Goal: Book appointment/travel/reservation

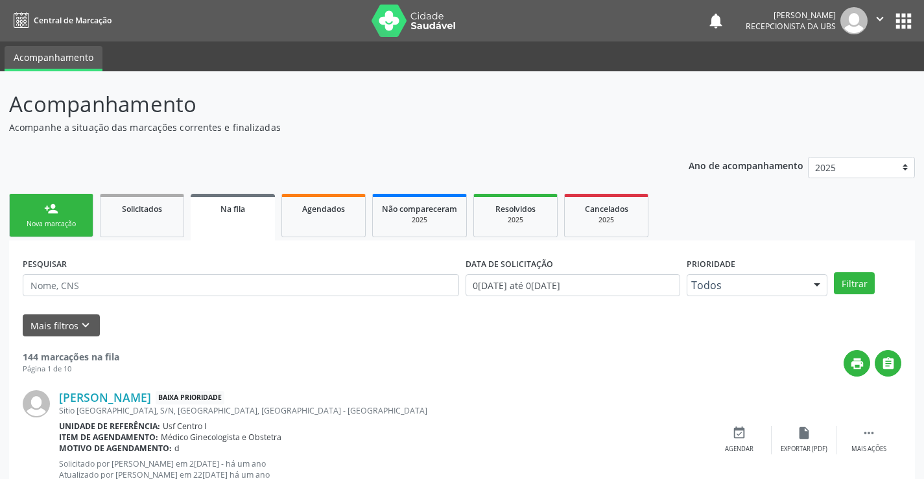
click at [58, 218] on link "person_add Nova marcação" at bounding box center [51, 215] width 84 height 43
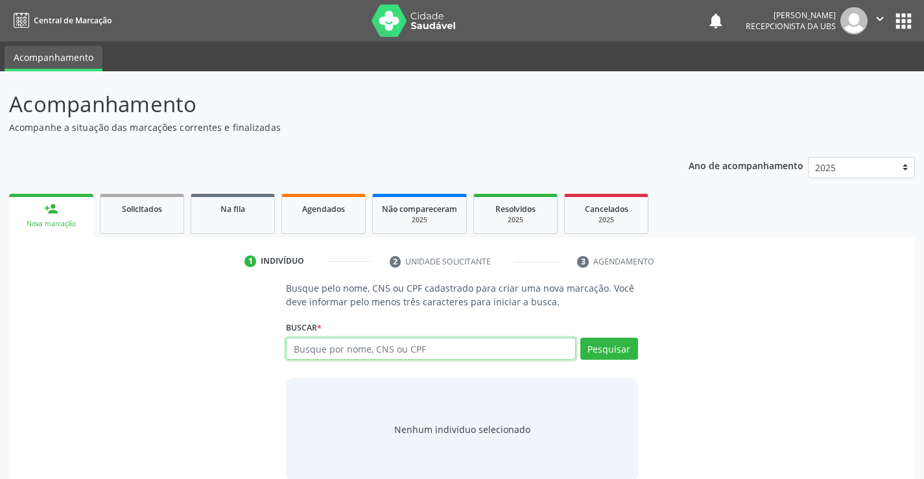
click at [328, 348] on input "text" at bounding box center [430, 349] width 289 height 22
type input "GILMARIA BEZERRA DA SILVA"
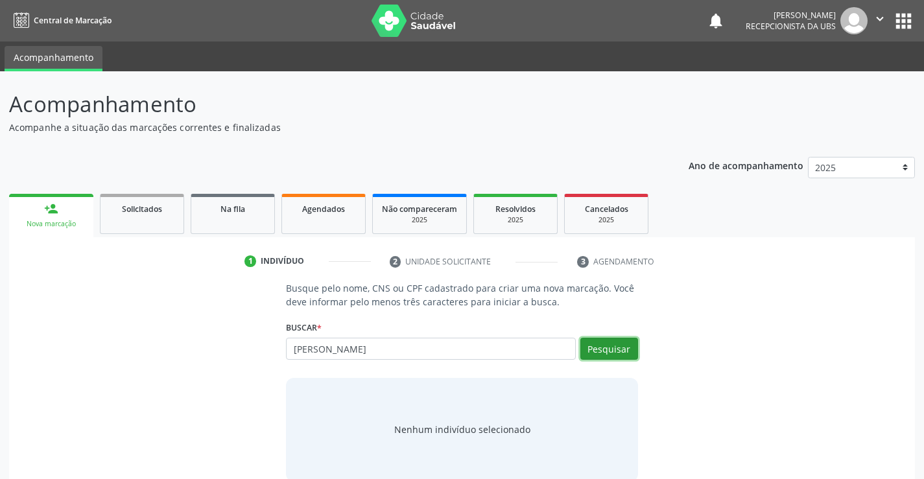
click at [587, 349] on button "Pesquisar" at bounding box center [609, 349] width 58 height 22
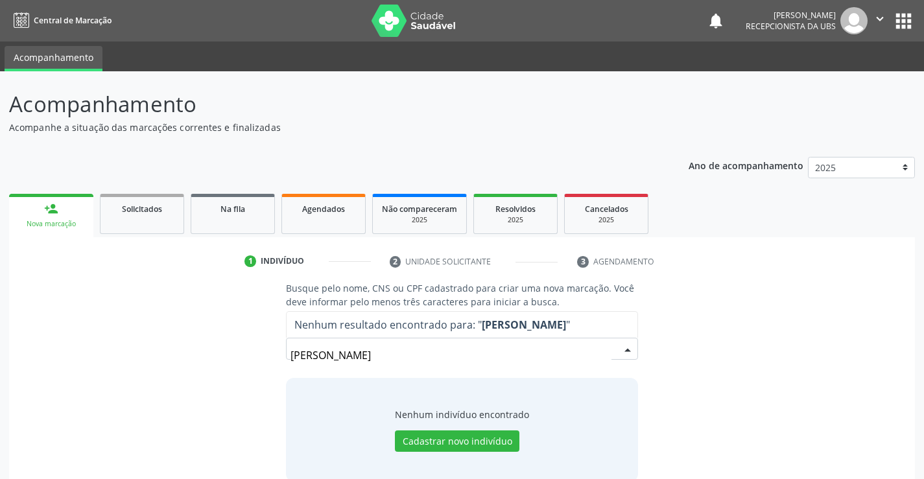
drag, startPoint x: 446, startPoint y: 349, endPoint x: 277, endPoint y: 363, distance: 169.1
click at [277, 363] on div "Busque pelo nome, CNS ou CPF cadastrado para criar uma nova marcação. Você deve…" at bounding box center [462, 381] width 370 height 200
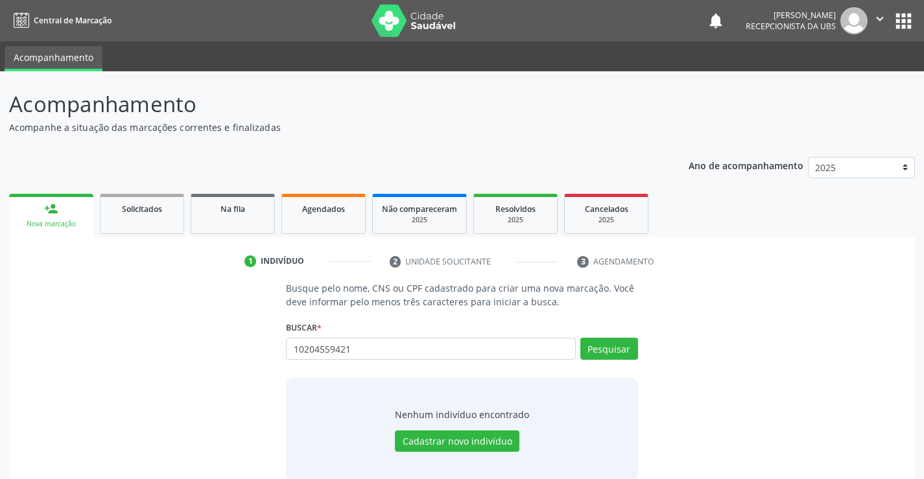
type input "10204559421"
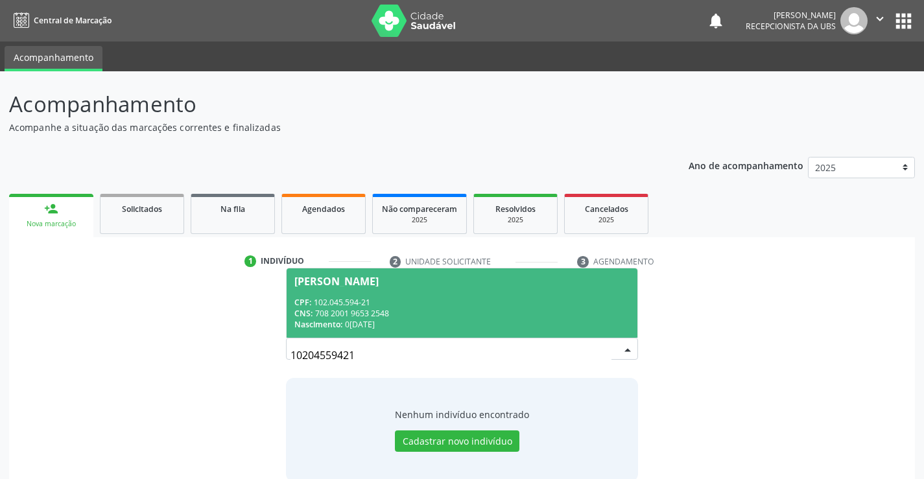
click at [333, 309] on div "CNS: 708 2001 9653 2548" at bounding box center [461, 313] width 335 height 11
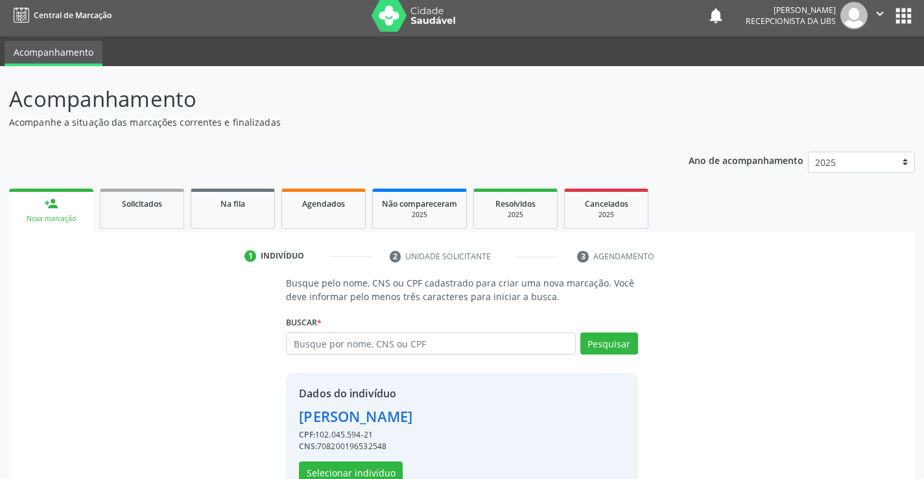
scroll to position [41, 0]
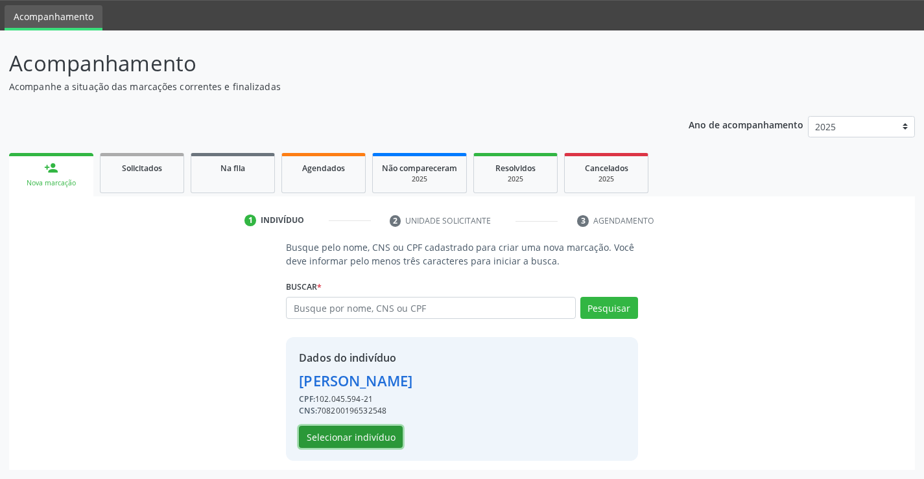
click at [307, 433] on button "Selecionar indivíduo" at bounding box center [351, 437] width 104 height 22
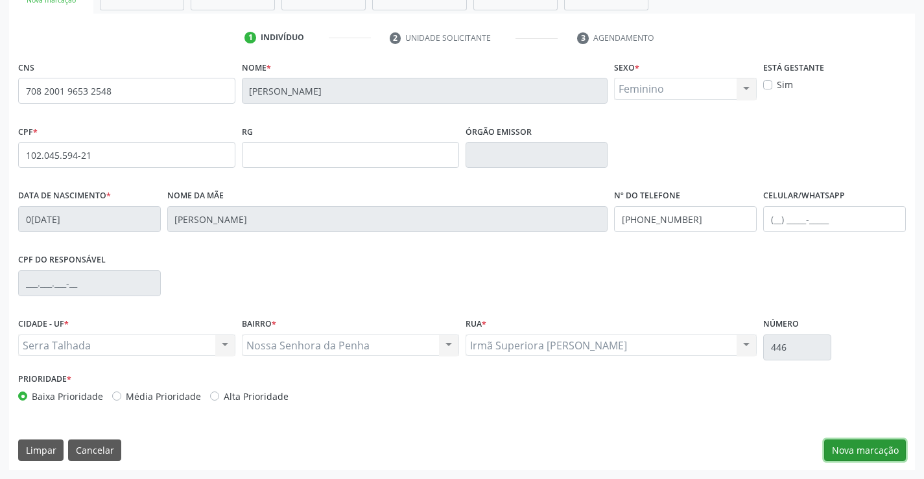
click at [867, 461] on button "Nova marcação" at bounding box center [865, 451] width 82 height 22
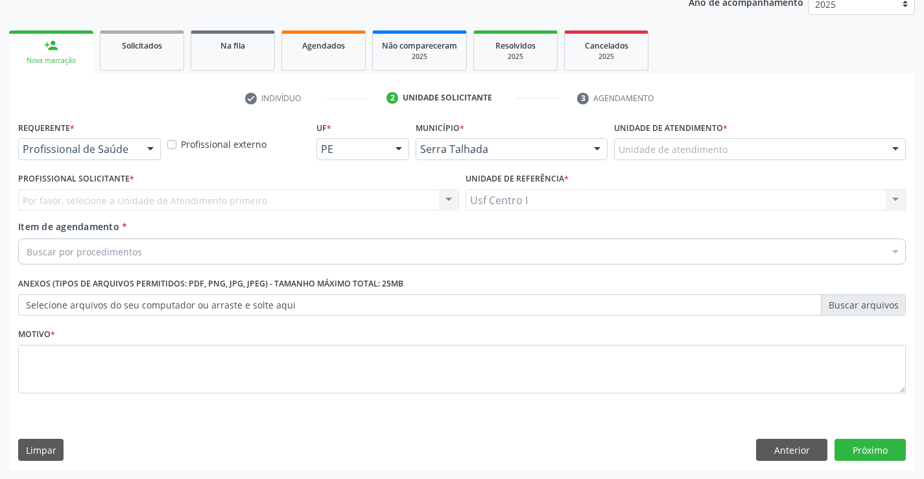
scroll to position [163, 0]
click at [115, 139] on div "Profissional de Saúde" at bounding box center [89, 149] width 143 height 22
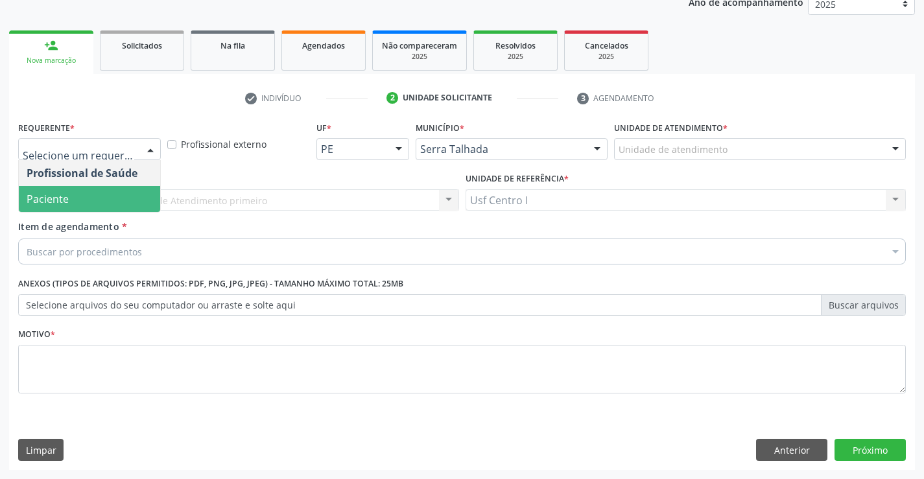
click at [104, 195] on span "Paciente" at bounding box center [89, 199] width 141 height 26
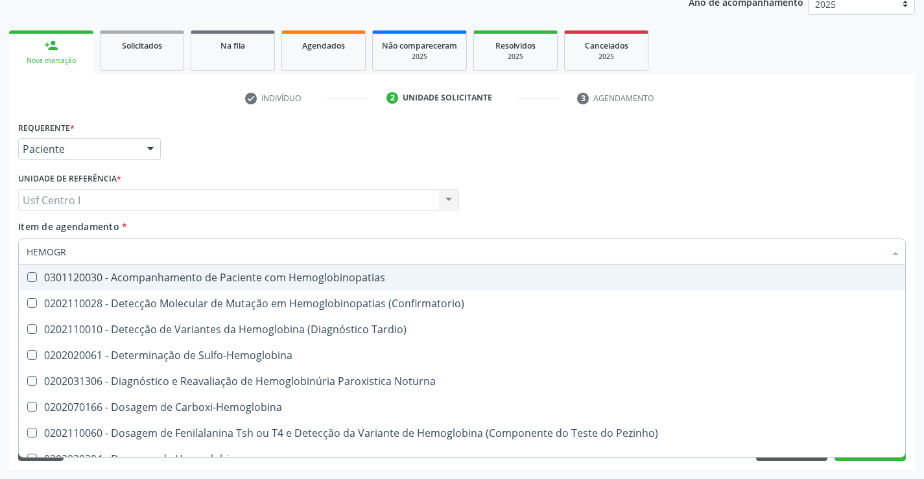
type input "HEMOGRA"
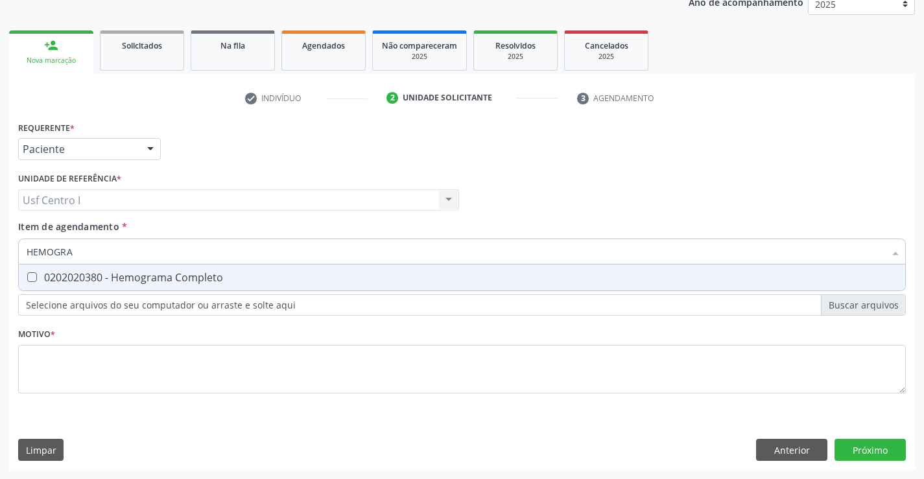
click at [145, 283] on div "0202020380 - Hemograma Completo" at bounding box center [462, 277] width 871 height 10
checkbox Completo "true"
click at [116, 257] on input "HEMOGRA" at bounding box center [456, 252] width 858 height 26
type input "H"
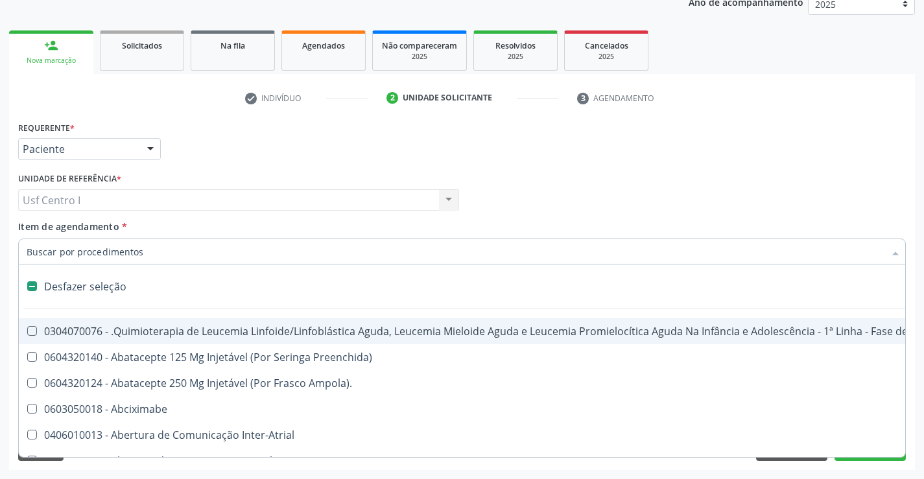
checkbox Manutenção "false"
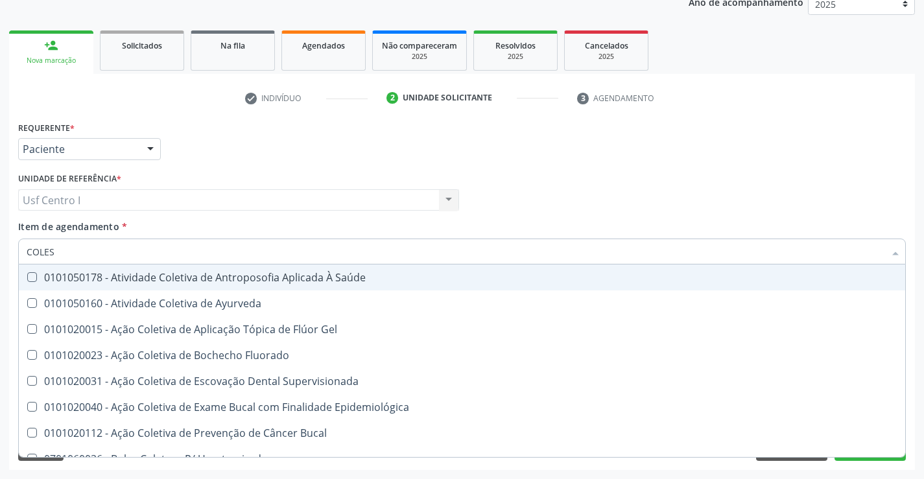
type input "COLEST"
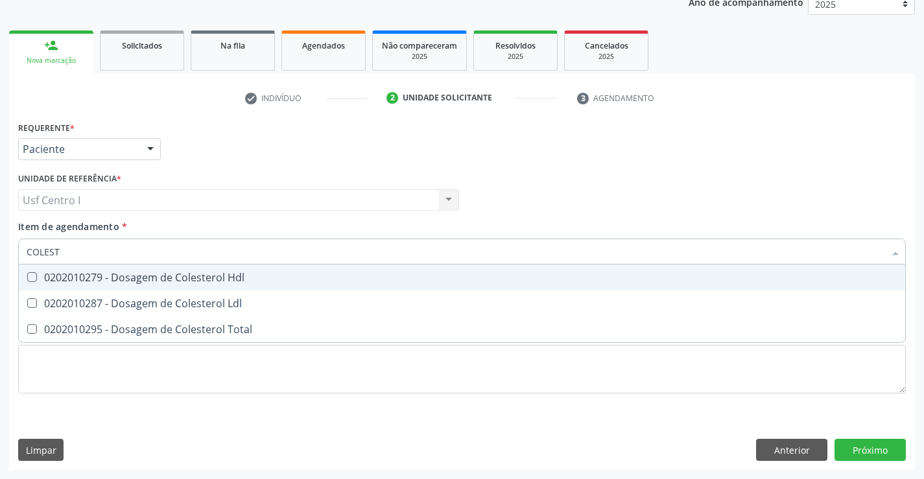
click at [128, 279] on div "0202010279 - Dosagem de Colesterol Hdl" at bounding box center [462, 277] width 871 height 10
checkbox Hdl "true"
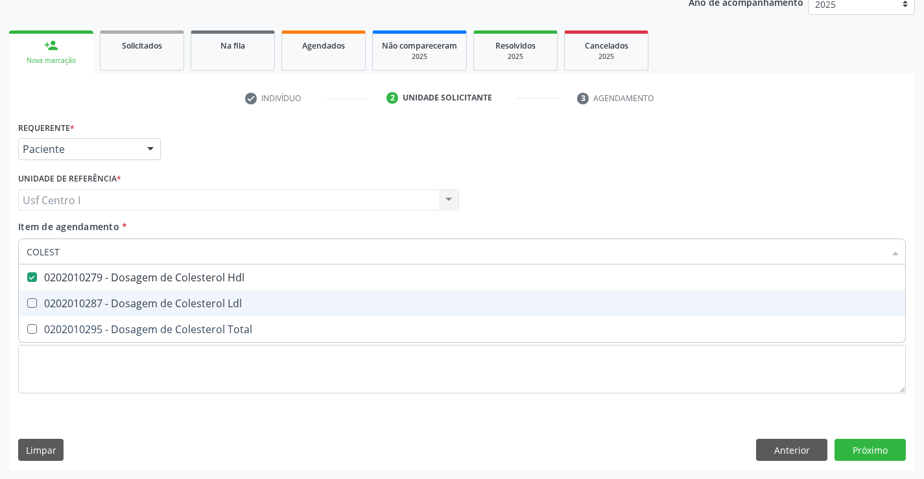
drag, startPoint x: 128, startPoint y: 299, endPoint x: 130, endPoint y: 305, distance: 6.6
click at [130, 299] on div "0202010287 - Dosagem de Colesterol Ldl" at bounding box center [462, 303] width 871 height 10
checkbox Ldl "true"
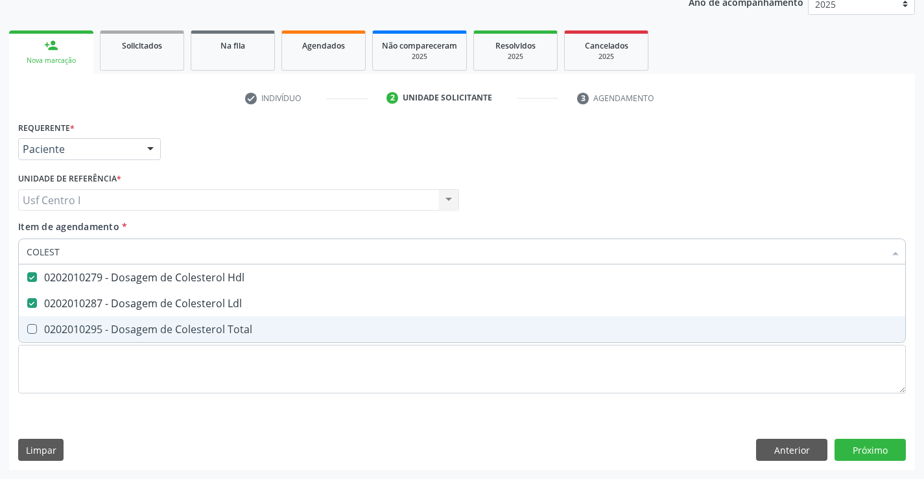
click at [132, 336] on span "0202010295 - Dosagem de Colesterol Total" at bounding box center [462, 329] width 886 height 26
checkbox Total "true"
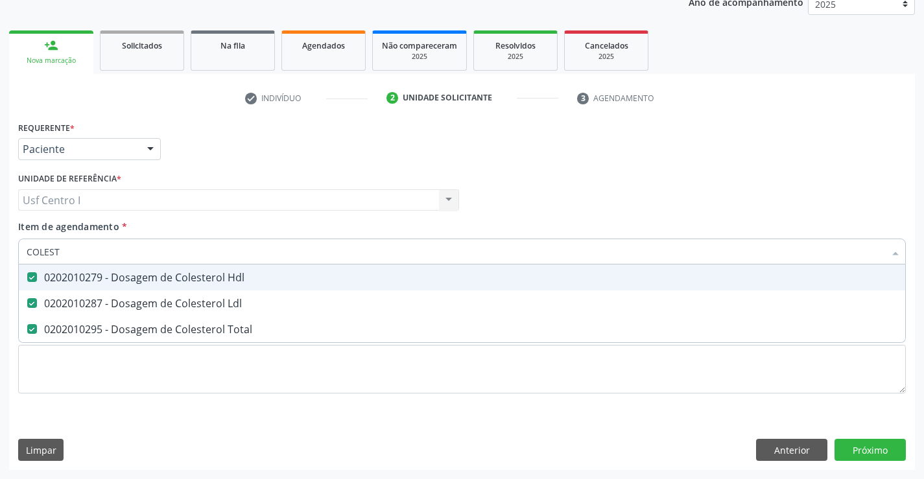
drag, startPoint x: 119, startPoint y: 258, endPoint x: 0, endPoint y: 242, distance: 119.7
click at [0, 242] on div "Acompanhamento Acompanhe a situação das marcações correntes e finalizadas Relat…" at bounding box center [462, 193] width 924 height 571
checkbox Hdl "false"
checkbox Ldl "false"
checkbox Total "false"
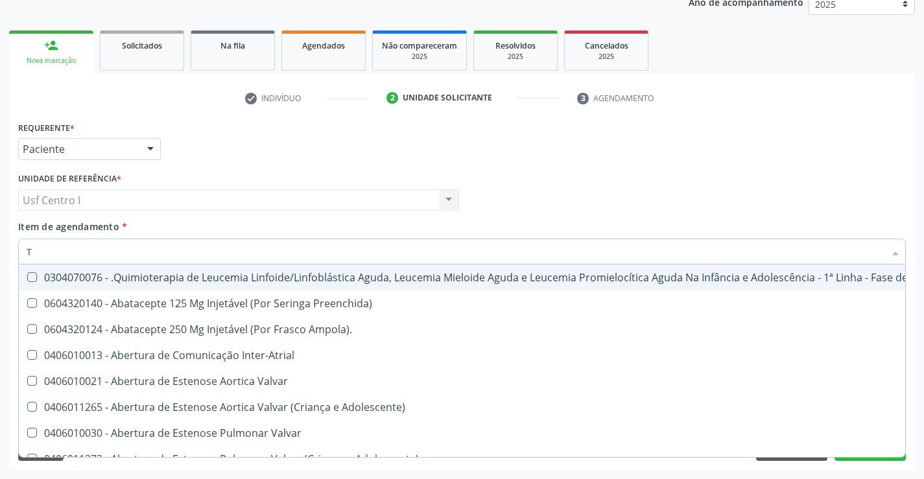
type input "TG"
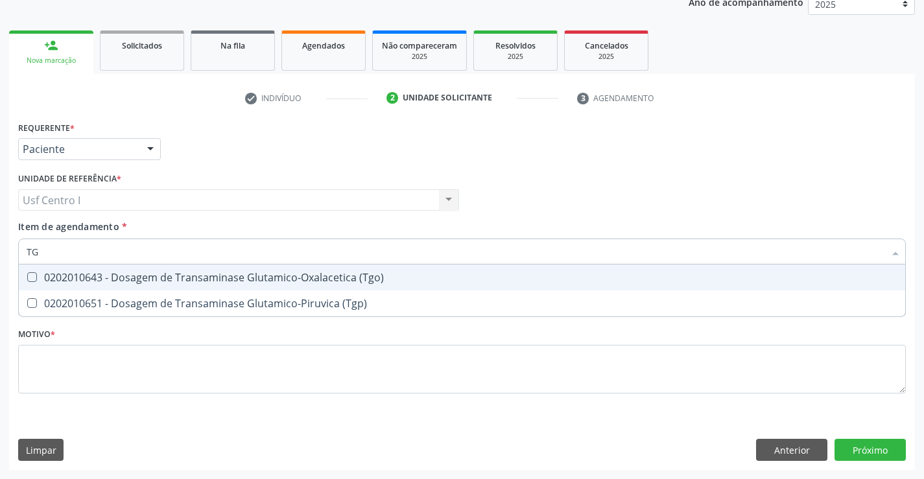
click at [26, 274] on div at bounding box center [24, 277] width 10 height 10
checkbox \(Tgo\) "true"
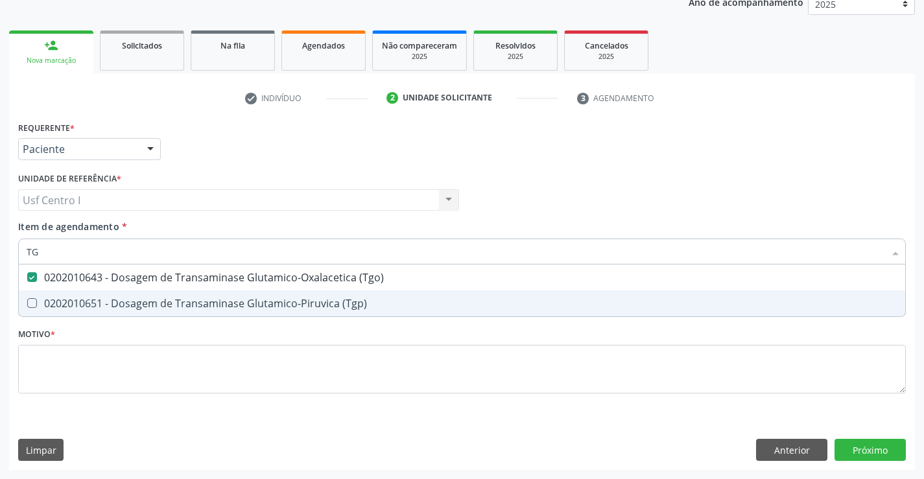
click at [36, 296] on span "0202010651 - Dosagem de Transaminase Glutamico-Piruvica (Tgp)" at bounding box center [462, 303] width 886 height 26
checkbox \(Tgp\) "true"
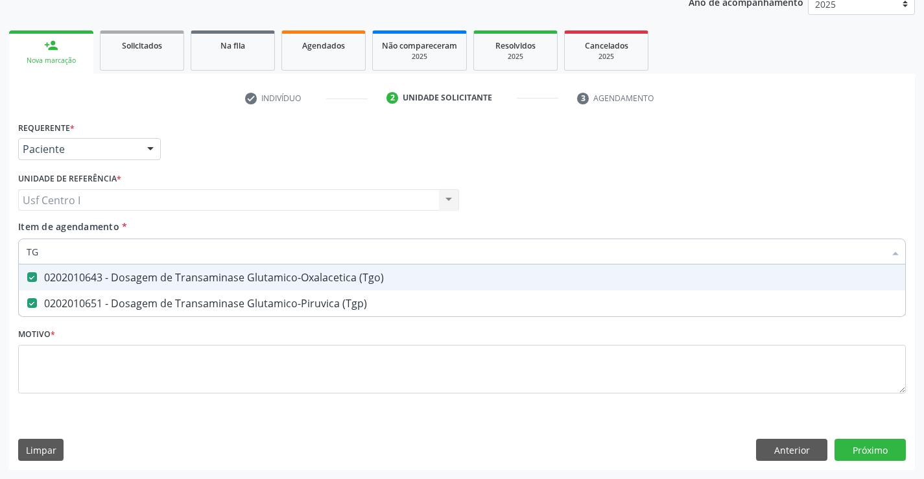
drag, startPoint x: 43, startPoint y: 257, endPoint x: 26, endPoint y: 253, distance: 17.9
click at [26, 253] on div "TG" at bounding box center [461, 252] width 887 height 26
checkbox \(Tgo\) "false"
checkbox \(Tgp\) "false"
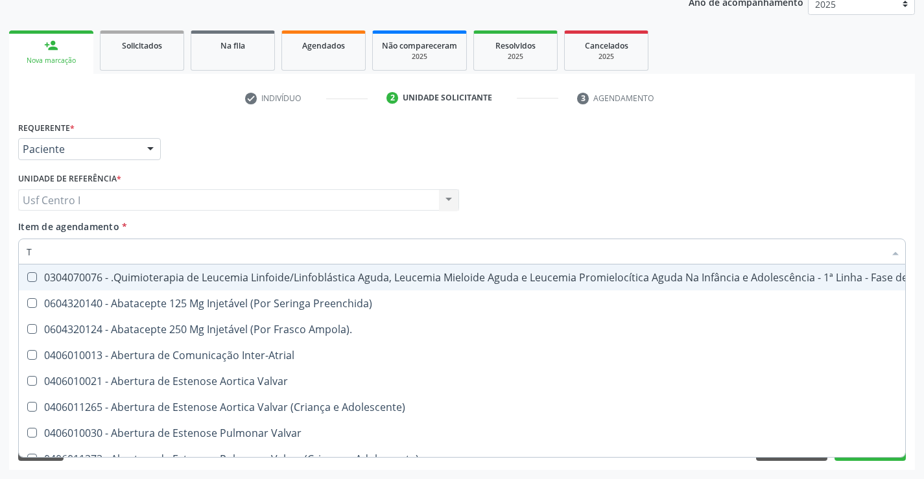
type input "TA"
checkbox Sistêmico "true"
checkbox Básica "true"
checkbox Horas "true"
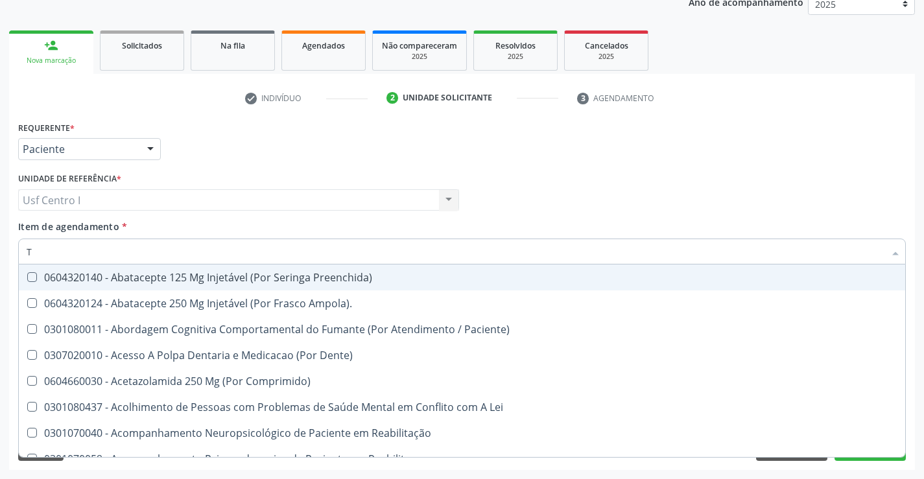
type input "TS"
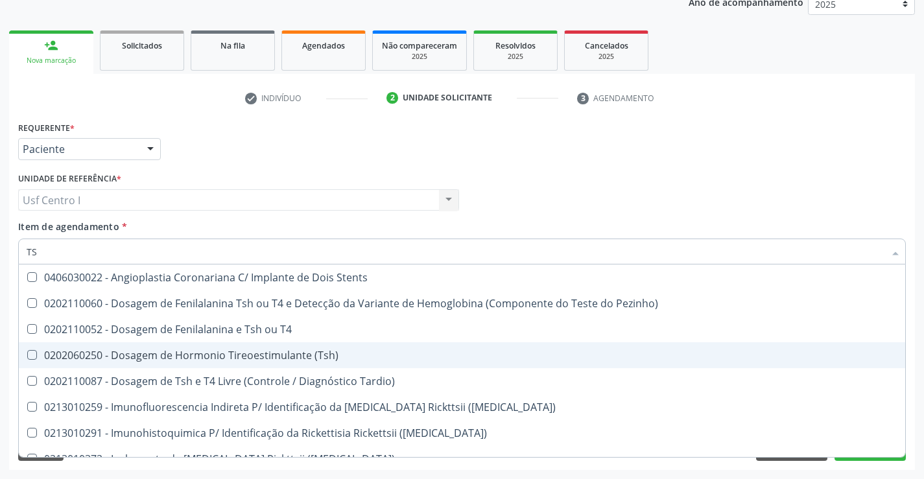
click at [150, 354] on div "0202060250 - Dosagem de Hormonio Tireoestimulante (Tsh)" at bounding box center [462, 355] width 871 height 10
checkbox \(Tsh\) "true"
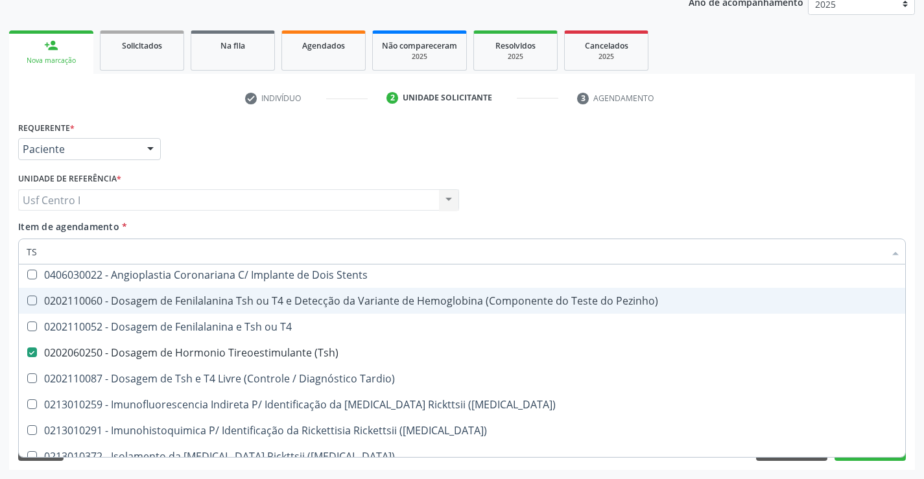
scroll to position [0, 0]
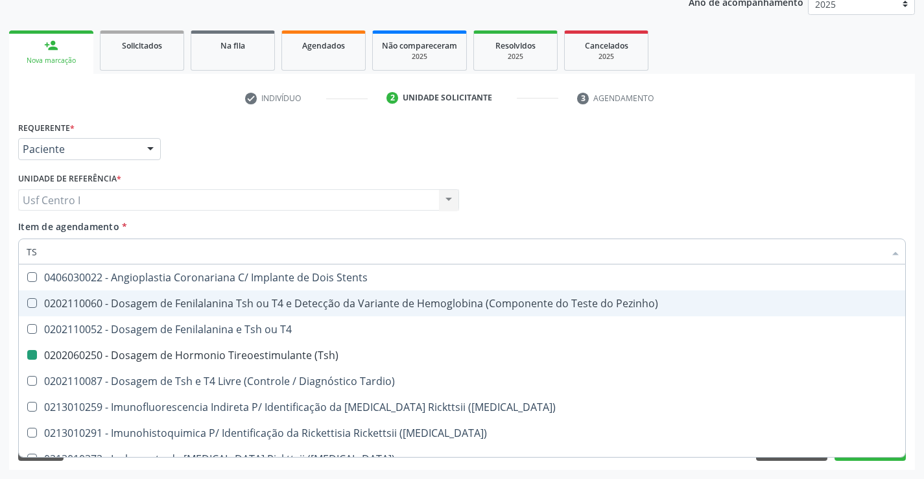
type input "T"
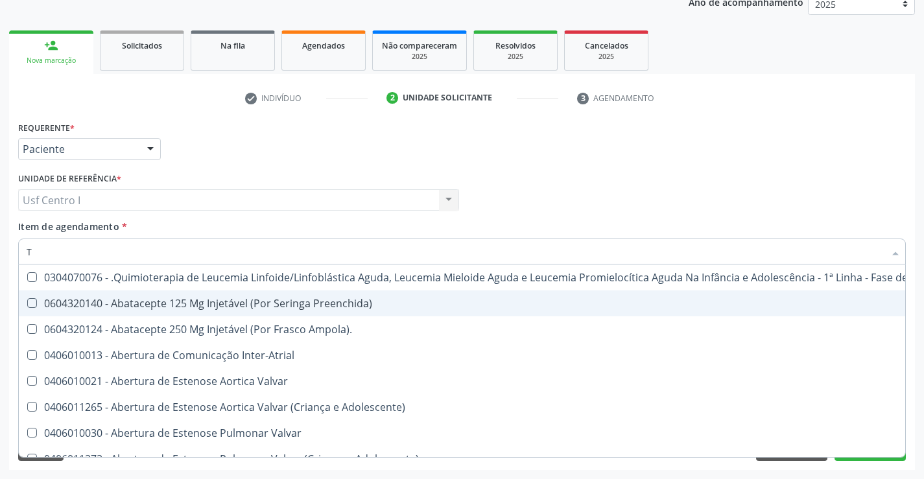
checkbox Inter-Atrial "false"
type input "T4"
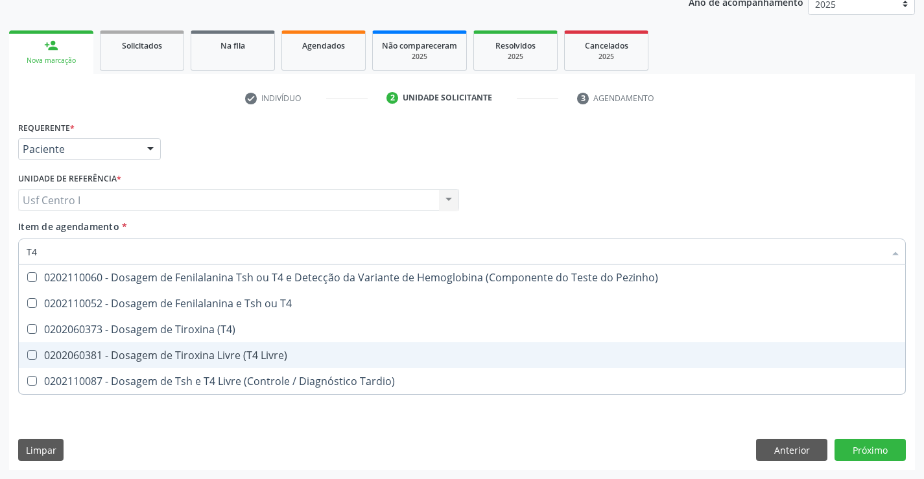
click at [178, 352] on div "0202060381 - Dosagem de Tiroxina Livre (T4 Livre)" at bounding box center [462, 355] width 871 height 10
checkbox Livre\) "true"
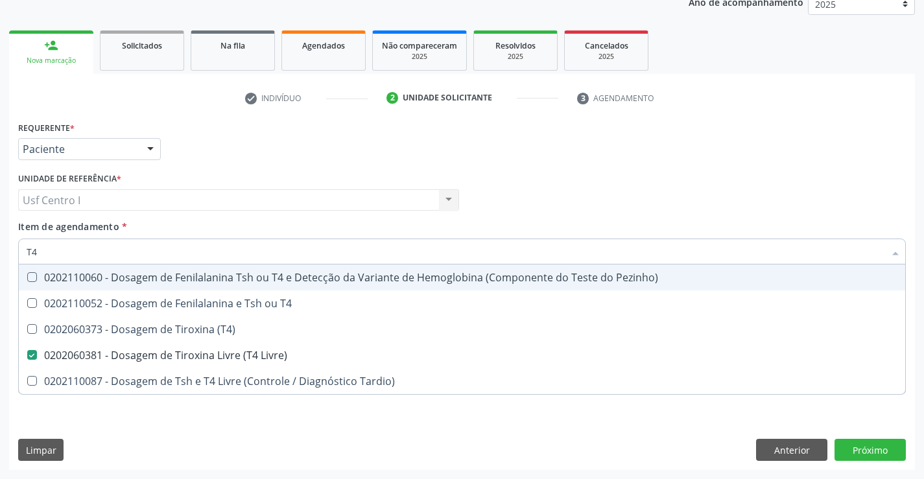
click at [222, 220] on div "Item de agendamento * T4 Desfazer seleção 0202110060 - Dosagem de Fenilalanina …" at bounding box center [461, 240] width 887 height 41
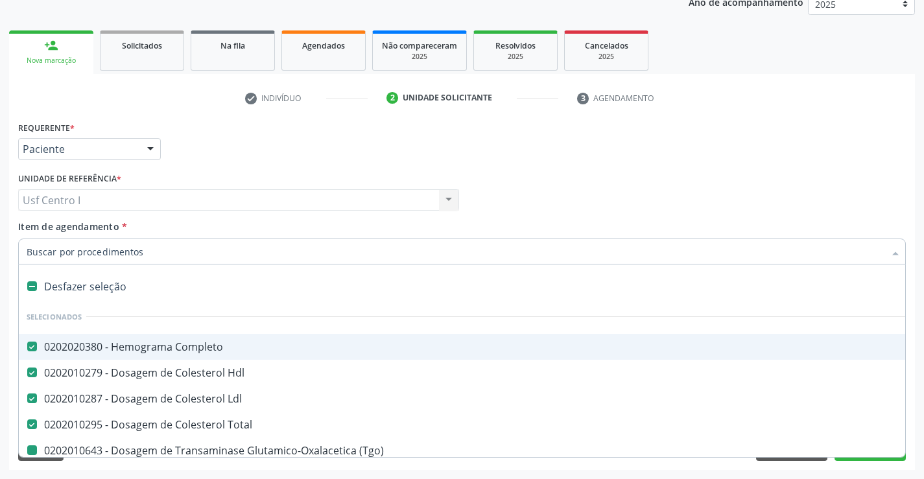
type input "U"
checkbox \(Tgo\) "false"
checkbox \(Tgp\) "false"
checkbox \(Tsh\) "false"
checkbox Livre\) "false"
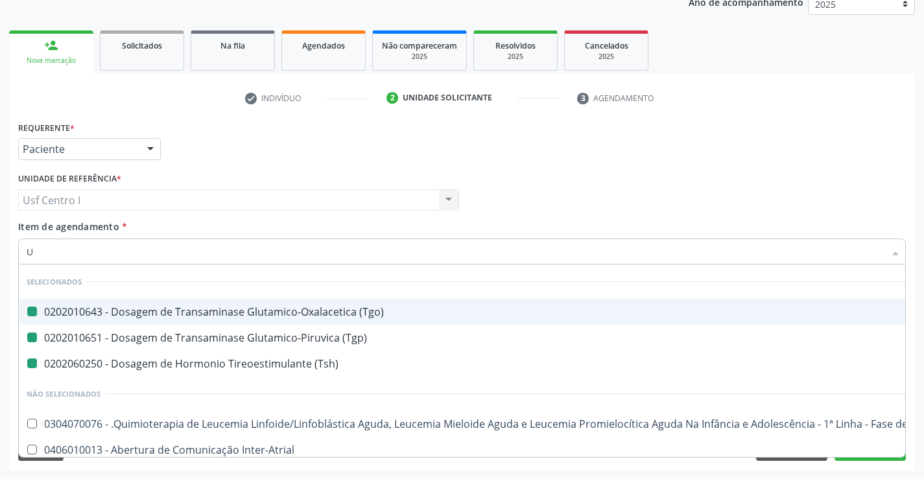
type input "UR"
checkbox \(Tgo\) "false"
checkbox \(Tgp\) "false"
checkbox \(Tsh\) "false"
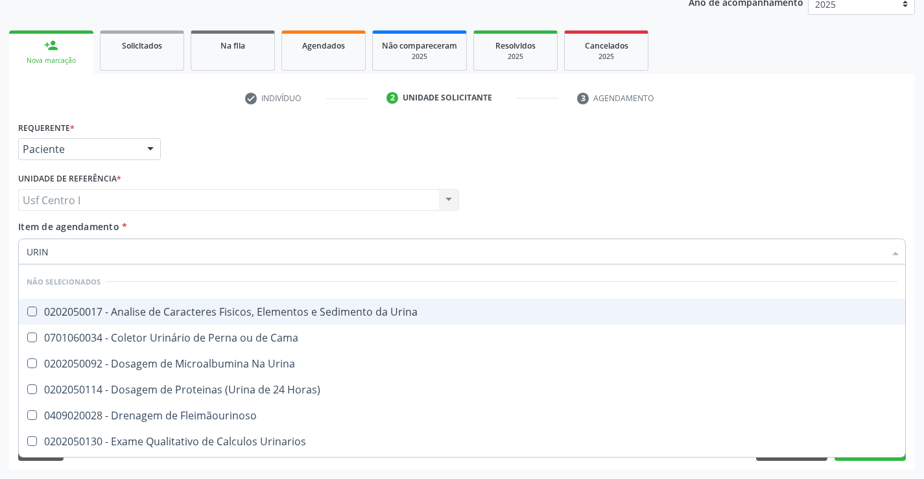
type input "URINA"
click at [182, 308] on div "0202050017 - Analise de Caracteres Fisicos, Elementos e Sedimento da Urina" at bounding box center [462, 312] width 871 height 10
checkbox Urina "true"
drag, startPoint x: 72, startPoint y: 251, endPoint x: 19, endPoint y: 258, distance: 53.6
click at [19, 258] on div "URINA" at bounding box center [461, 252] width 887 height 26
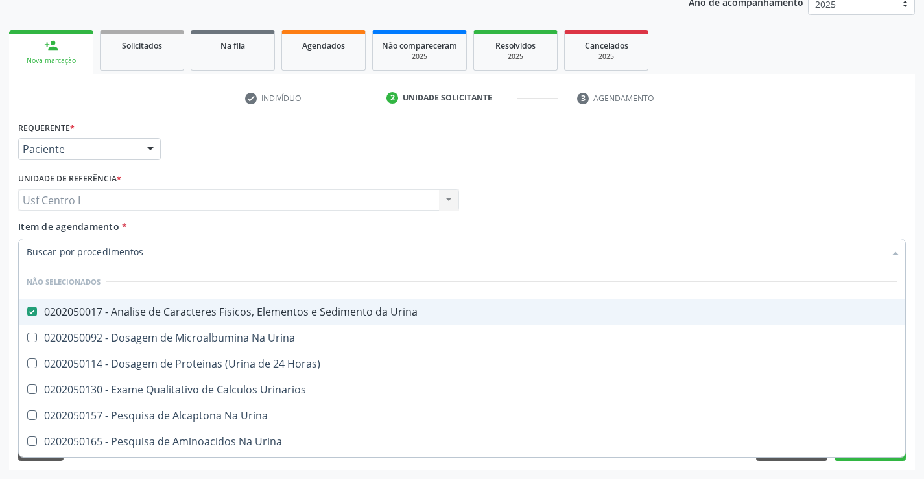
checkbox Urina "true"
checkbox Horas\) "true"
checkbox Urina "true"
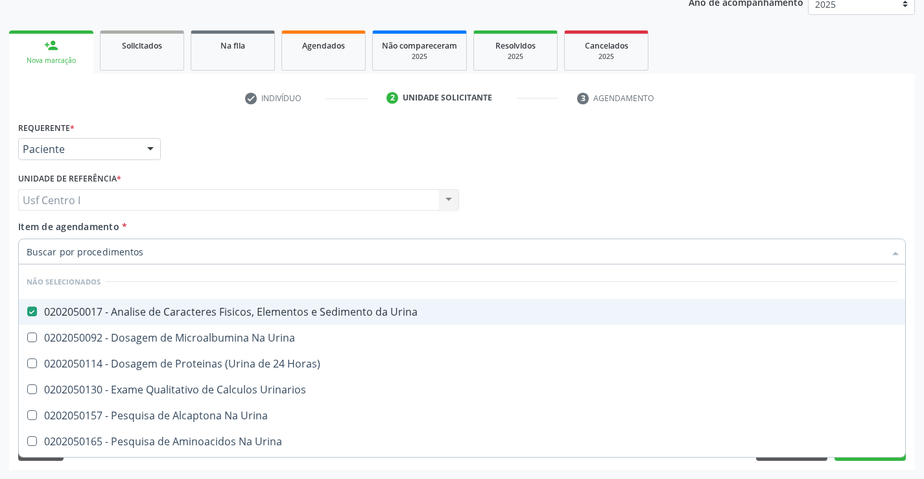
checkbox Urina "true"
checkbox Urinarios "true"
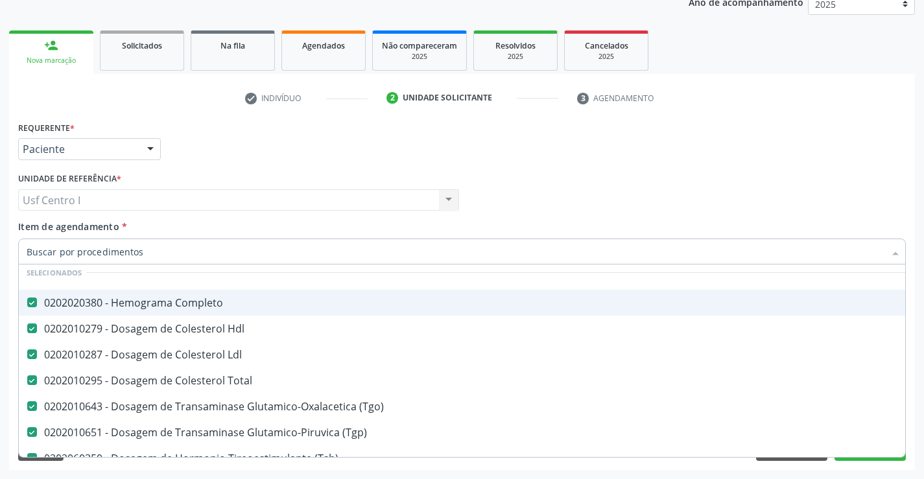
scroll to position [65, 0]
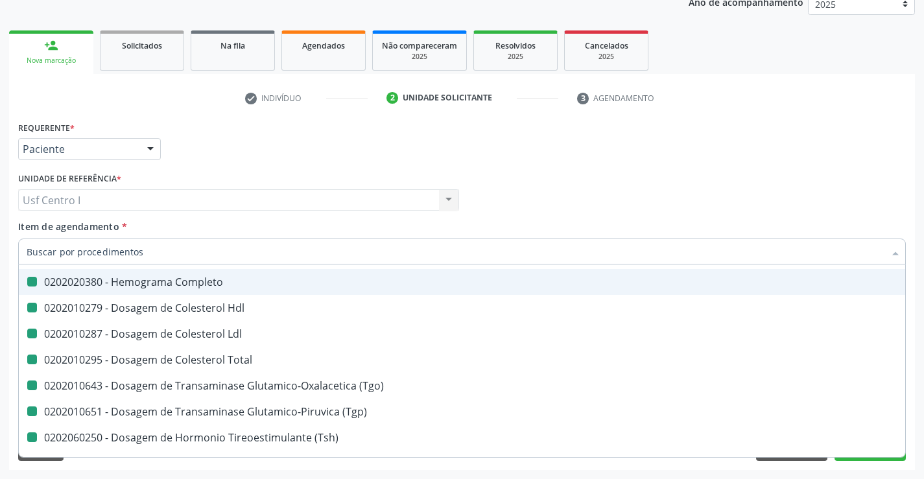
type input "F"
checkbox Completo "false"
checkbox Hdl "false"
checkbox Ldl "false"
checkbox \(Tgo\) "false"
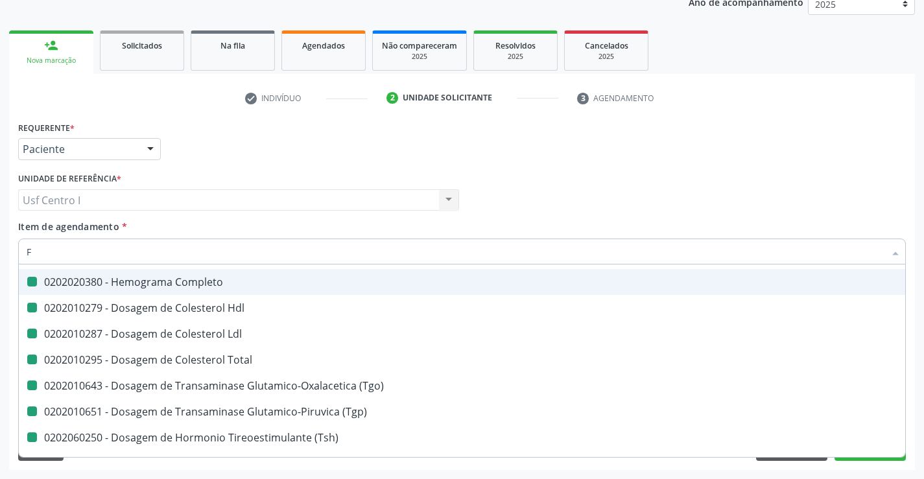
checkbox \(Tgp\) "false"
checkbox \(Tsh\) "false"
checkbox Livre\) "false"
checkbox Total "false"
checkbox Osso "true"
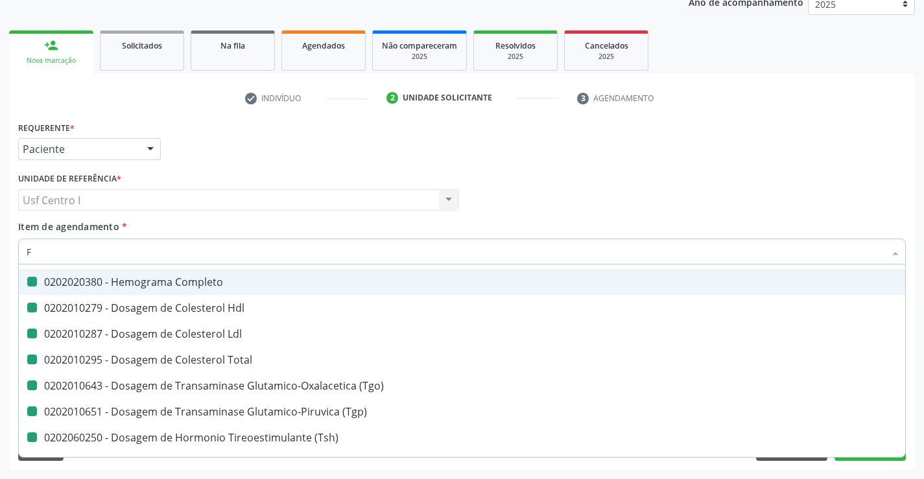
checkbox Urina "false"
type input "FE"
checkbox Osso "false"
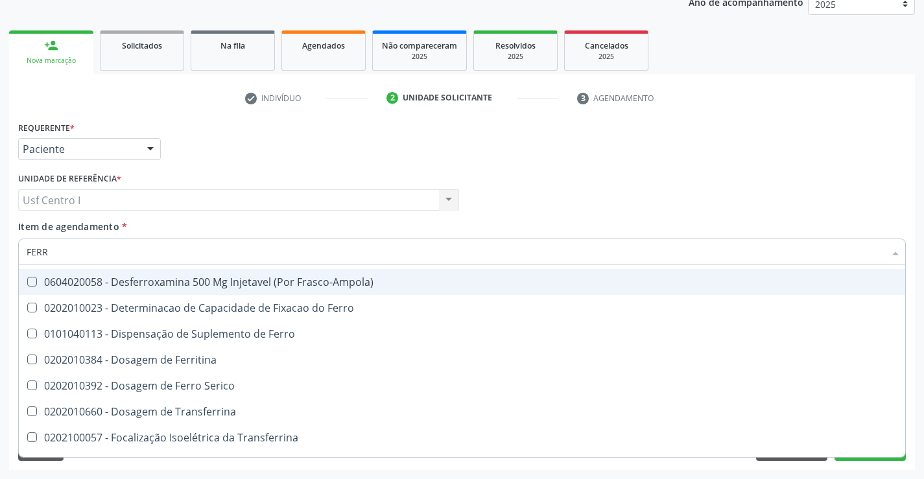
type input "FERRO"
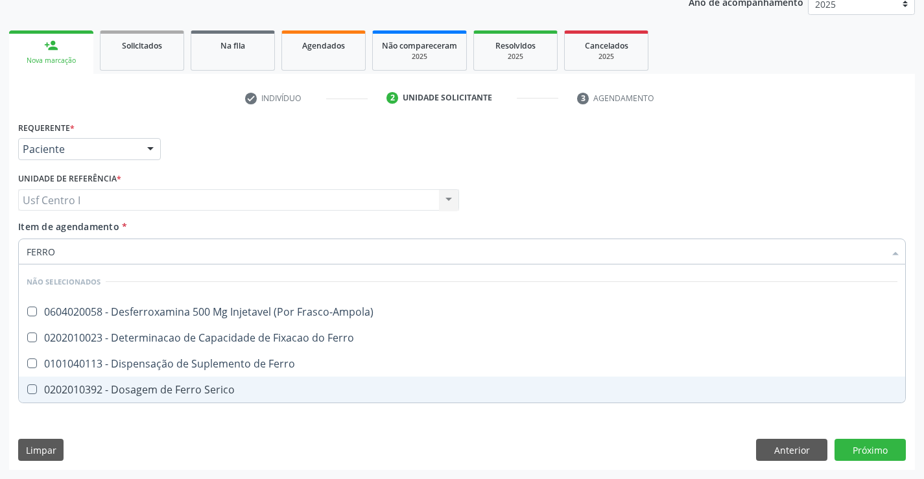
click at [171, 381] on span "0202010392 - Dosagem de Ferro Serico" at bounding box center [462, 390] width 886 height 26
checkbox Serico "true"
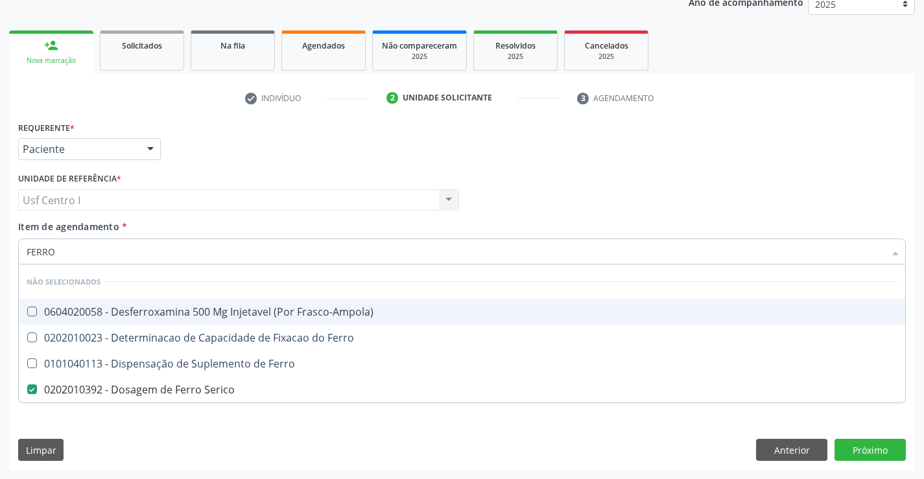
click at [97, 250] on input "FERRO" at bounding box center [456, 252] width 858 height 26
type input "FERR"
checkbox Serico "false"
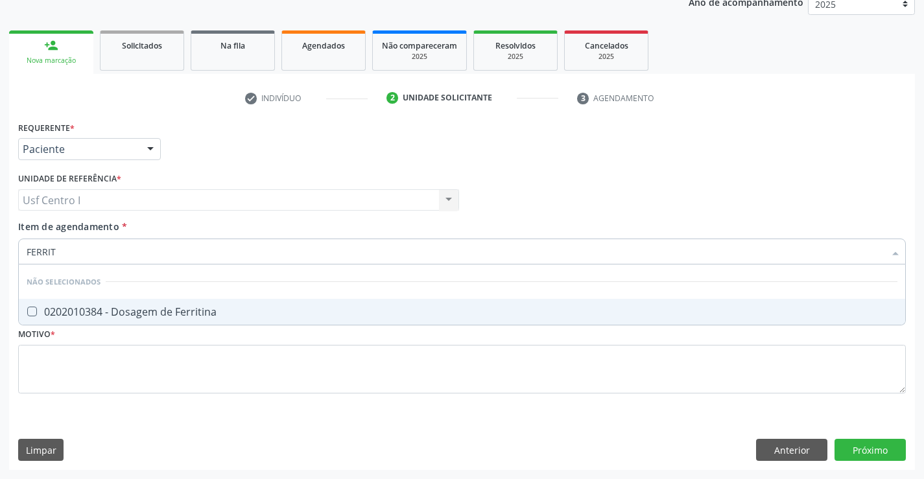
type input "FERRITI"
click at [137, 307] on div "0202010384 - Dosagem de Ferritina" at bounding box center [462, 312] width 871 height 10
checkbox Ferritina "true"
drag, startPoint x: 65, startPoint y: 255, endPoint x: 0, endPoint y: 253, distance: 64.8
click at [0, 253] on div "Acompanhamento Acompanhe a situação das marcações correntes e finalizadas Relat…" at bounding box center [462, 193] width 924 height 571
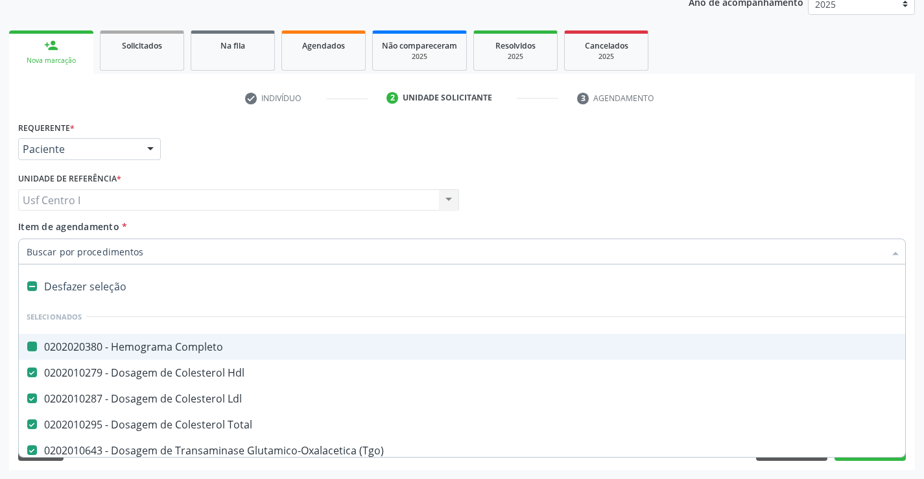
type input "B"
checkbox Completo "false"
checkbox Hdl "false"
checkbox Ldl "false"
checkbox Total "false"
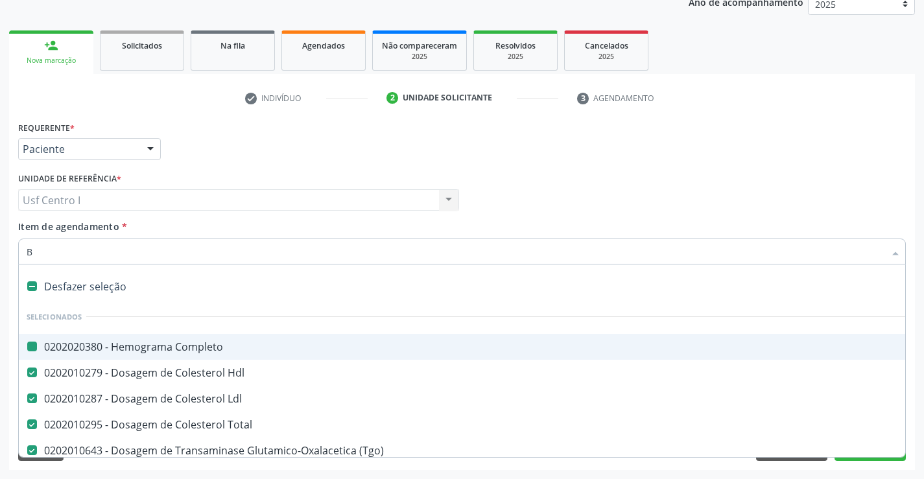
checkbox \(Tgo\) "false"
checkbox \(Tgp\) "false"
checkbox \(Tsh\) "false"
checkbox Livre\) "false"
checkbox Urina "false"
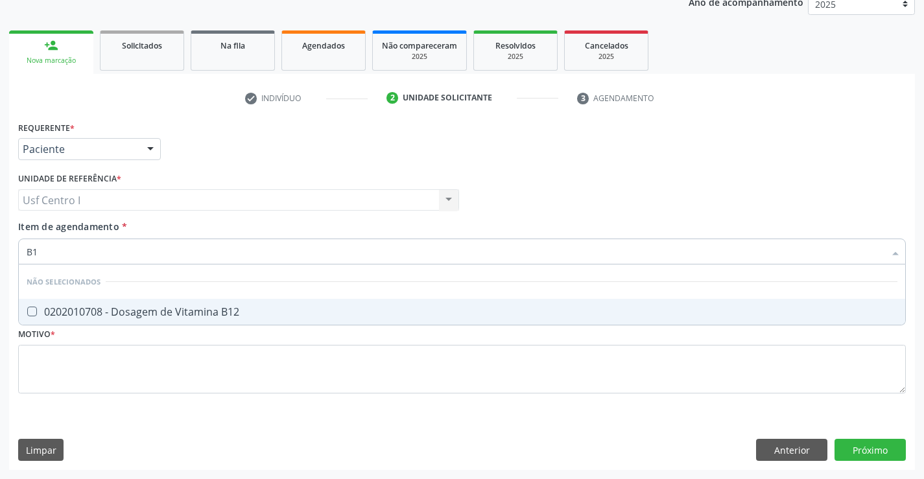
type input "B12"
click at [88, 311] on div "0202010708 - Dosagem de Vitamina B12" at bounding box center [462, 312] width 871 height 10
checkbox B12 "true"
click at [76, 252] on input "B12" at bounding box center [456, 252] width 858 height 26
type input "B"
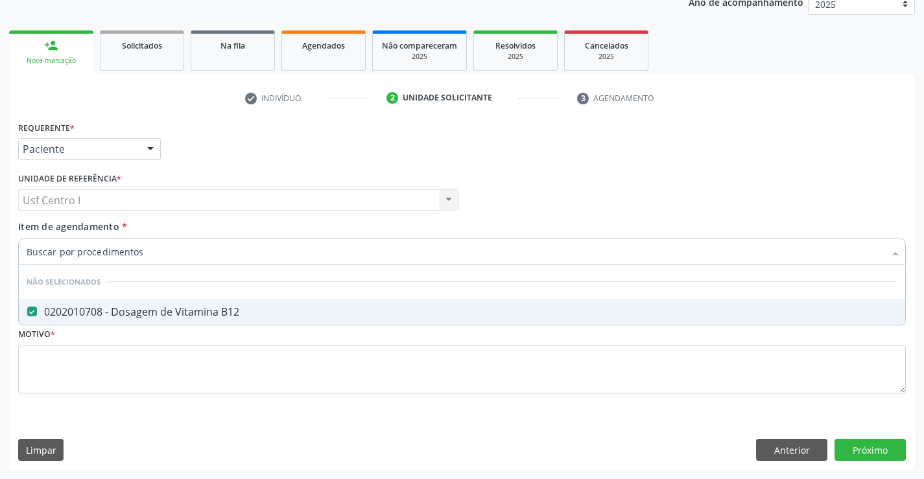
checkbox B12 "true"
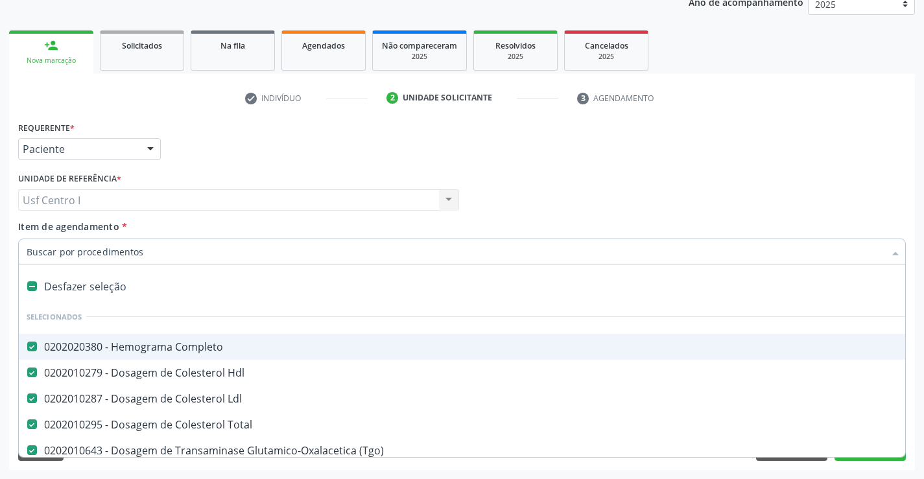
type input "D"
checkbox Adenoidectomia "true"
checkbox Urina "false"
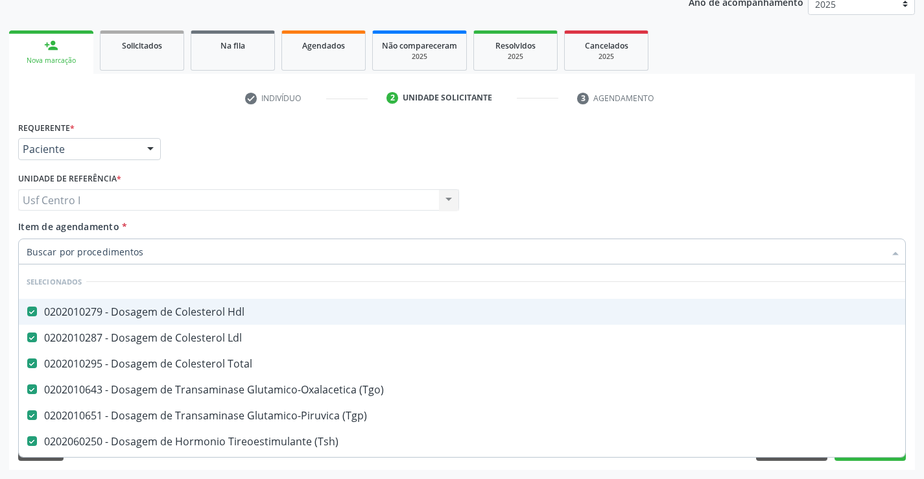
checkbox Urina "false"
checkbox Recoberto\) "true"
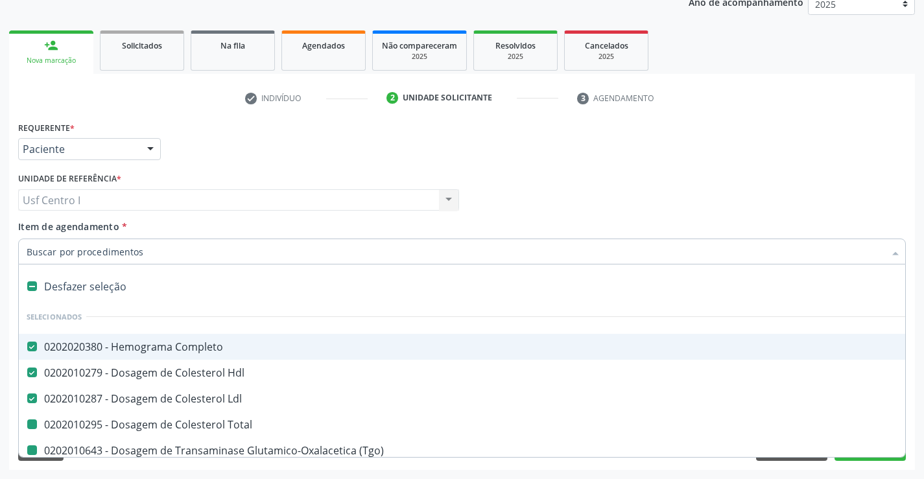
type input "V"
checkbox Total "false"
checkbox \(Tgo\) "false"
checkbox \(Tgp\) "false"
checkbox \(Tsh\) "false"
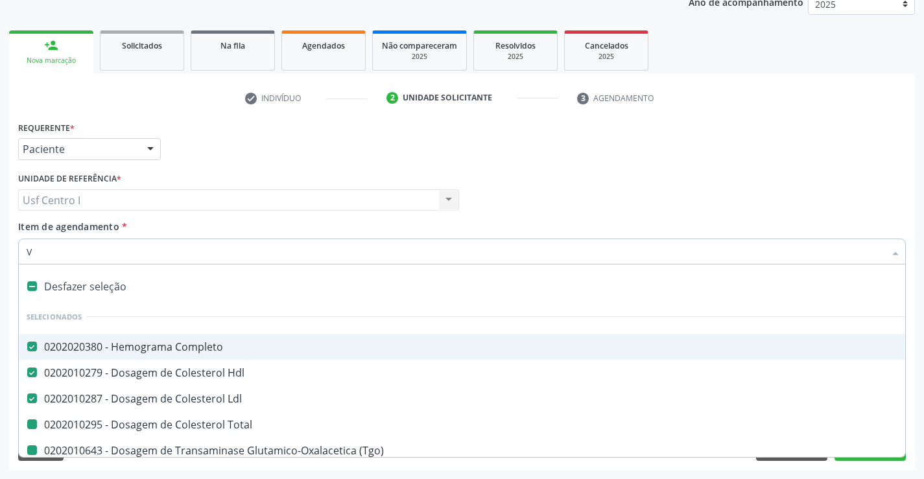
checkbox Urina "false"
checkbox Ml\) "true"
checkbox Livre\) "false"
type input "VI"
checkbox Oncologia "true"
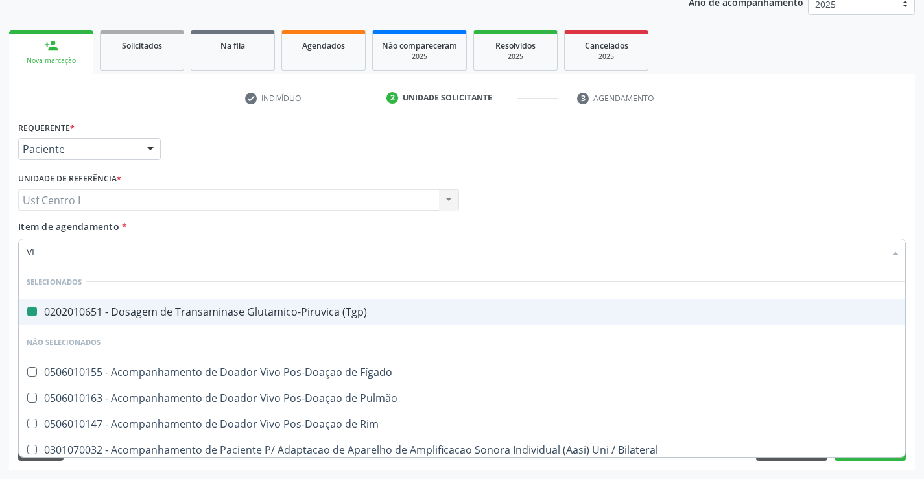
type input "VIT"
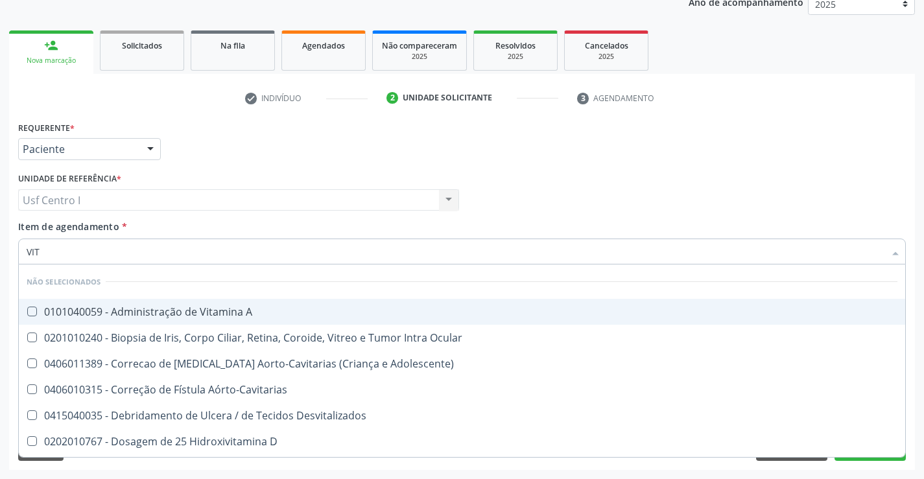
checkbox A "false"
checkbox B12 "true"
type input "VITA"
checkbox D "true"
checkbox B12 "false"
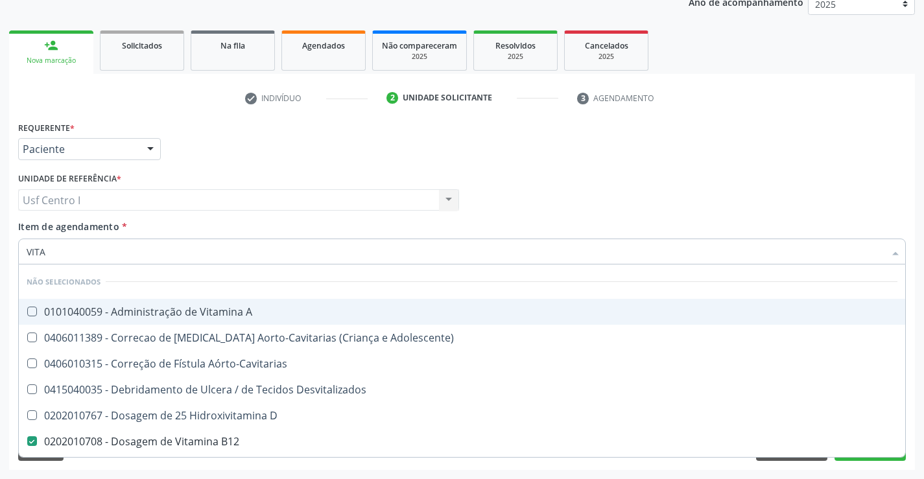
type input "VITAM"
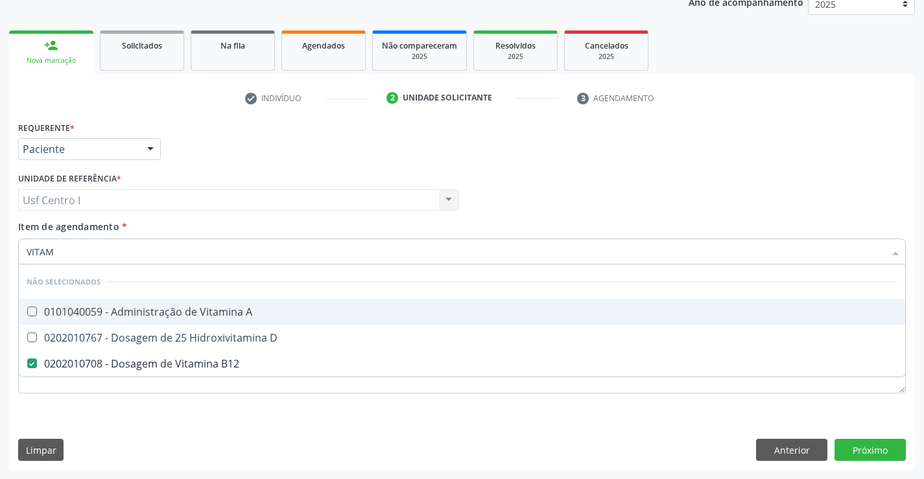
checkbox B12 "true"
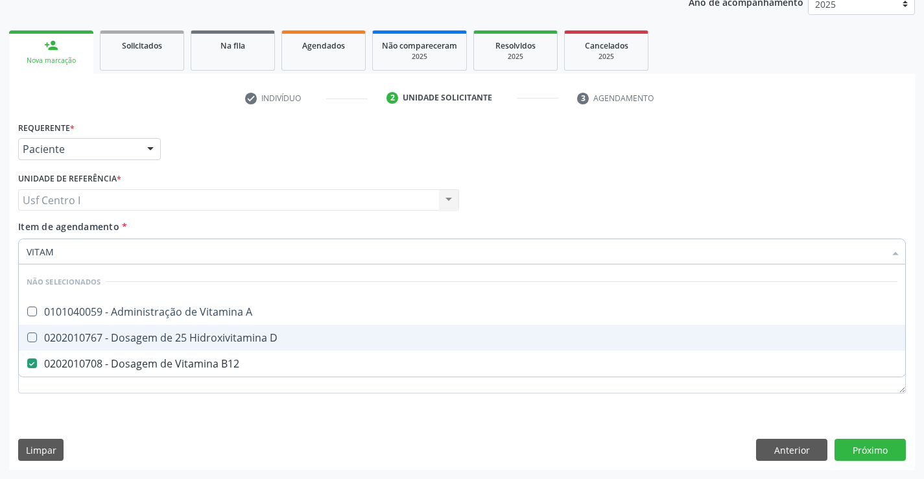
click at [140, 347] on span "0202010767 - Dosagem de 25 Hidroxivitamina D" at bounding box center [462, 338] width 886 height 26
checkbox D "true"
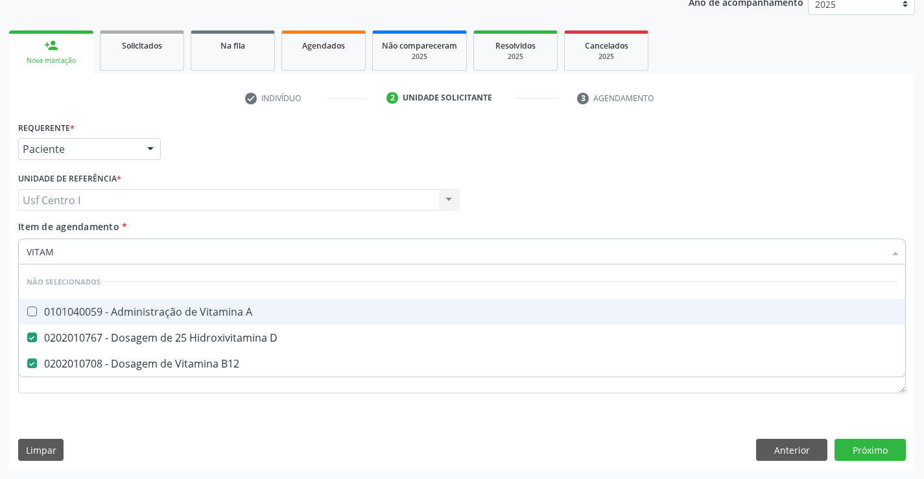
drag, startPoint x: 119, startPoint y: 257, endPoint x: 0, endPoint y: 278, distance: 121.1
click at [0, 278] on div "Acompanhamento Acompanhe a situação das marcações correntes e finalizadas Relat…" at bounding box center [462, 193] width 924 height 571
checkbox A "true"
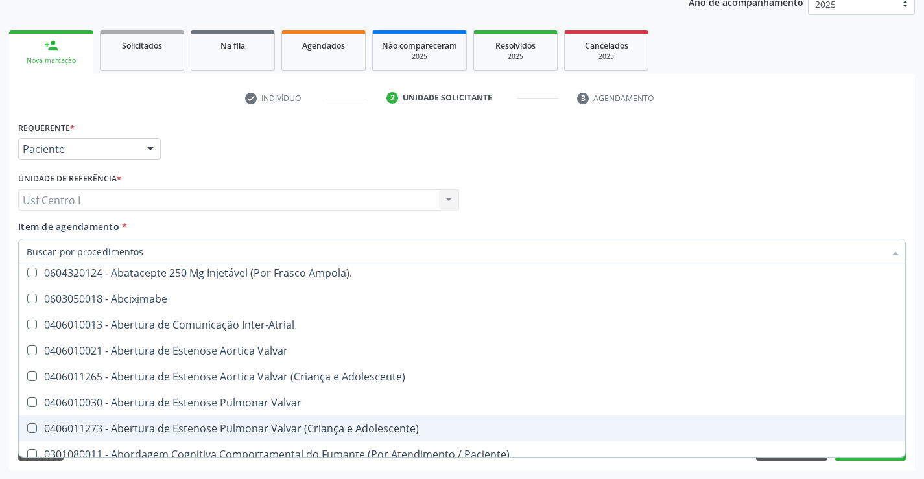
scroll to position [389, 0]
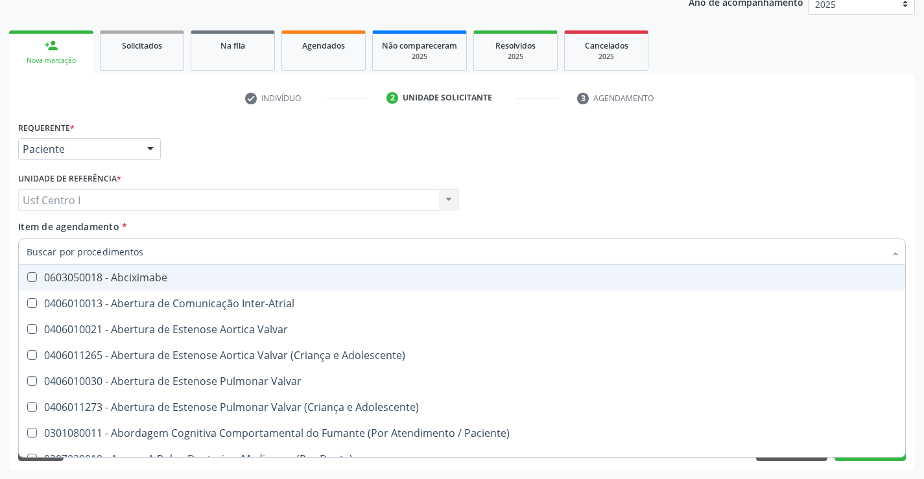
click at [549, 237] on div "Item de agendamento * Desfazer seleção Selecionados 0202020380 - Hemograma Comp…" at bounding box center [461, 240] width 887 height 41
checkbox Manutenção "true"
checkbox Preenchida\) "true"
checkbox Ampola\)\ "true"
checkbox Abciximabe "true"
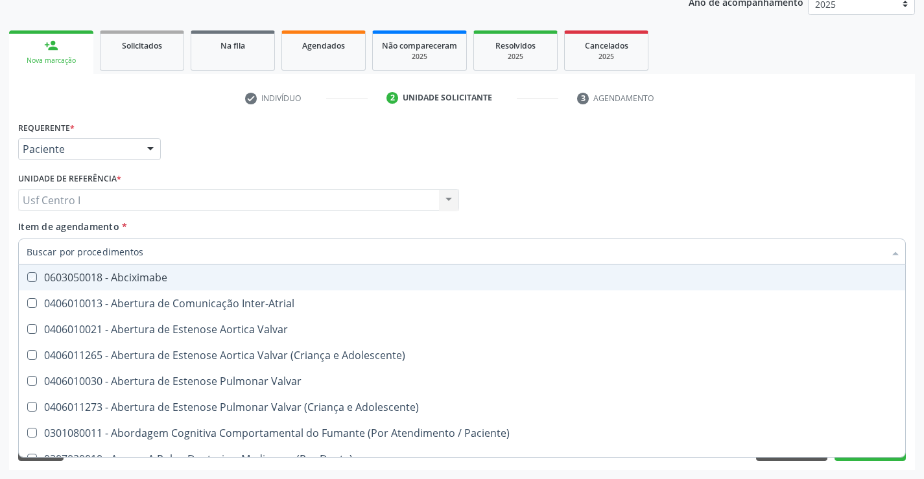
checkbox Urina "false"
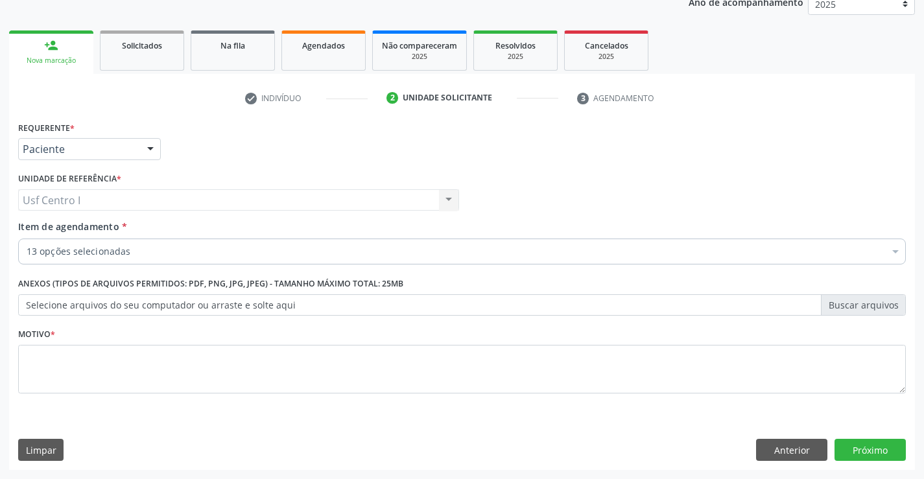
scroll to position [0, 0]
click at [648, 349] on textarea at bounding box center [461, 369] width 887 height 49
type textarea "FC"
click at [880, 452] on button "Próximo" at bounding box center [869, 450] width 71 height 22
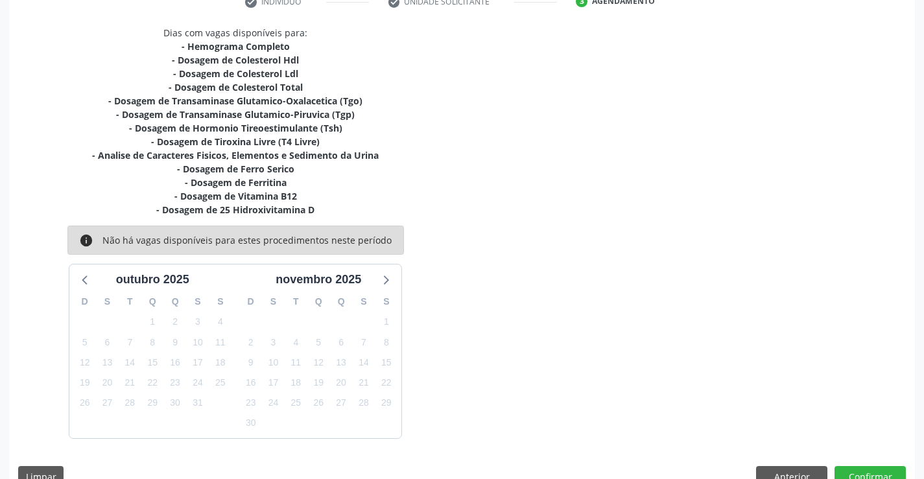
scroll to position [287, 0]
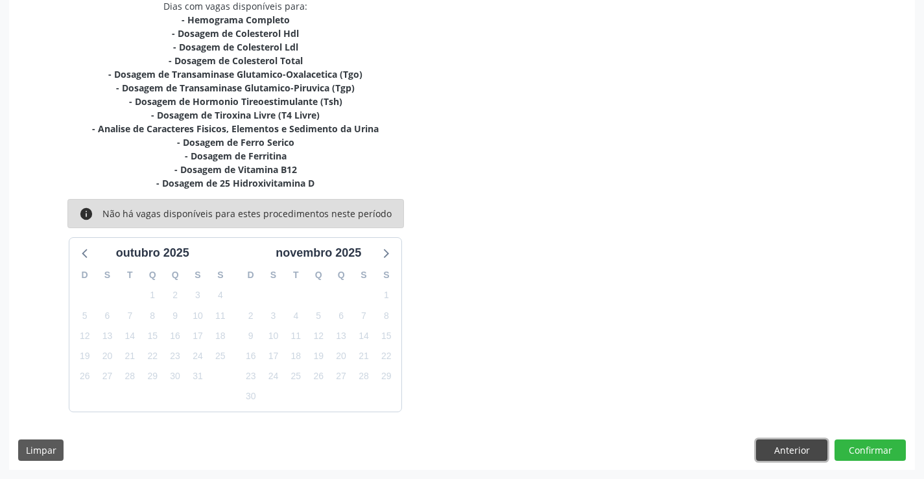
click at [811, 454] on button "Anterior" at bounding box center [791, 451] width 71 height 22
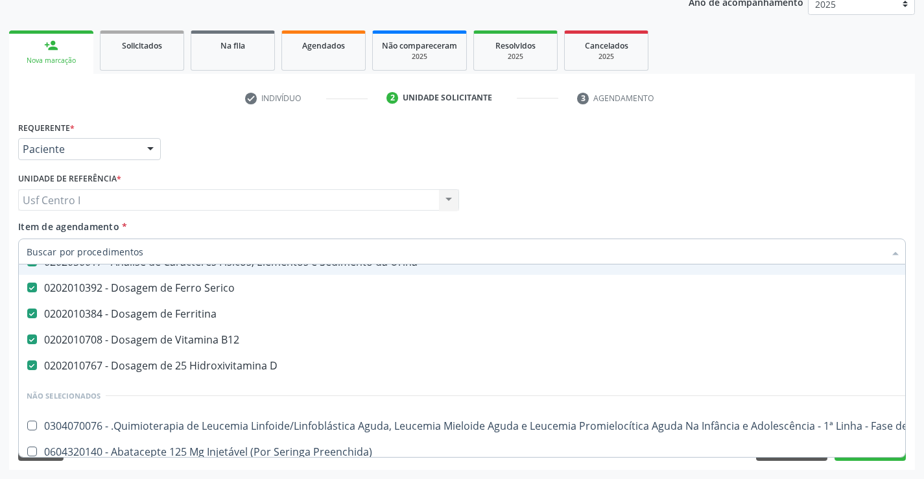
scroll to position [324, 0]
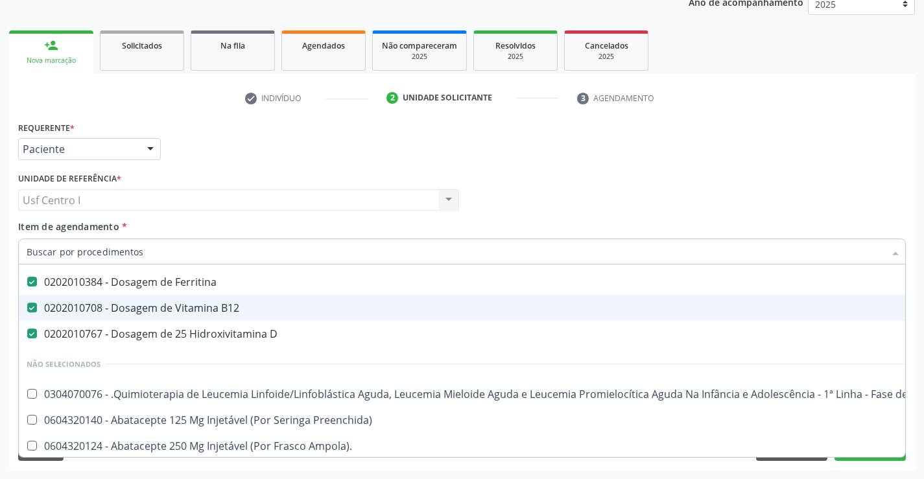
click at [201, 303] on div "0202010708 - Dosagem de Vitamina B12" at bounding box center [531, 308] width 1009 height 10
checkbox B12 "false"
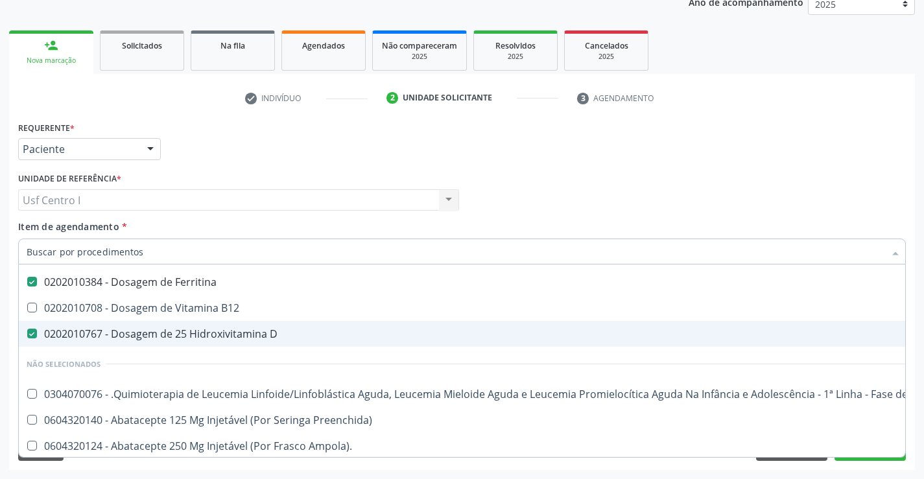
click at [212, 333] on div "0202010767 - Dosagem de 25 Hidroxivitamina D" at bounding box center [531, 334] width 1009 height 10
checkbox D "false"
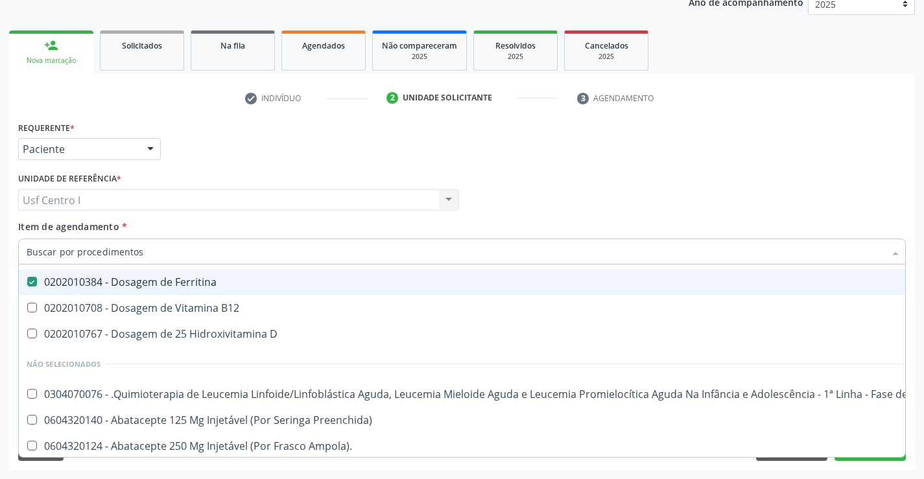
click at [348, 227] on div "Item de agendamento * Desfazer seleção Selecionados 0202020380 - Hemograma Comp…" at bounding box center [461, 240] width 887 height 41
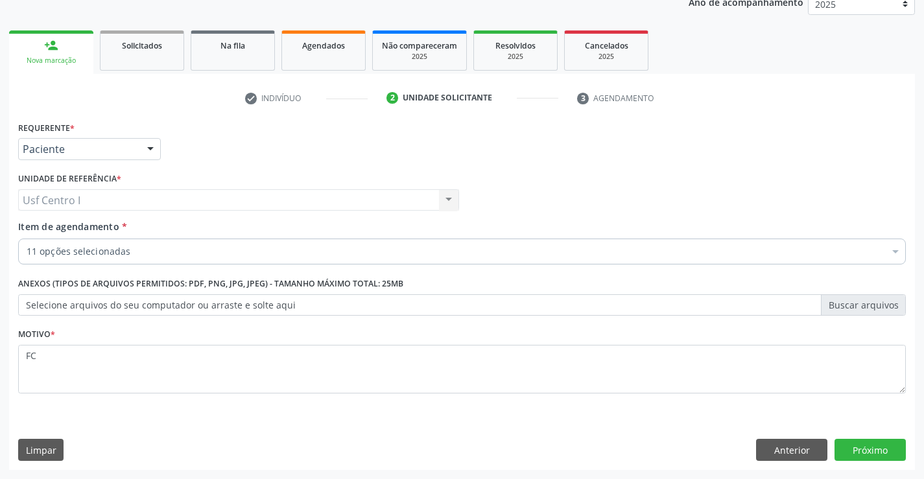
scroll to position [0, 0]
click at [884, 444] on button "Próximo" at bounding box center [869, 450] width 71 height 22
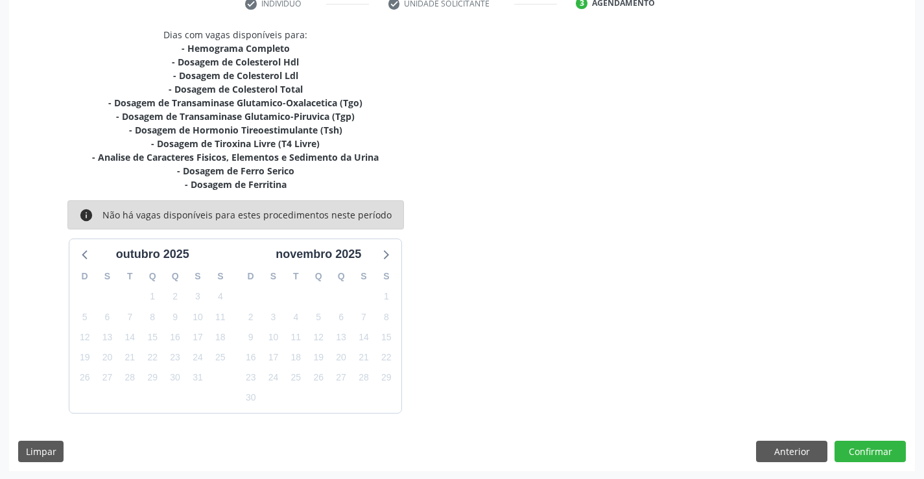
scroll to position [259, 0]
click at [781, 449] on button "Anterior" at bounding box center [791, 451] width 71 height 22
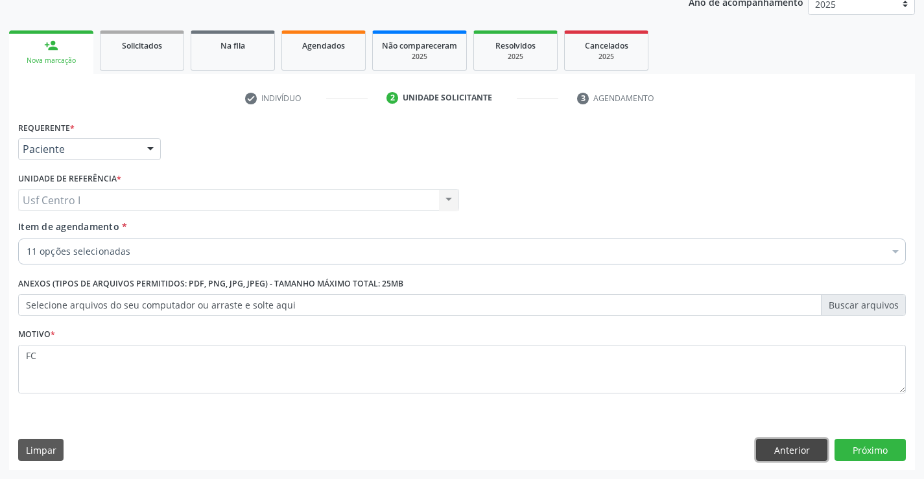
click at [775, 449] on button "Anterior" at bounding box center [791, 450] width 71 height 22
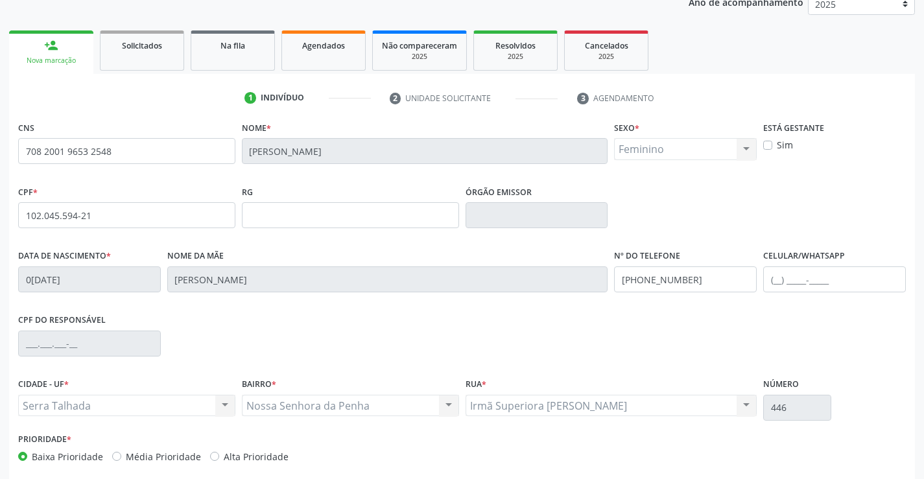
click at [778, 145] on label "Sim" at bounding box center [785, 145] width 16 height 14
click at [772, 145] on input "Sim" at bounding box center [767, 144] width 9 height 12
checkbox input "true"
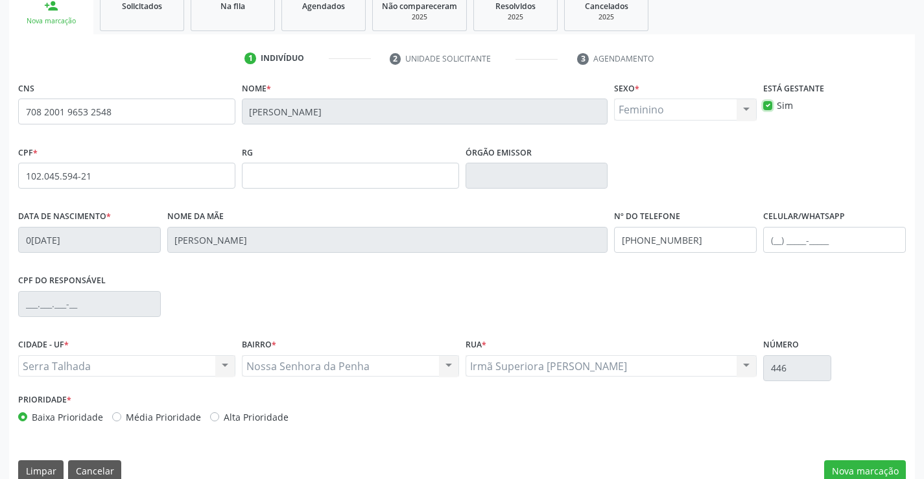
scroll to position [224, 0]
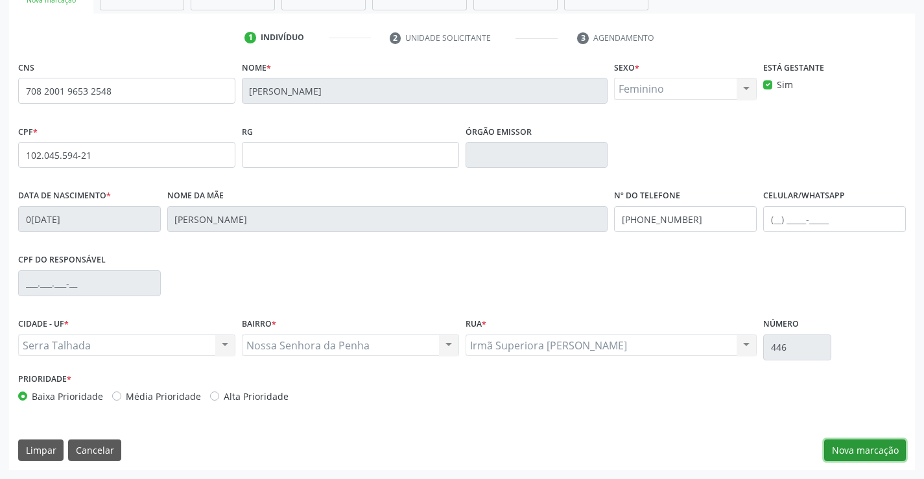
click at [889, 447] on button "Nova marcação" at bounding box center [865, 451] width 82 height 22
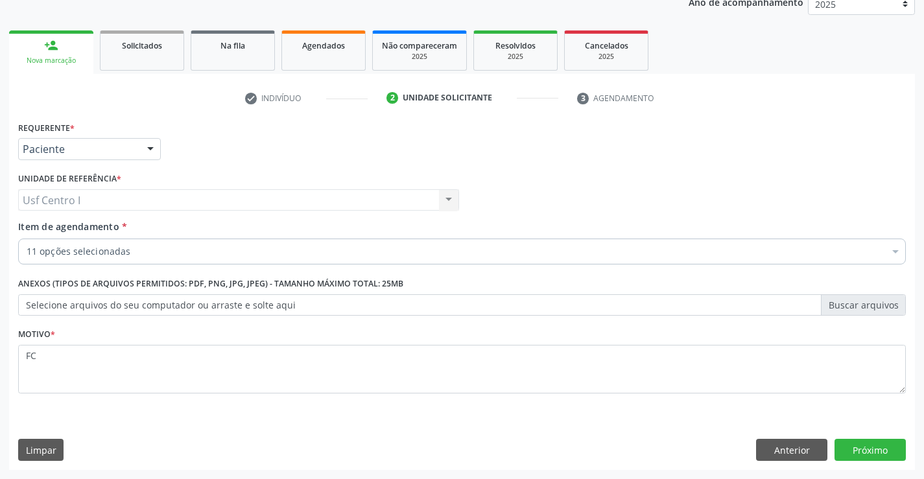
click at [355, 301] on label "Selecione arquivos do seu computador ou arraste e solte aqui" at bounding box center [461, 305] width 887 height 22
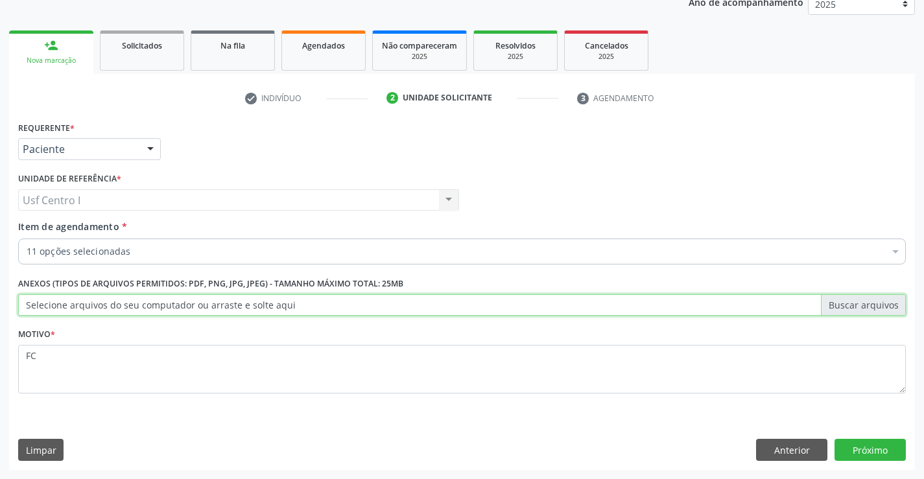
click at [355, 301] on input "Selecione arquivos do seu computador ou arraste e solte aqui" at bounding box center [461, 305] width 887 height 22
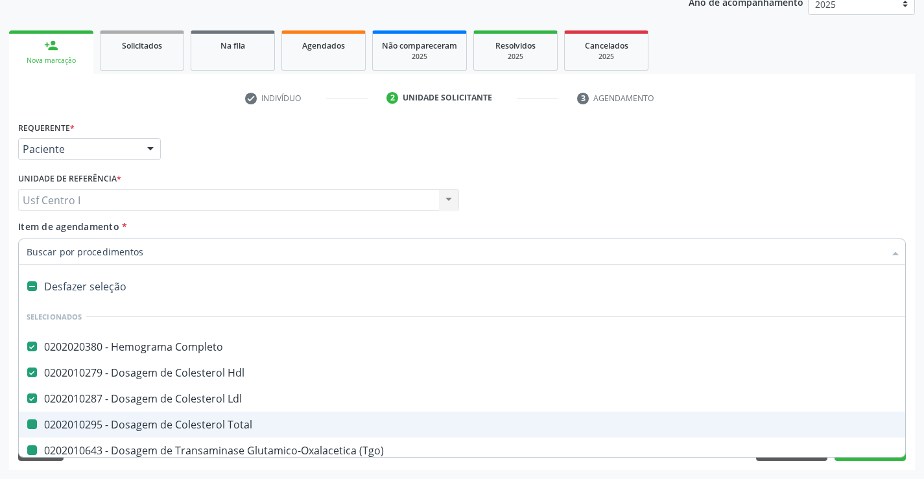
type input "V"
checkbox Total "false"
checkbox \(Tgo\) "false"
checkbox \(Tgp\) "false"
checkbox \(Tsh\) "false"
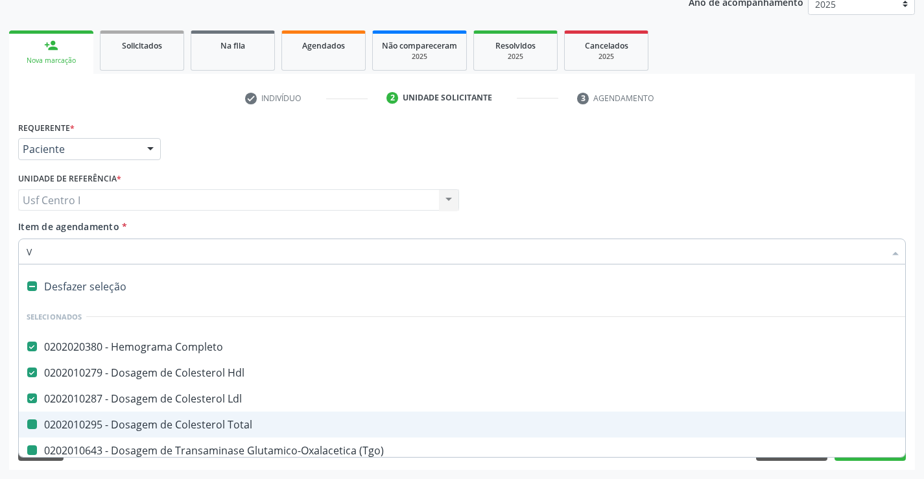
checkbox Livre\) "false"
checkbox Serico "false"
checkbox Ferritina "false"
checkbox Urina "false"
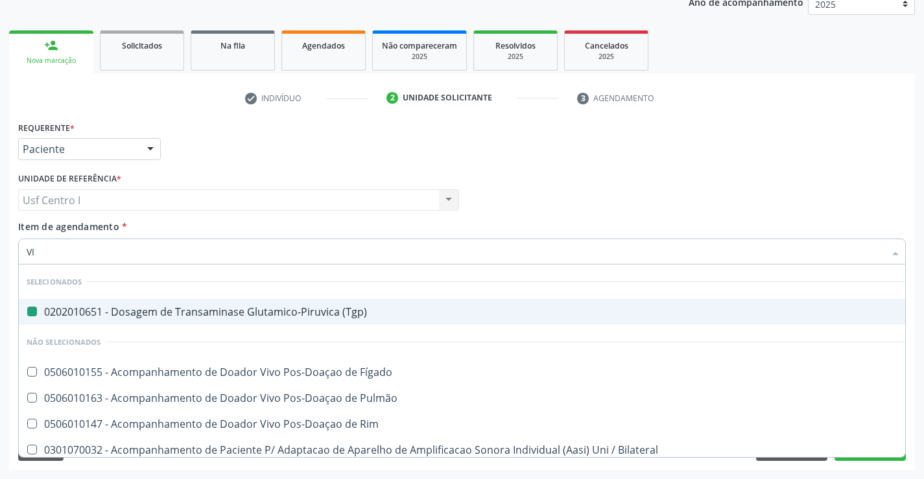
type input "VIT"
checkbox \(Tgp\) "false"
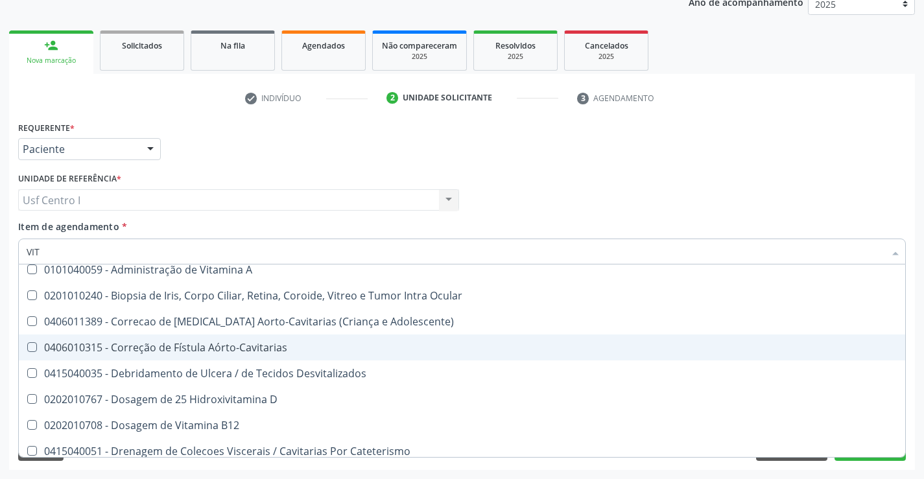
scroll to position [65, 0]
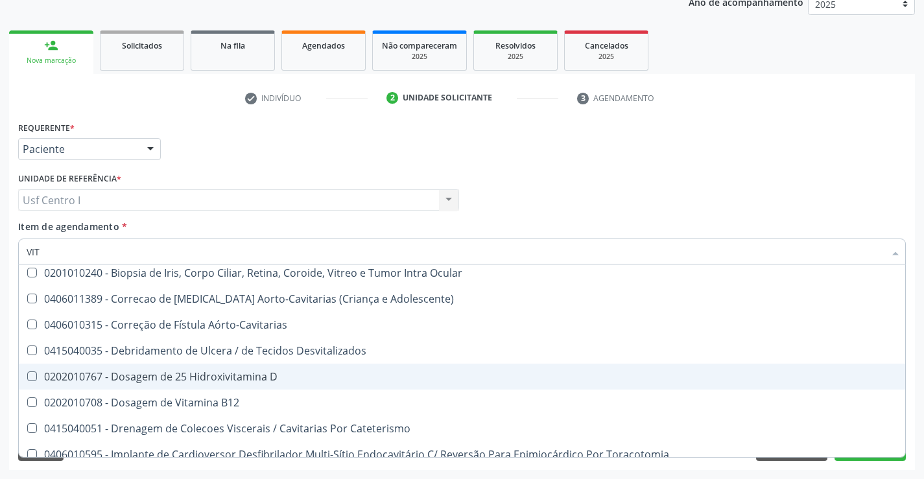
click at [220, 377] on div "0202010767 - Dosagem de 25 Hidroxivitamina D" at bounding box center [462, 376] width 871 height 10
checkbox D "true"
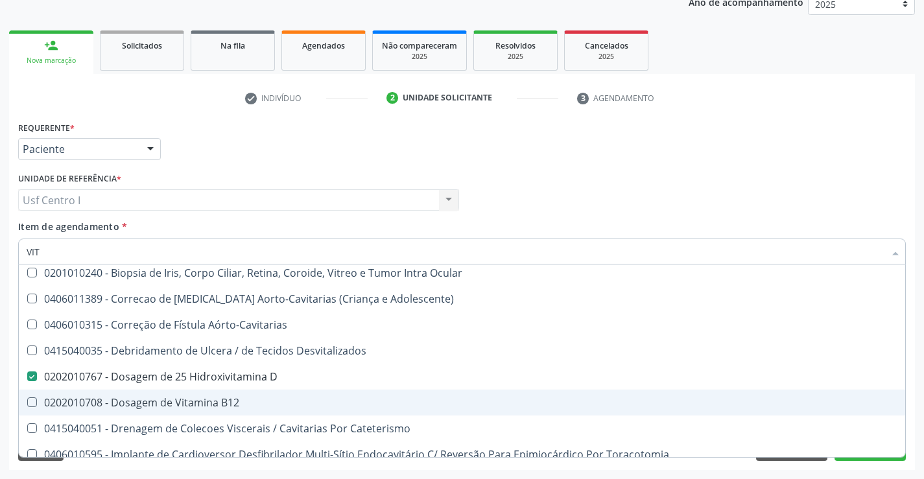
click at [220, 392] on span "0202010708 - Dosagem de Vitamina B12" at bounding box center [462, 403] width 886 height 26
checkbox B12 "true"
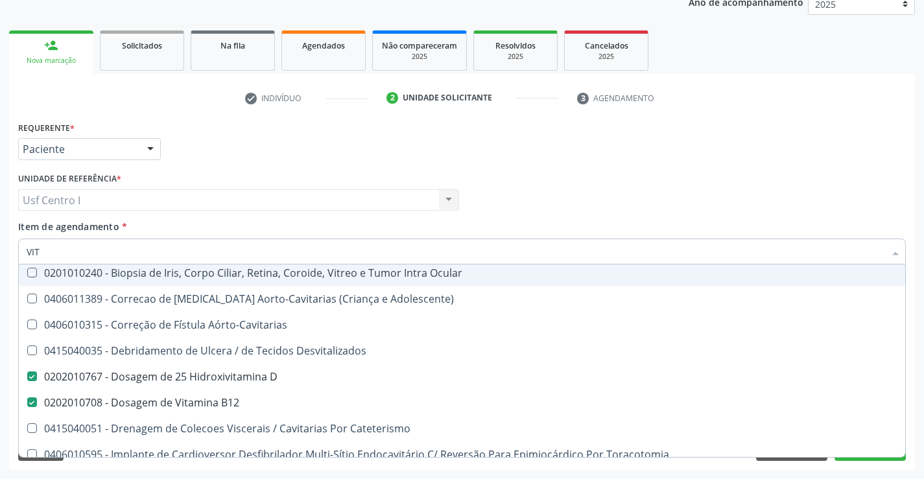
click at [253, 172] on div "Unidade de referência * Usf Centro I Usf Centro I Nenhum resultado encontrado p…" at bounding box center [238, 189] width 441 height 41
checkbox A "true"
checkbox Aórto-Cavitarias "true"
checkbox Desvitalizados "true"
checkbox Cateterismo "true"
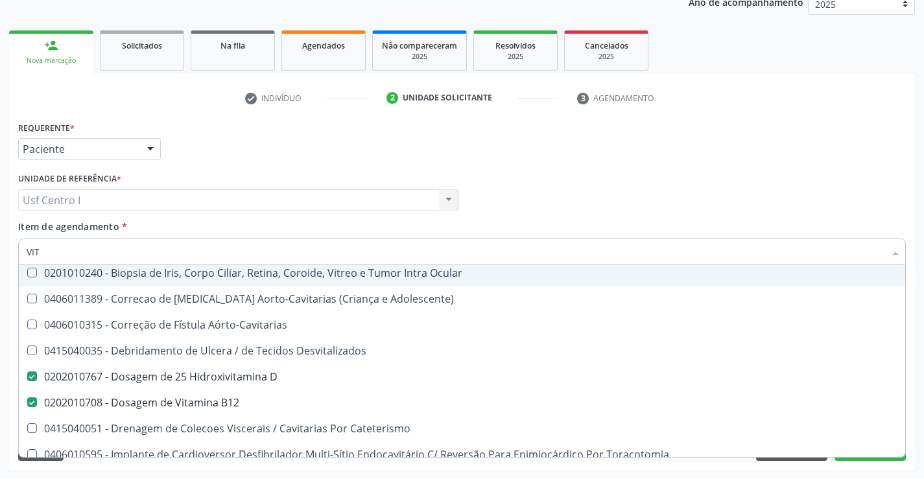
checkbox Toracotomia\) "true"
checkbox Intra-Vitreo "true"
checkbox Vitro\) "true"
checkbox Toracotomia "true"
checkbox Estranho "true"
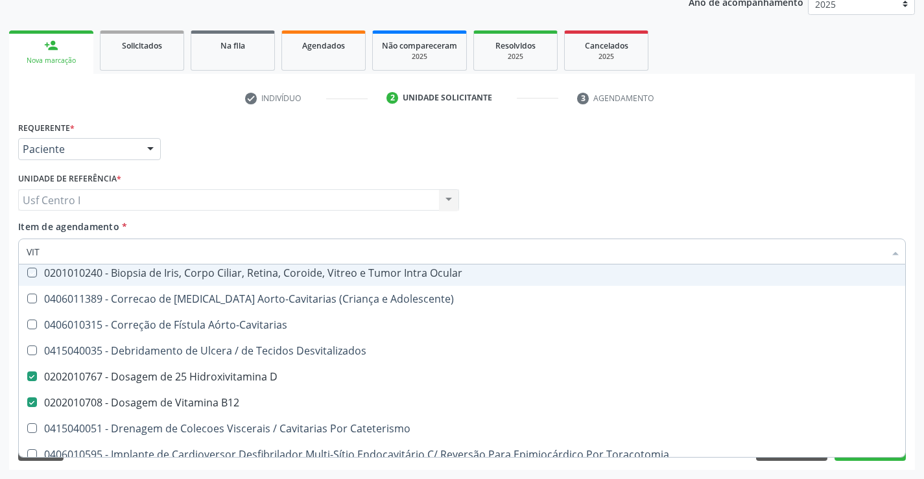
checkbox Adolescente\) "true"
checkbox Ocular "true"
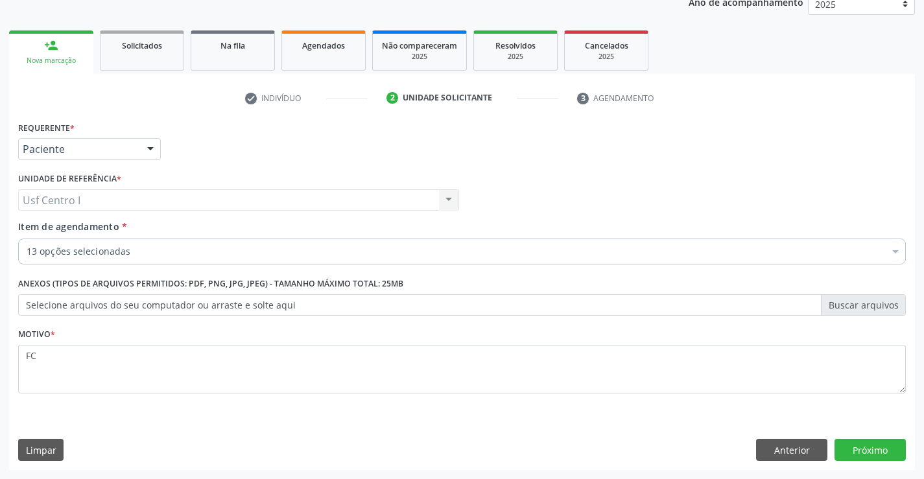
scroll to position [0, 0]
click at [718, 161] on div "Requerente * Paciente Profissional de Saúde Paciente Nenhum resultado encontrad…" at bounding box center [462, 143] width 894 height 51
click at [843, 455] on button "Próximo" at bounding box center [869, 450] width 71 height 22
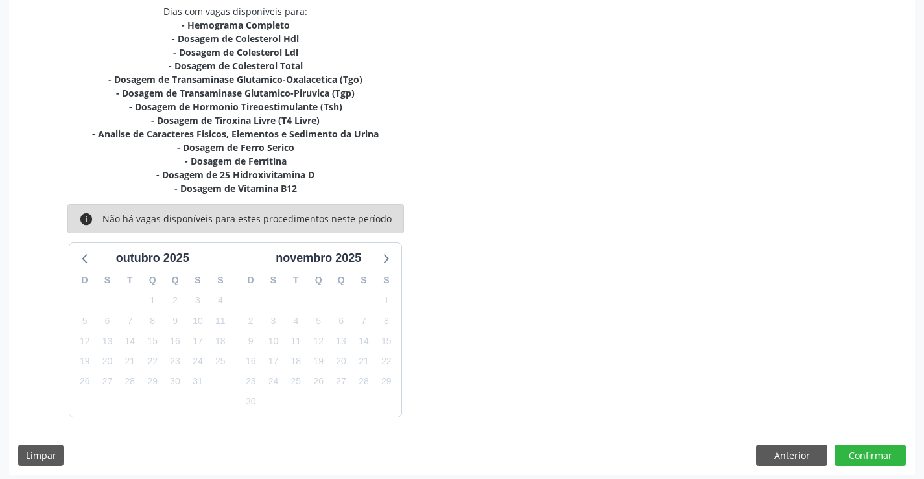
scroll to position [287, 0]
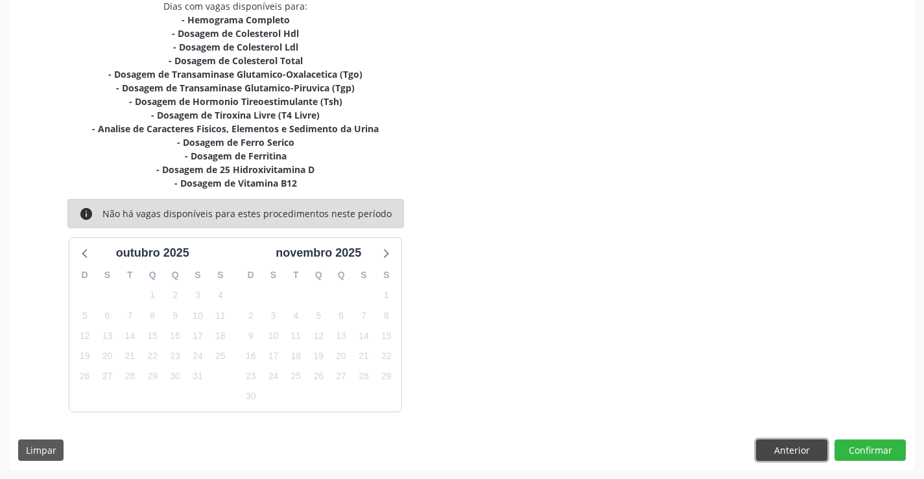
click at [795, 458] on button "Anterior" at bounding box center [791, 451] width 71 height 22
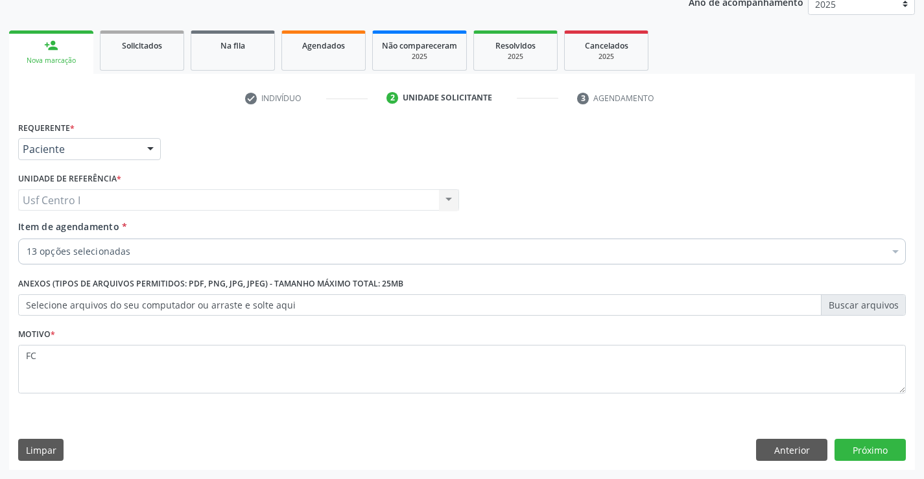
scroll to position [163, 0]
click at [244, 314] on label "Selecione arquivos do seu computador ou arraste e solte aqui" at bounding box center [461, 305] width 887 height 22
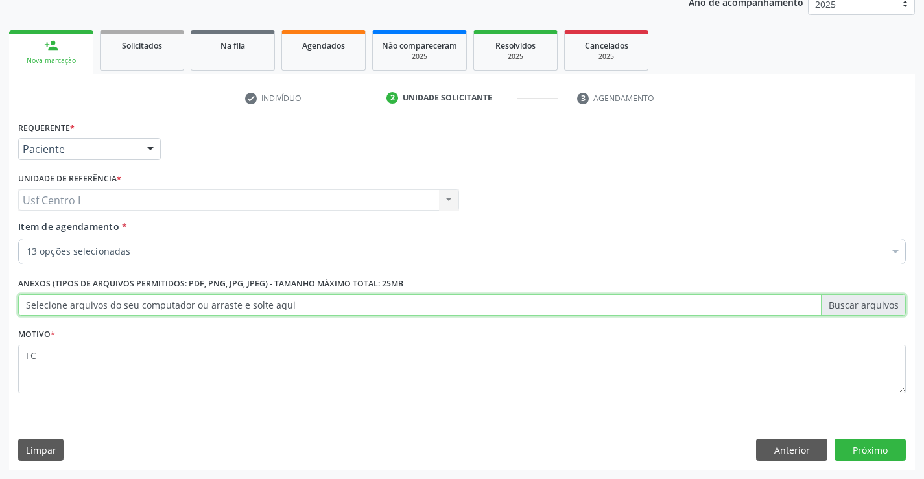
click at [244, 314] on input "Selecione arquivos do seu computador ou arraste e solte aqui" at bounding box center [461, 305] width 887 height 22
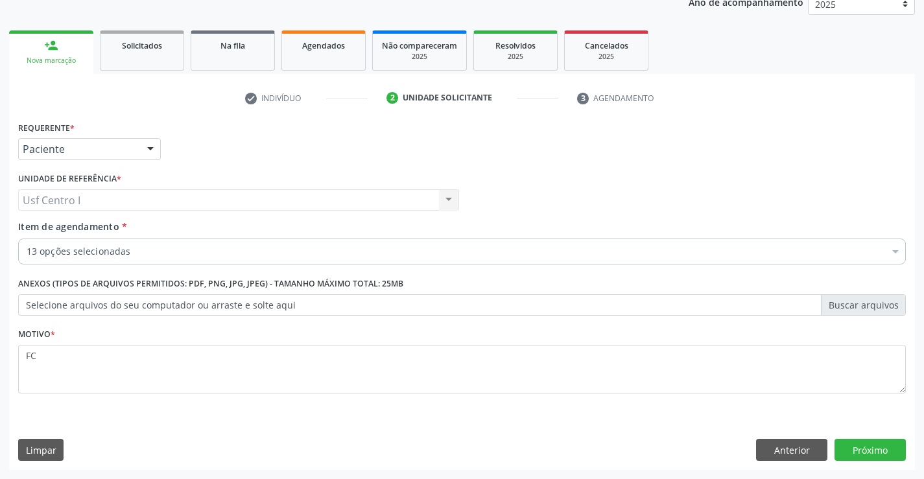
click at [276, 302] on label "Selecione arquivos do seu computador ou arraste e solte aqui" at bounding box center [461, 305] width 887 height 22
click at [276, 302] on input "Selecione arquivos do seu computador ou arraste e solte aqui" at bounding box center [461, 305] width 887 height 22
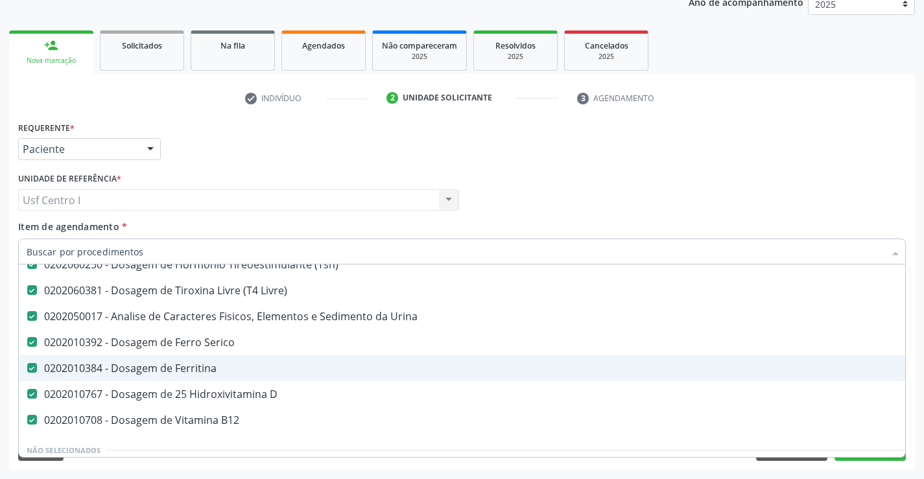
scroll to position [259, 0]
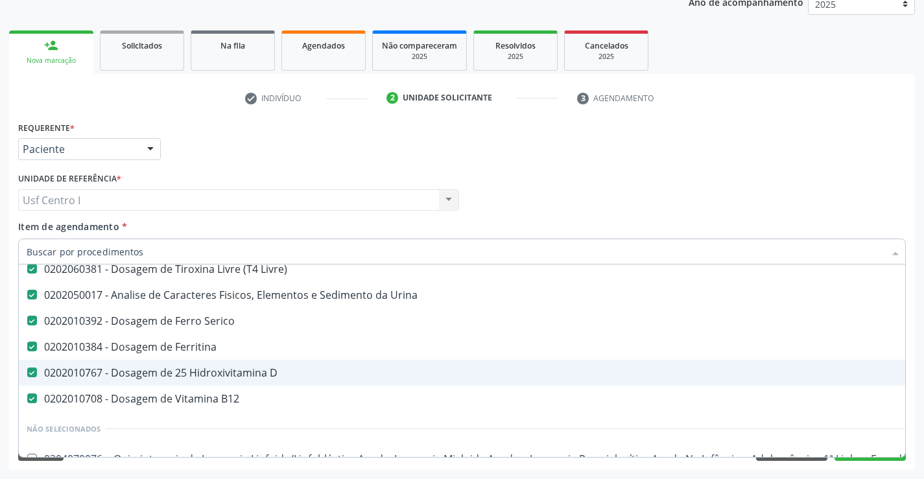
click at [223, 371] on div "0202010767 - Dosagem de 25 Hidroxivitamina D" at bounding box center [531, 373] width 1009 height 10
checkbox D "false"
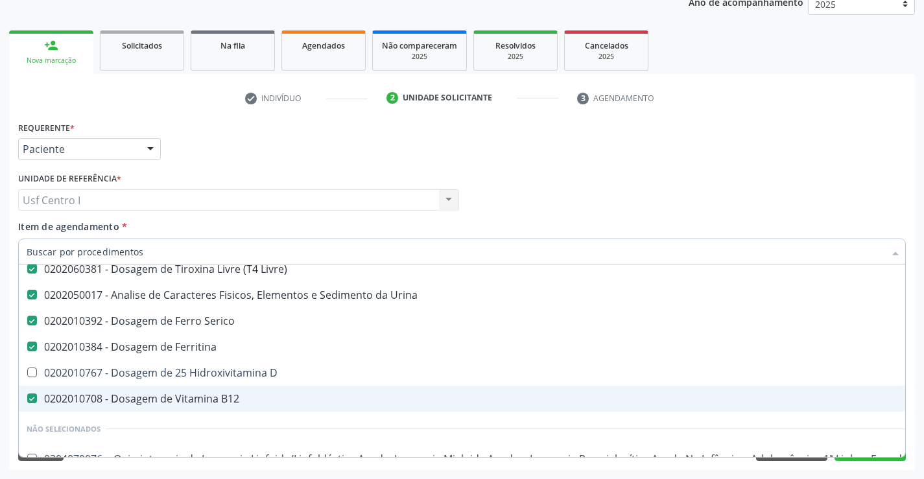
click at [228, 391] on span "0202010708 - Dosagem de Vitamina B12" at bounding box center [531, 399] width 1025 height 26
checkbox B12 "false"
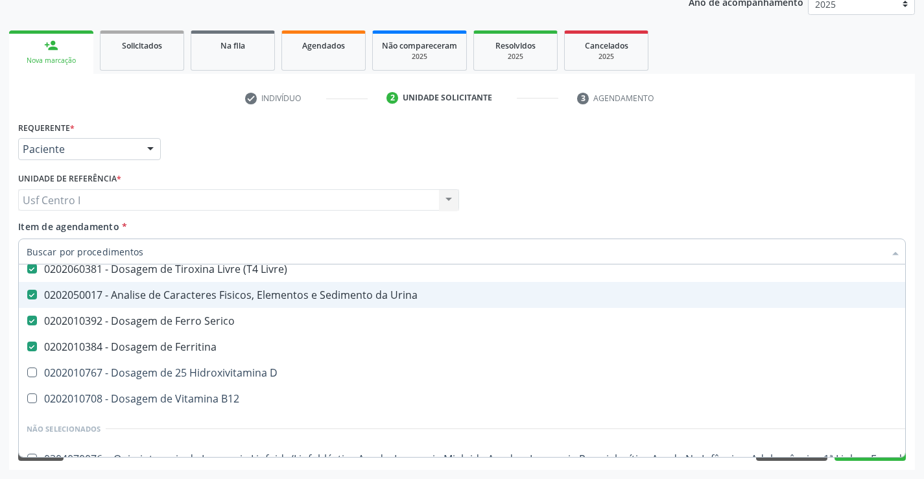
click at [279, 165] on div "Requerente * Paciente Profissional de Saúde Paciente Nenhum resultado encontrad…" at bounding box center [462, 143] width 894 height 51
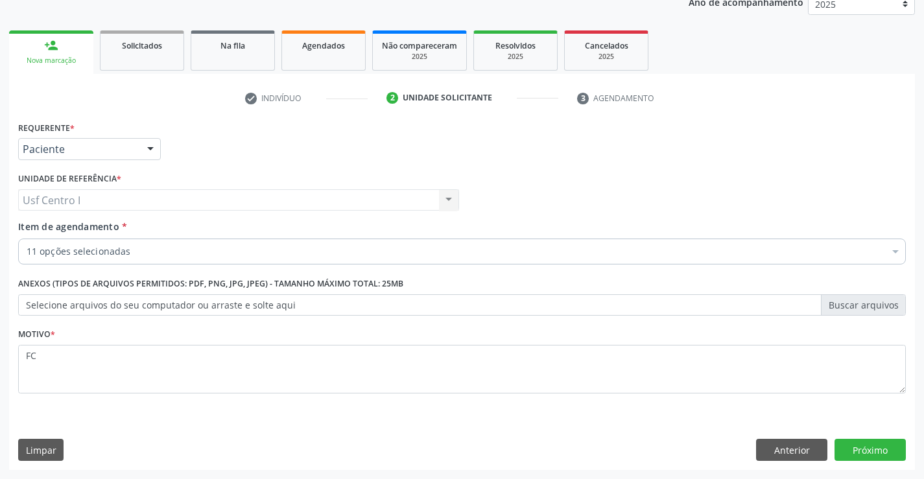
scroll to position [0, 0]
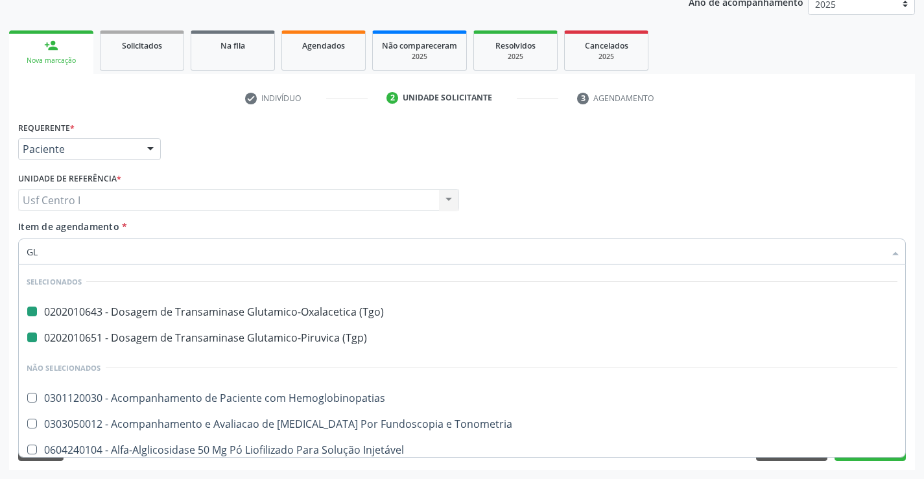
type input "GLI"
checkbox \(Tgo\) "false"
checkbox Hemoglobinopatias "false"
checkbox Tonometria "false"
checkbox Injetável "false"
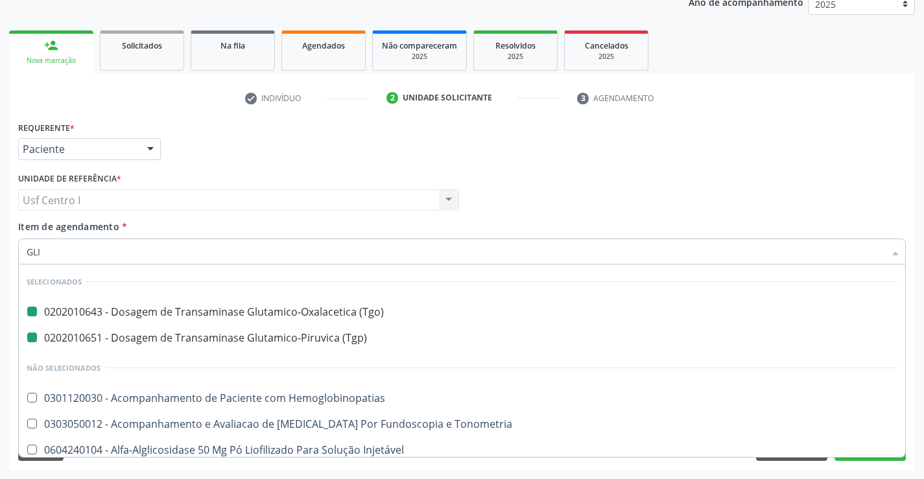
checkbox Ampola\) "false"
checkbox Linfatico "false"
checkbox -Igg "false"
checkbox \(Tgp\) "false"
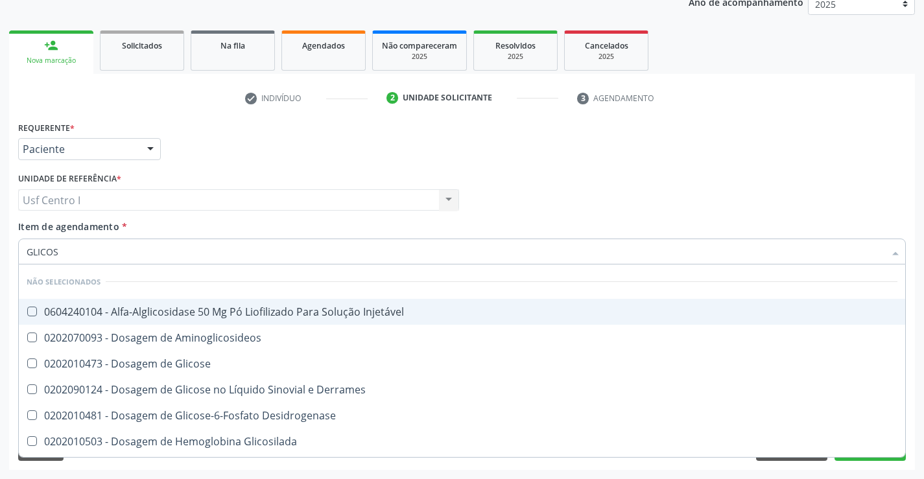
type input "GLICOSI"
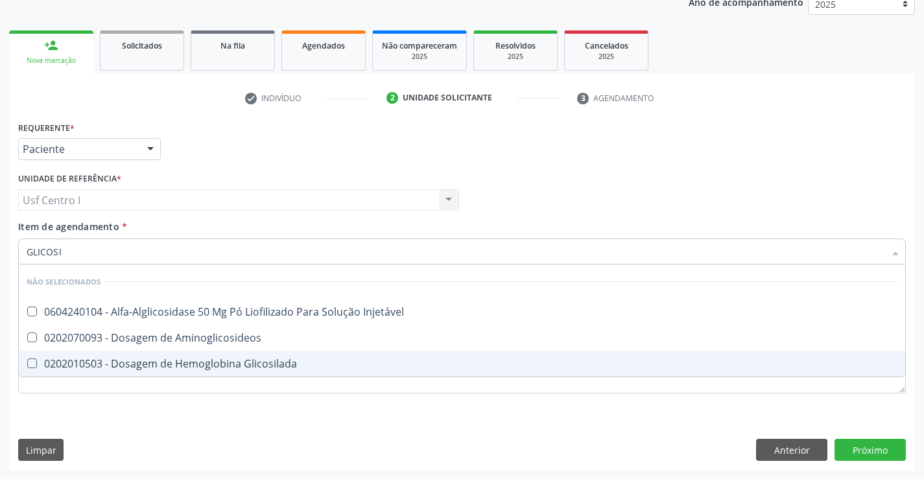
click at [179, 355] on span "0202010503 - Dosagem de Hemoglobina Glicosilada" at bounding box center [462, 364] width 886 height 26
checkbox Glicosilada "true"
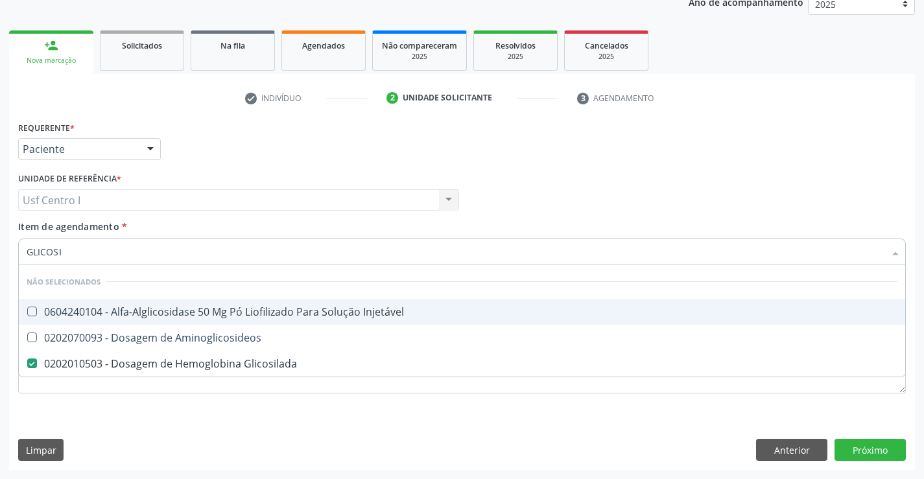
click at [132, 259] on input "GLICOSI" at bounding box center [456, 252] width 858 height 26
type input "GLICOS"
checkbox Glicosilada "false"
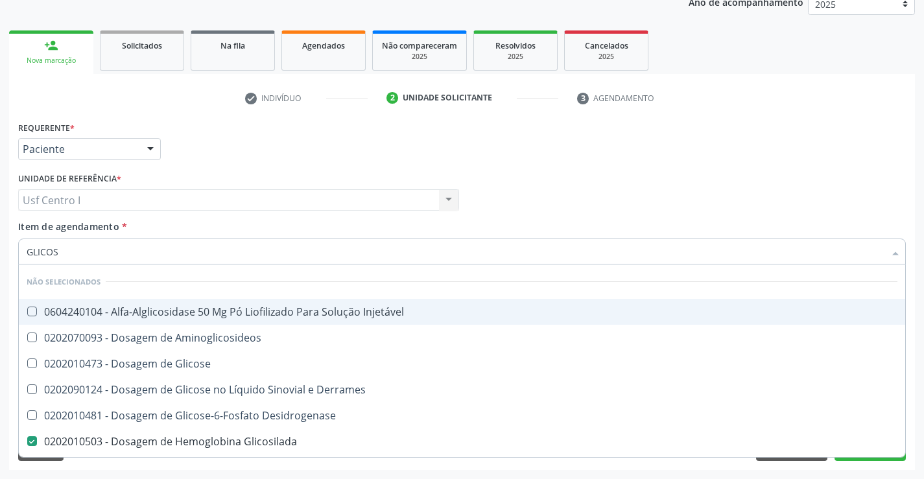
type input "GLICO"
checkbox Glicosilada "false"
checkbox Glicose "true"
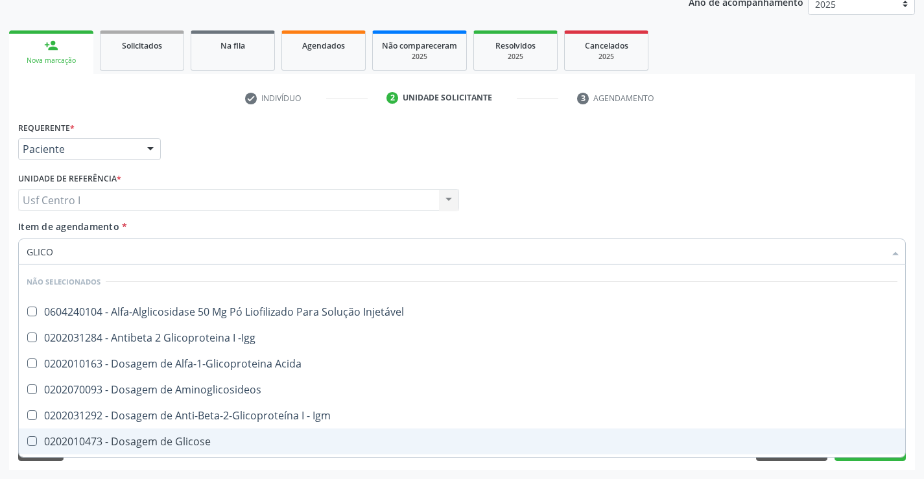
click at [170, 441] on div "0202010473 - Dosagem de Glicose" at bounding box center [462, 441] width 871 height 10
checkbox Glicose "true"
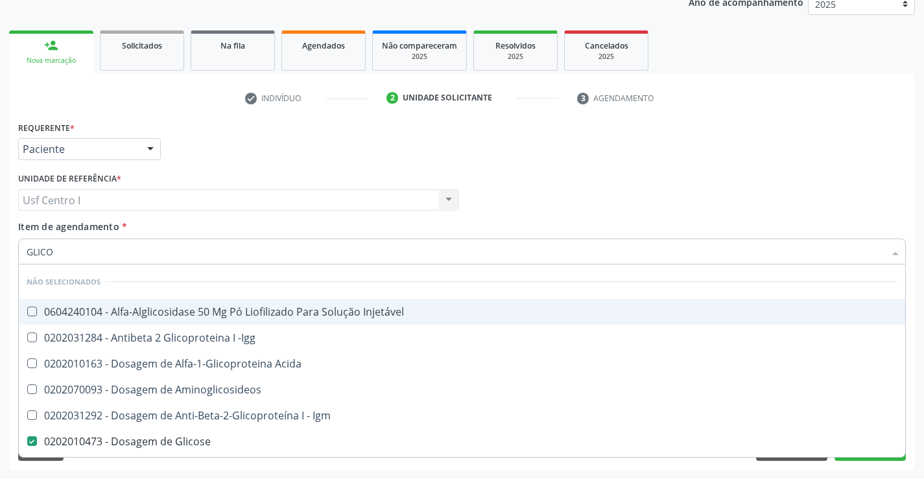
drag, startPoint x: 95, startPoint y: 248, endPoint x: 0, endPoint y: 266, distance: 96.9
click at [0, 266] on div "Acompanhamento Acompanhe a situação das marcações correntes e finalizadas Relat…" at bounding box center [462, 193] width 924 height 571
checkbox Injetável "true"
checkbox -Igg "true"
checkbox Acida "true"
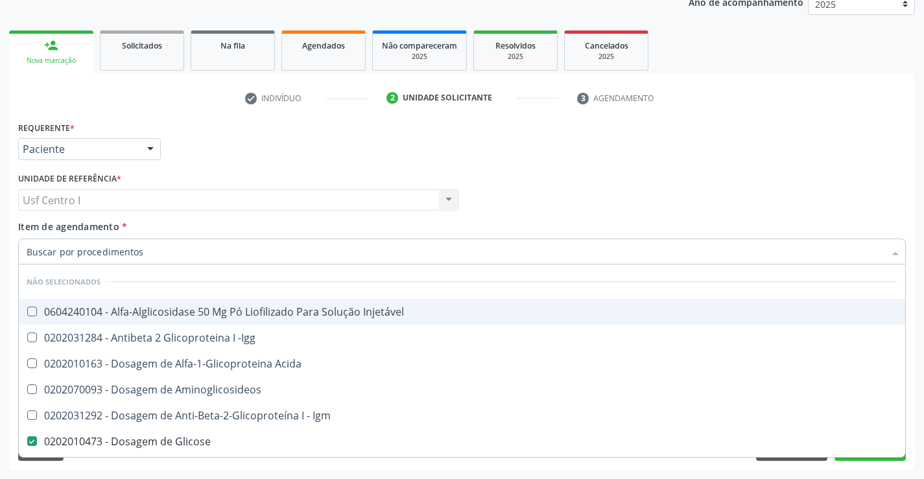
checkbox Aminoglicosideos "true"
checkbox Igm "true"
checkbox Derrames "true"
checkbox Desidrogenase "true"
checkbox Quantitativa "true"
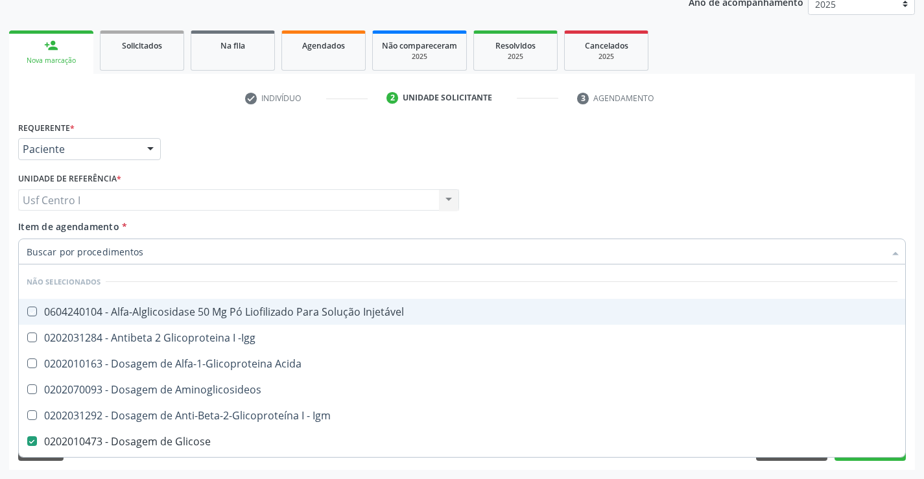
checkbox Urina "true"
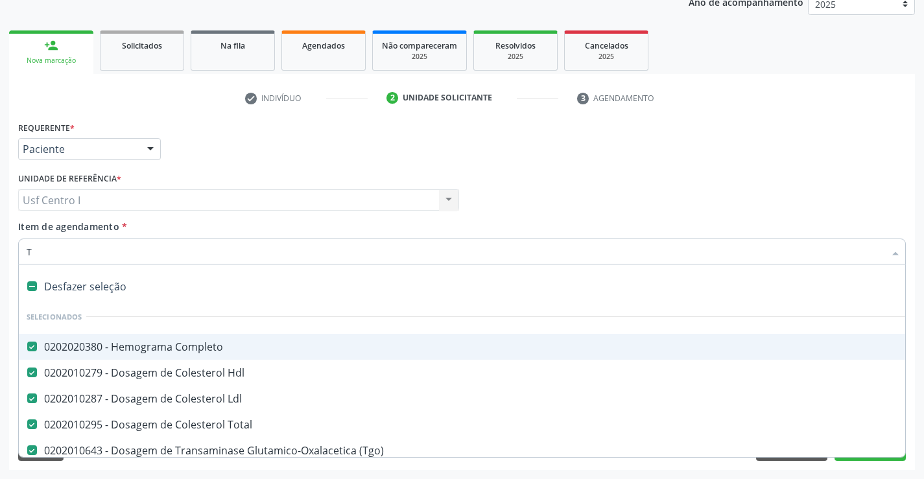
type input "TR"
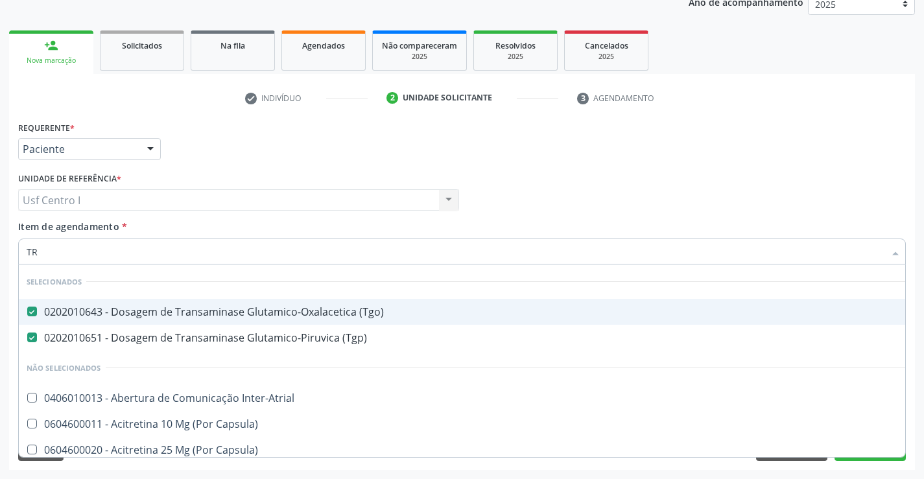
checkbox Inter-Atrial "false"
checkbox Capsula\) "false"
checkbox Psicossocial "false"
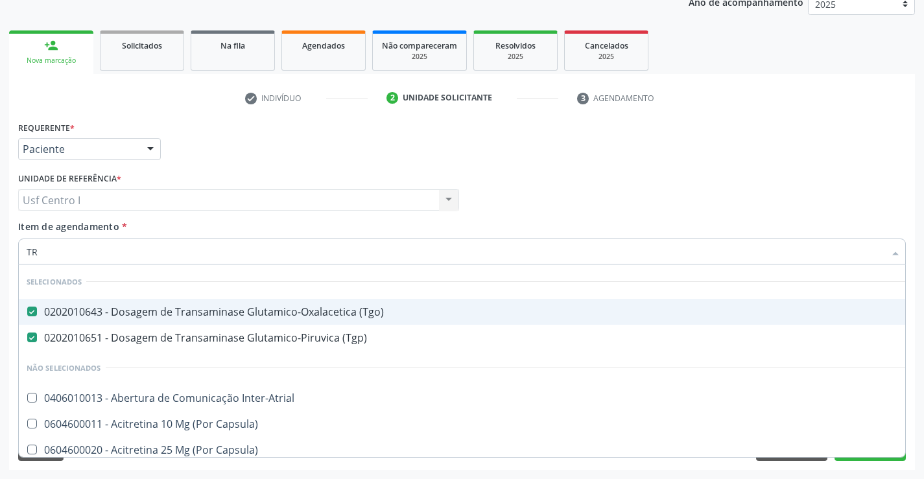
checkbox Psicossocial "false"
type input "TRI"
checkbox \(Tgo\) "false"
checkbox \(Tgp\) "false"
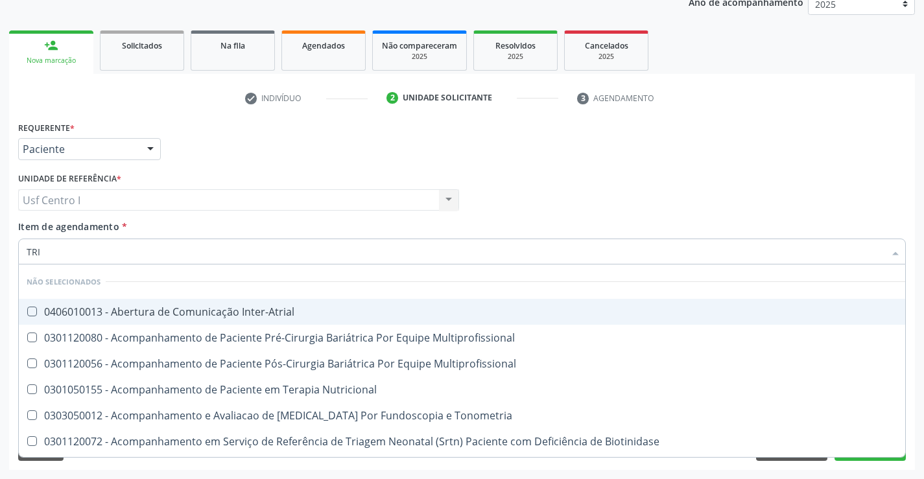
type input "TRIG"
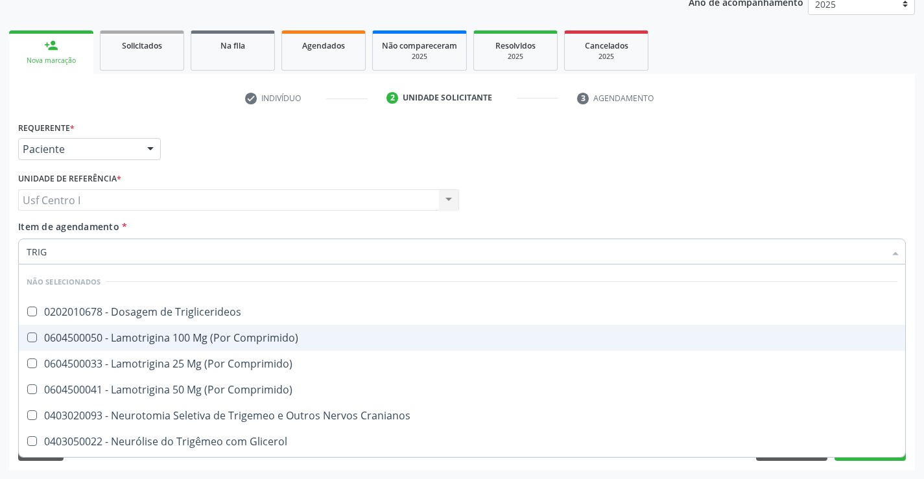
click at [66, 328] on span "0604500050 - Lamotrigina 100 Mg (Por Comprimido)" at bounding box center [462, 338] width 886 height 26
click at [71, 333] on div "0604500050 - Lamotrigina 100 Mg (Por Comprimido)" at bounding box center [462, 338] width 871 height 10
checkbox Comprimido\) "false"
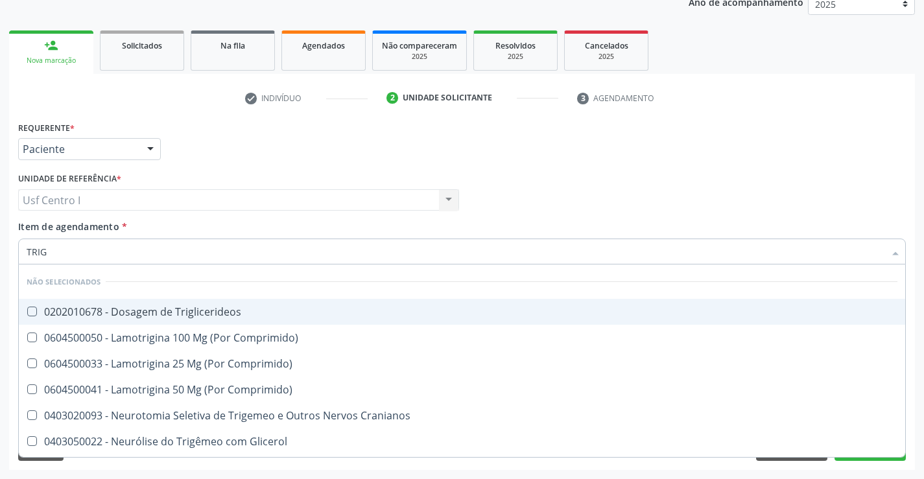
click at [68, 311] on div "0202010678 - Dosagem de Triglicerideos" at bounding box center [462, 312] width 871 height 10
checkbox Triglicerideos "true"
click at [180, 147] on div "Requerente * Paciente Profissional de Saúde Paciente Nenhum resultado encontrad…" at bounding box center [462, 143] width 894 height 51
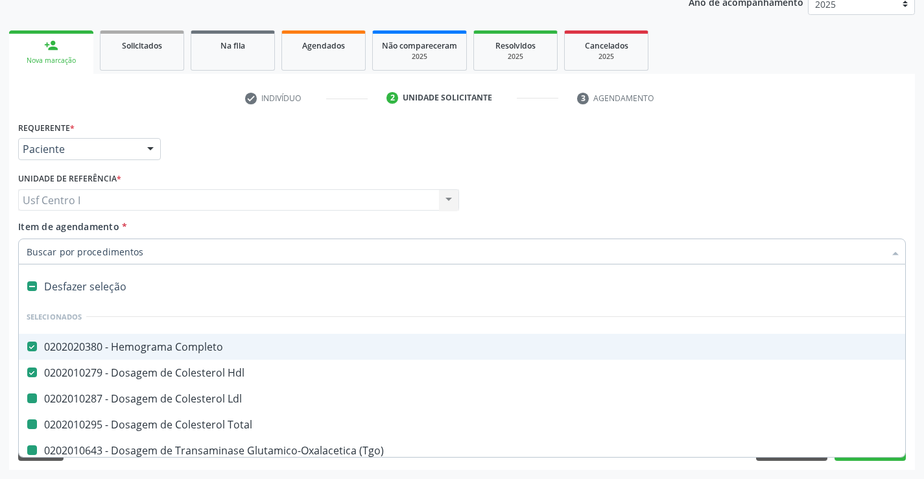
type input "B"
checkbox Total "false"
checkbox \(Tgo\) "false"
checkbox \(Tgp\) "false"
checkbox \(Tsh\) "false"
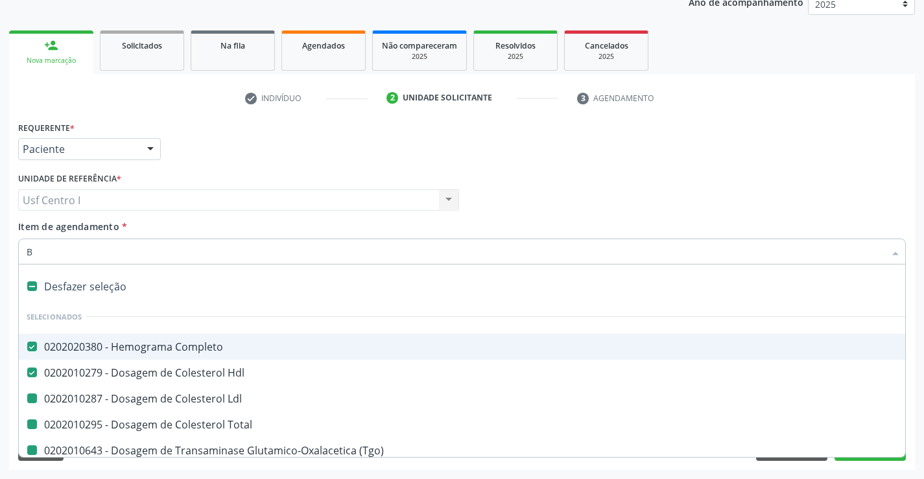
checkbox Ldl "false"
checkbox Livre\) "false"
checkbox Urina "false"
checkbox Serico "false"
checkbox Ferritina "false"
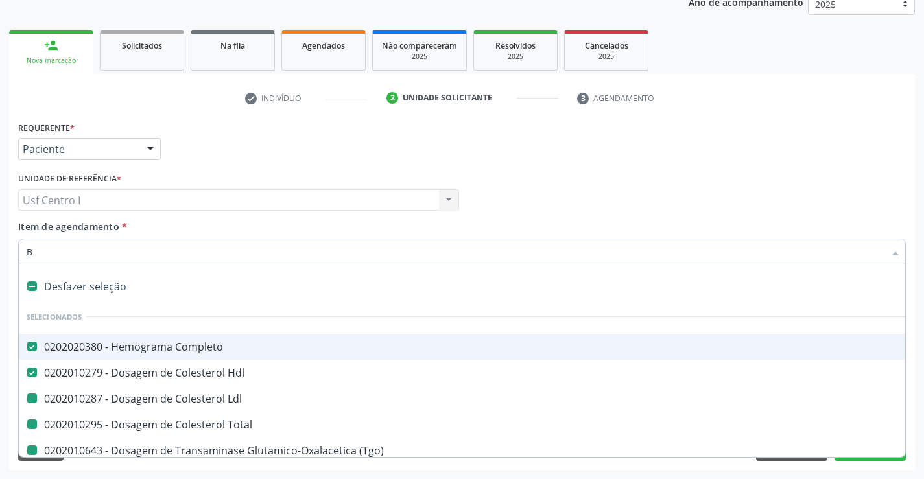
checkbox Glicosilada "false"
checkbox Glicose "false"
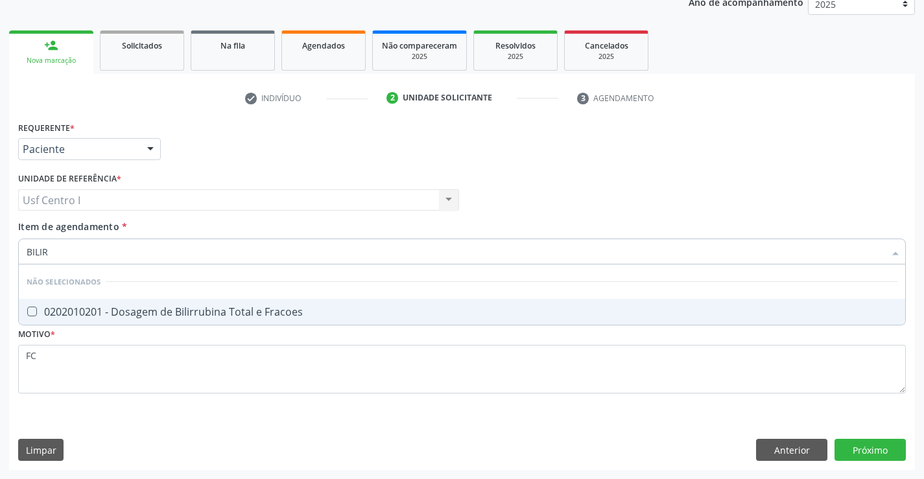
click at [171, 316] on div "0202010201 - Dosagem de Bilirrubina Total e Fracoes" at bounding box center [462, 312] width 871 height 10
click at [180, 231] on div "Item de agendamento * BILIR Desfazer seleção Não selecionados 0202010201 - Dosa…" at bounding box center [461, 240] width 887 height 41
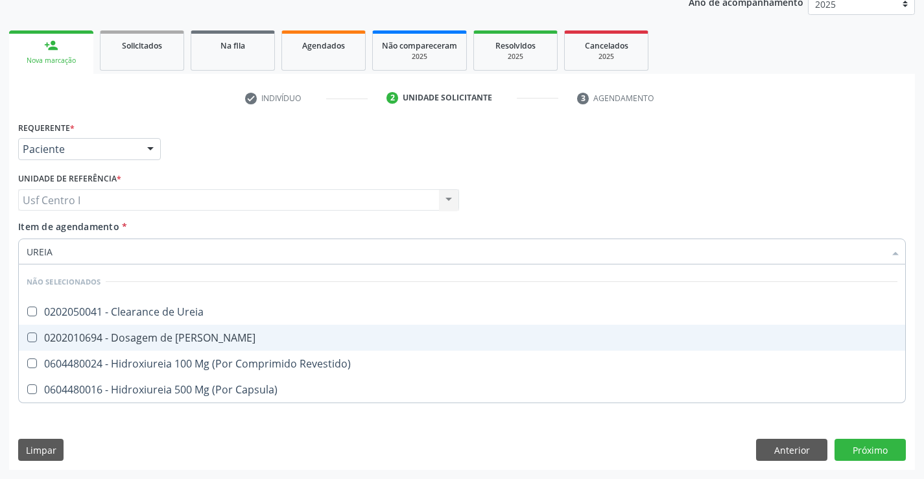
click at [187, 329] on span "0202010694 - Dosagem de Ureia" at bounding box center [462, 338] width 886 height 26
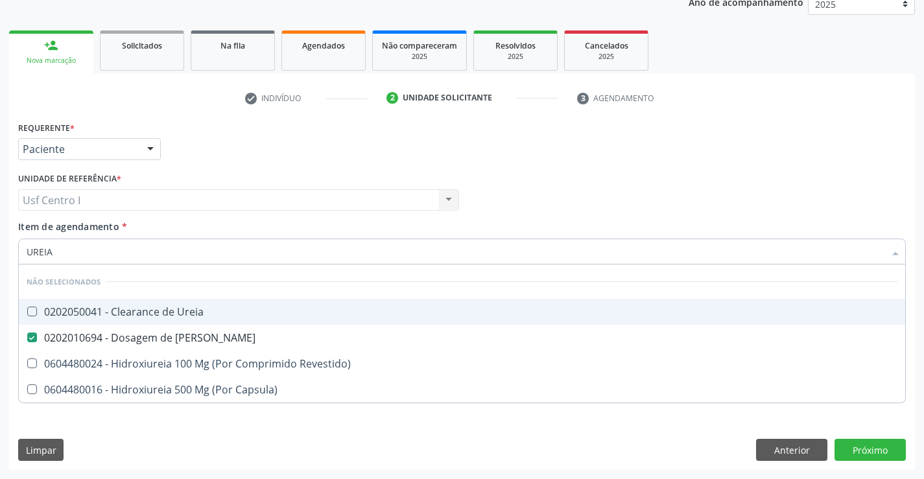
click at [139, 256] on input "UREIA" at bounding box center [456, 252] width 858 height 26
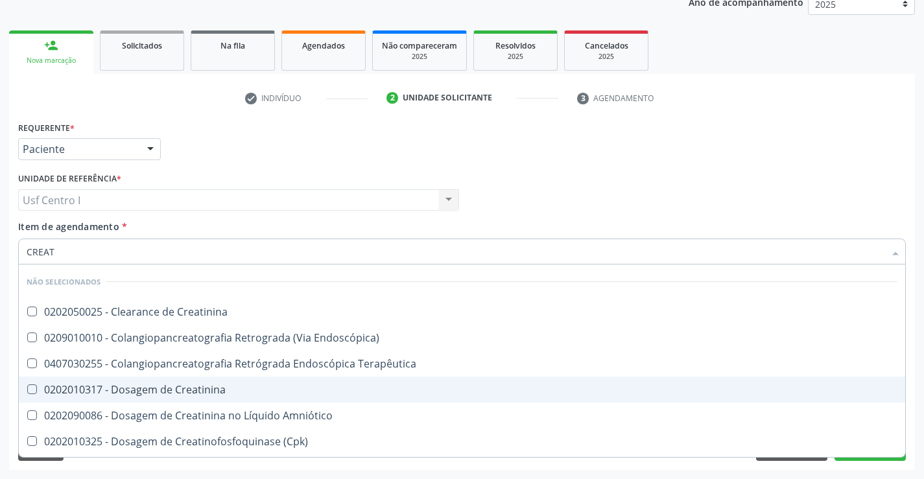
click at [185, 385] on div "0202010317 - Dosagem de Creatinina" at bounding box center [462, 389] width 871 height 10
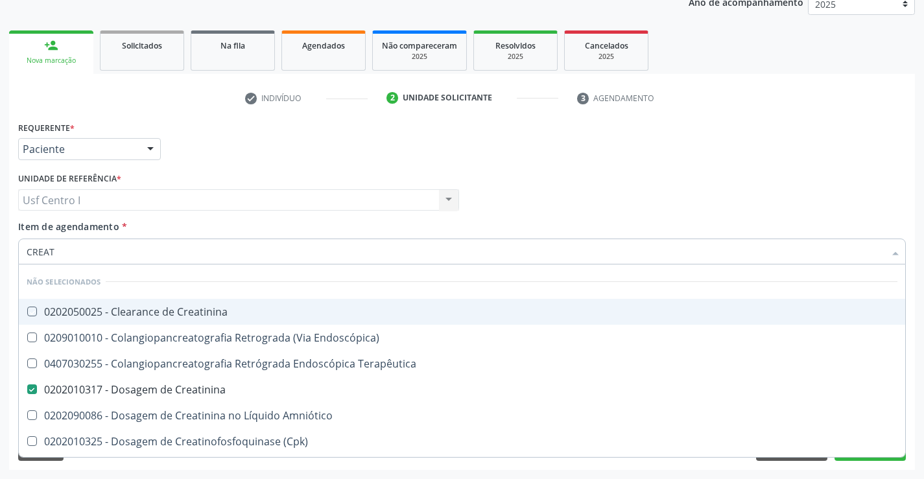
click at [282, 137] on div "Requerente * Paciente Profissional de Saúde Paciente Nenhum resultado encontrad…" at bounding box center [462, 143] width 894 height 51
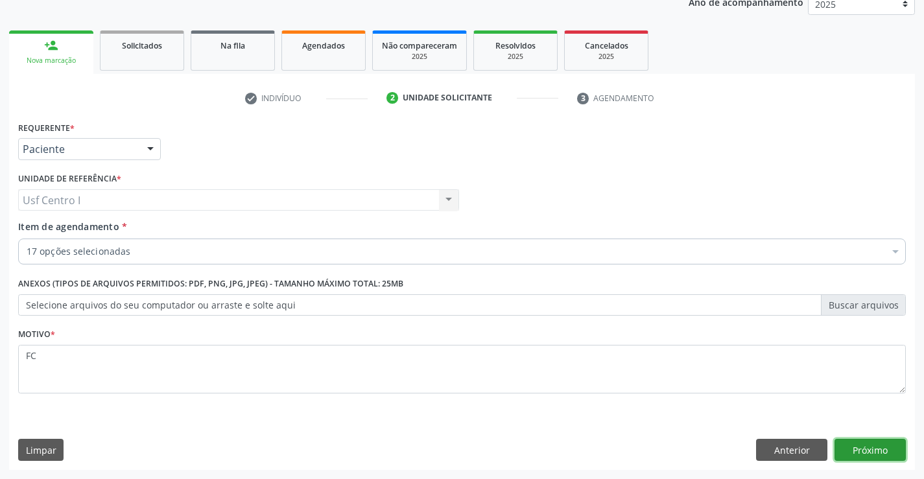
click at [867, 452] on button "Próximo" at bounding box center [869, 450] width 71 height 22
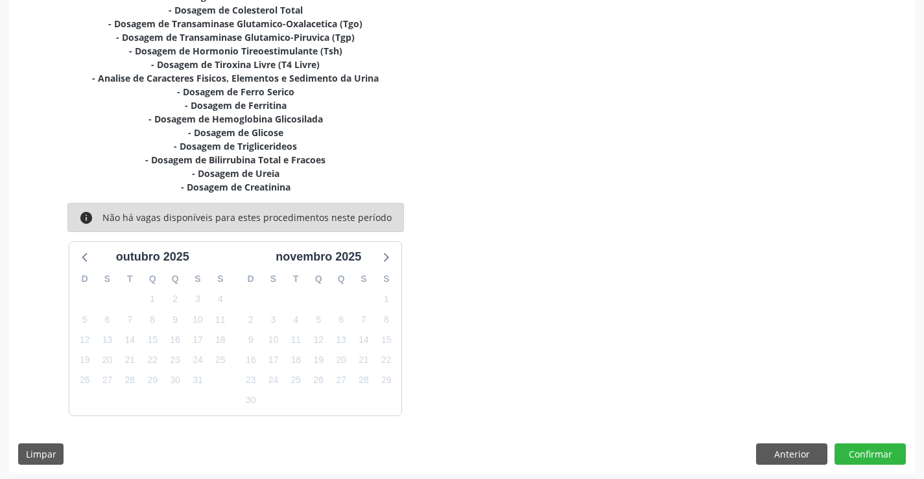
scroll to position [341, 0]
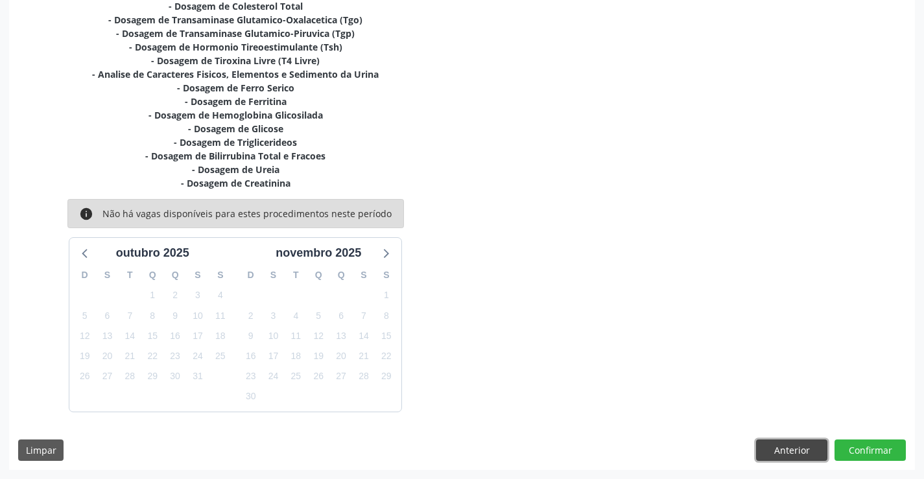
click at [775, 447] on button "Anterior" at bounding box center [791, 451] width 71 height 22
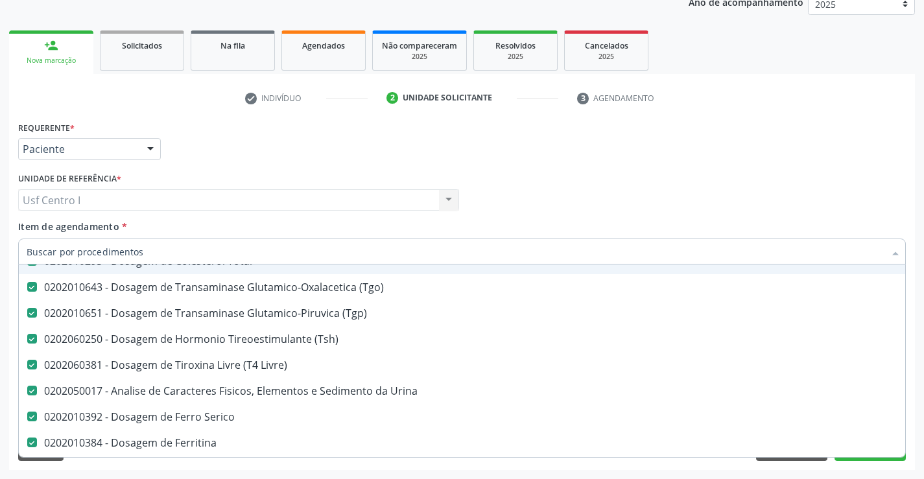
scroll to position [194, 0]
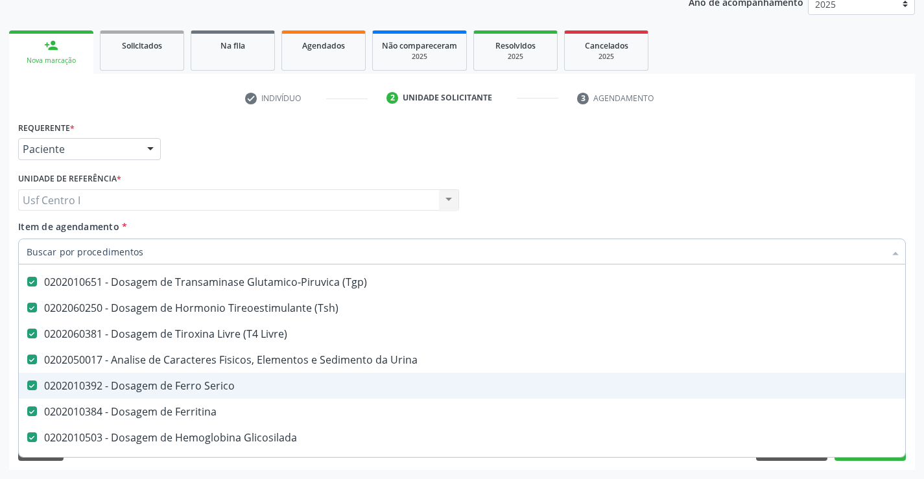
click at [147, 381] on div "0202010392 - Dosagem de Ferro Serico" at bounding box center [531, 386] width 1009 height 10
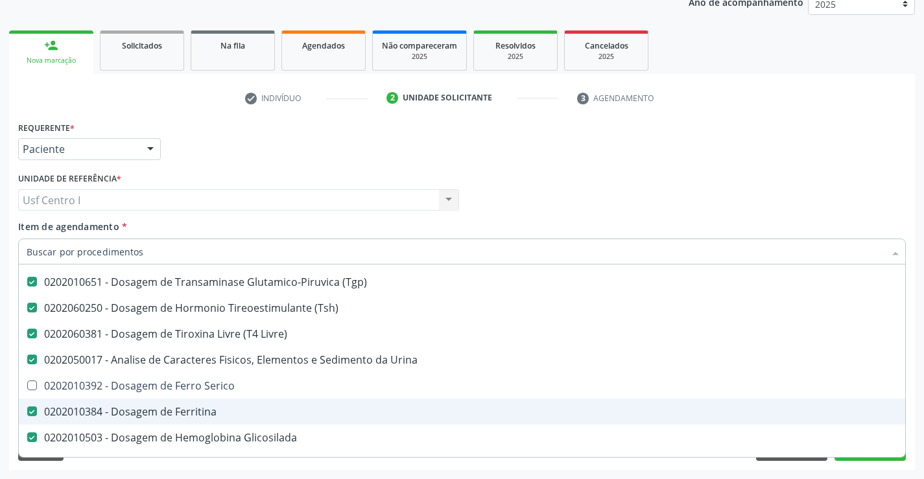
click at [148, 408] on div "0202010384 - Dosagem de Ferritina" at bounding box center [531, 411] width 1009 height 10
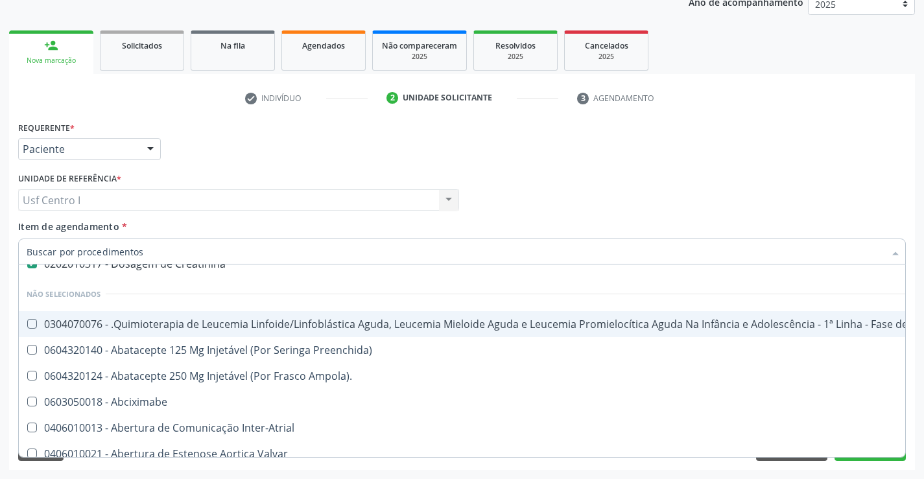
scroll to position [519, 0]
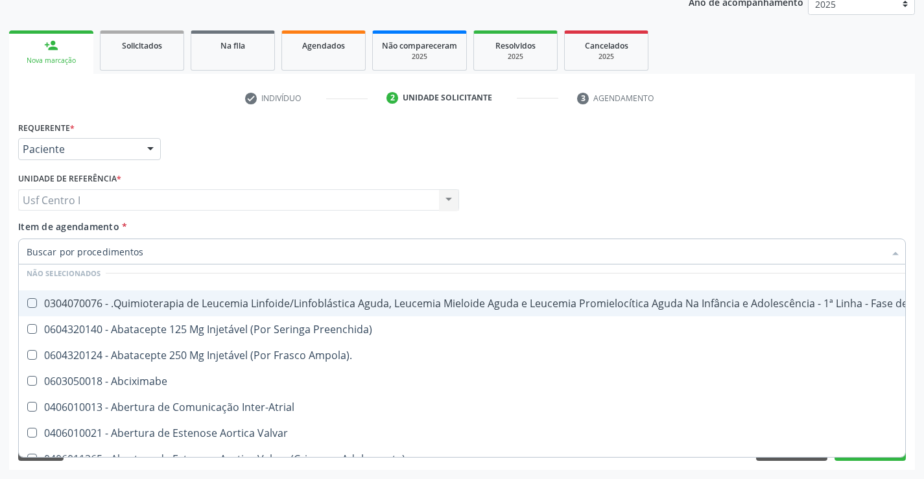
click at [291, 151] on div "Requerente * Paciente Profissional de Saúde Paciente Nenhum resultado encontrad…" at bounding box center [462, 143] width 894 height 51
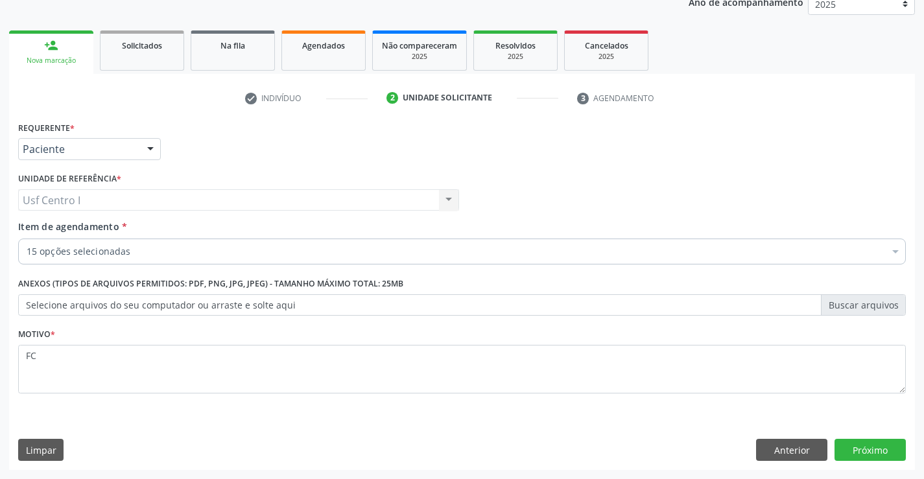
scroll to position [0, 0]
click at [868, 454] on button "Próximo" at bounding box center [869, 450] width 71 height 22
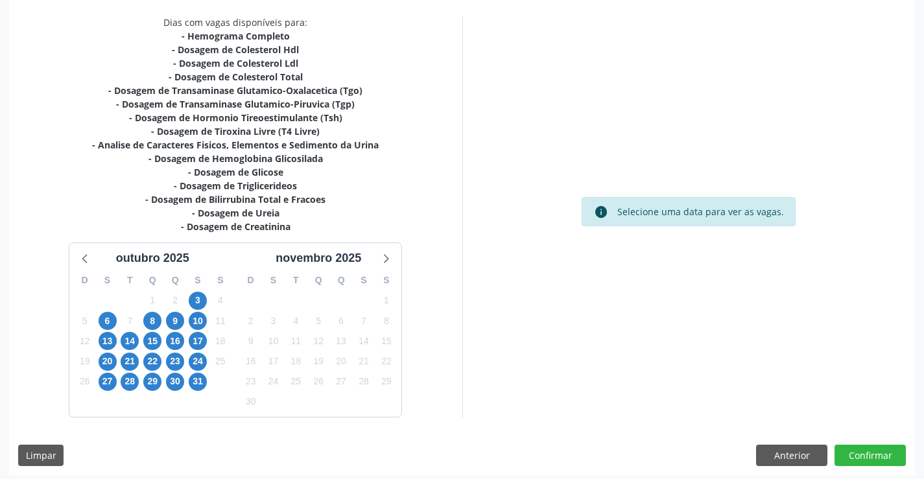
scroll to position [276, 0]
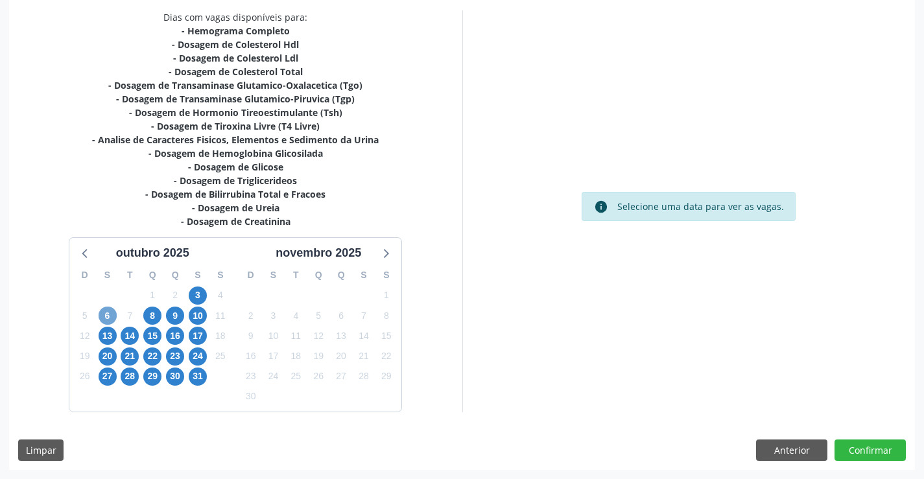
click at [114, 316] on span "6" at bounding box center [108, 316] width 18 height 18
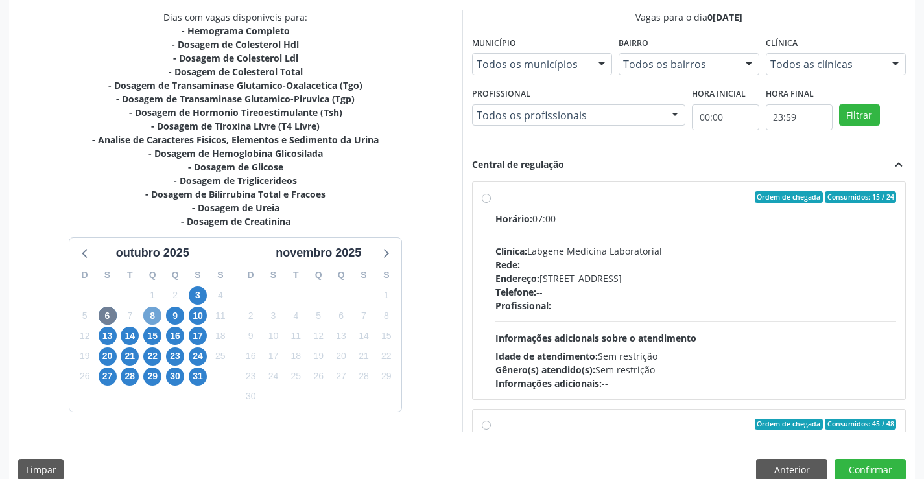
click at [156, 317] on span "8" at bounding box center [152, 316] width 18 height 18
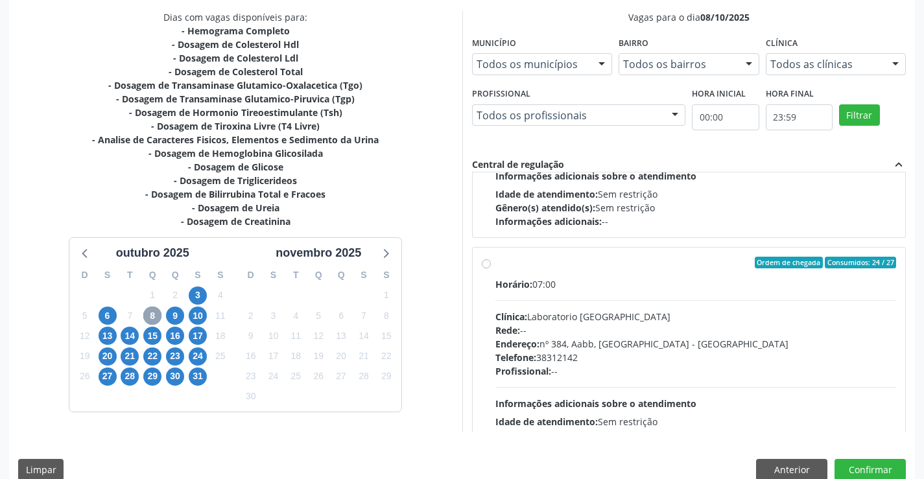
scroll to position [432, 0]
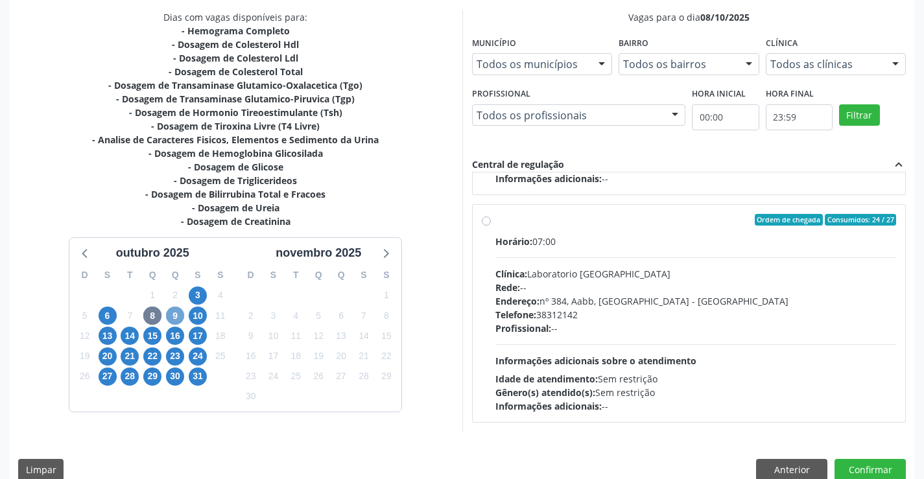
click at [174, 310] on span "9" at bounding box center [175, 316] width 18 height 18
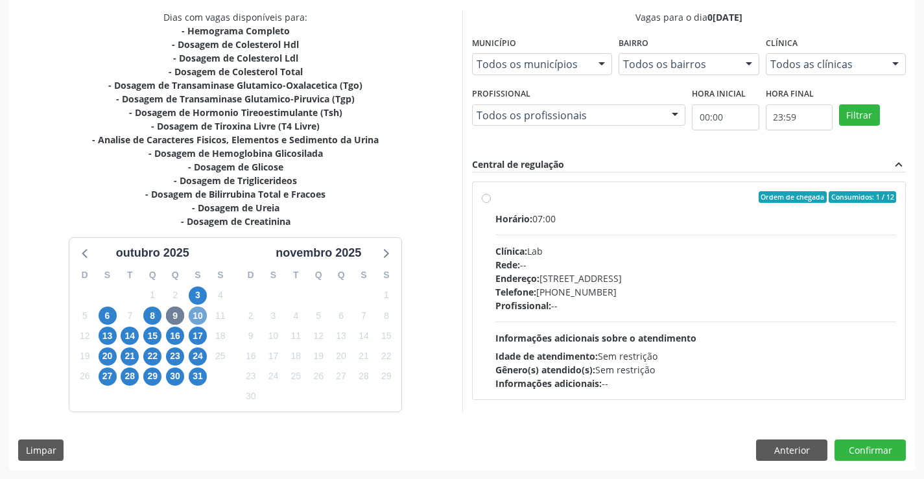
click at [202, 316] on span "10" at bounding box center [198, 316] width 18 height 18
click at [110, 314] on span "6" at bounding box center [108, 316] width 18 height 18
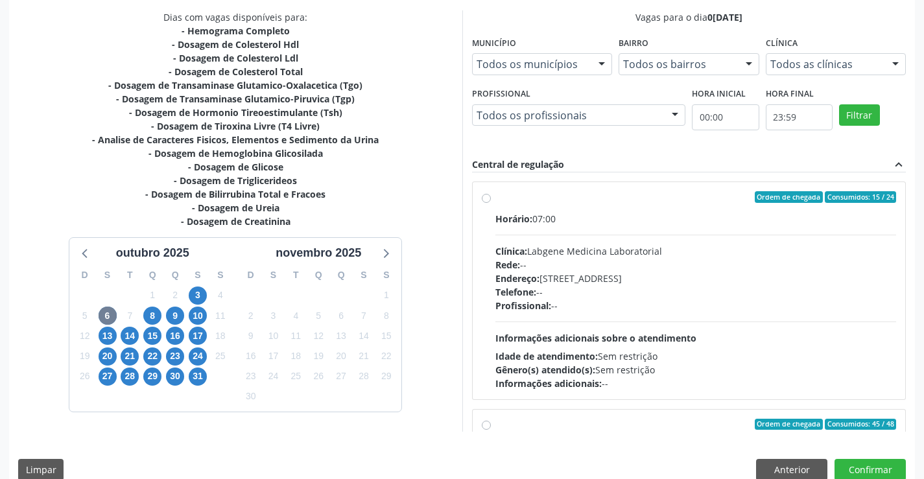
click at [552, 274] on div "Endereço: nº 531, Nossa Senhora da Pen, Serra Talhada - PE" at bounding box center [695, 279] width 401 height 14
click at [491, 203] on input "Ordem de chegada Consumidos: 15 / 24 Horário: 07:00 Clínica: Labgene Medicina L…" at bounding box center [486, 197] width 9 height 12
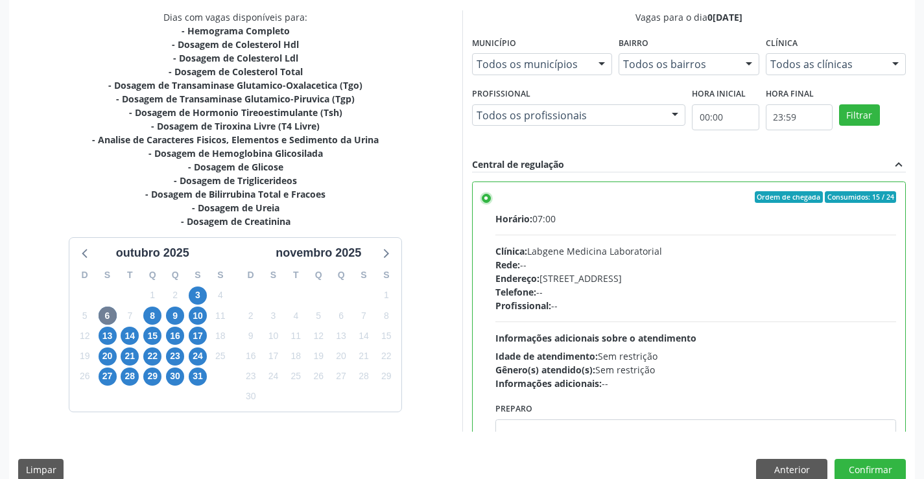
scroll to position [296, 0]
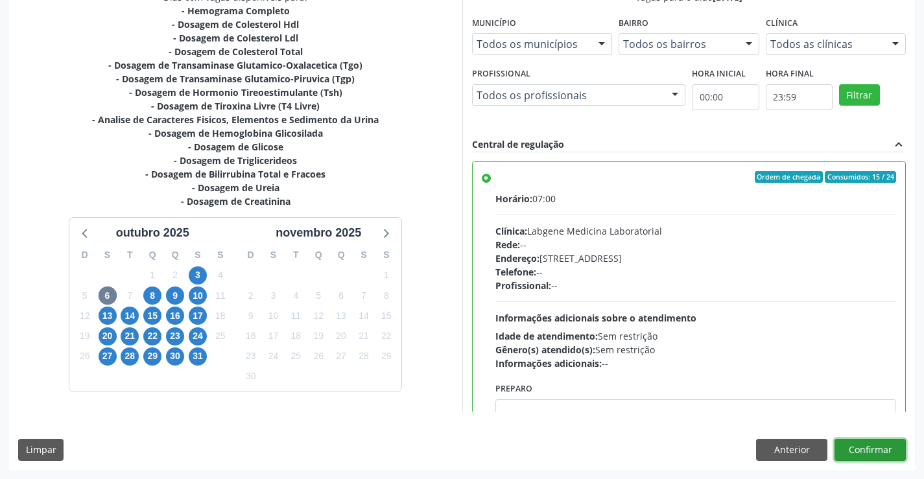
click at [876, 456] on button "Confirmar" at bounding box center [869, 450] width 71 height 22
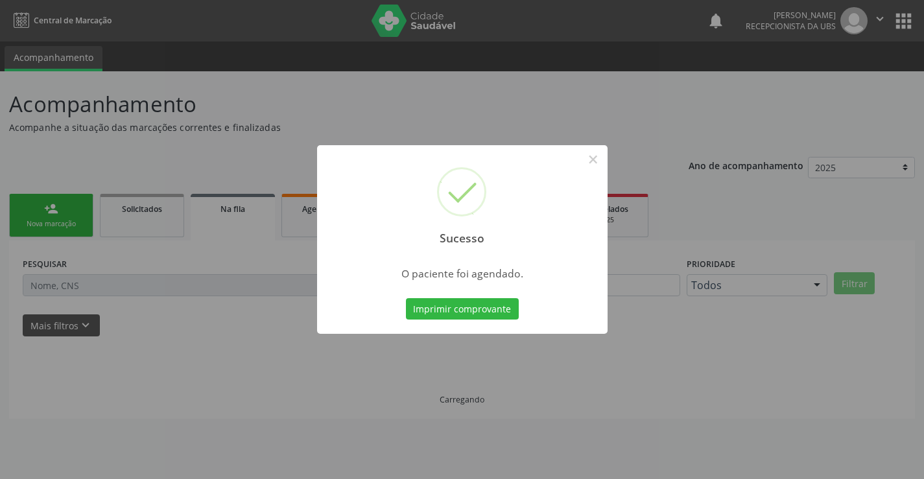
scroll to position [0, 0]
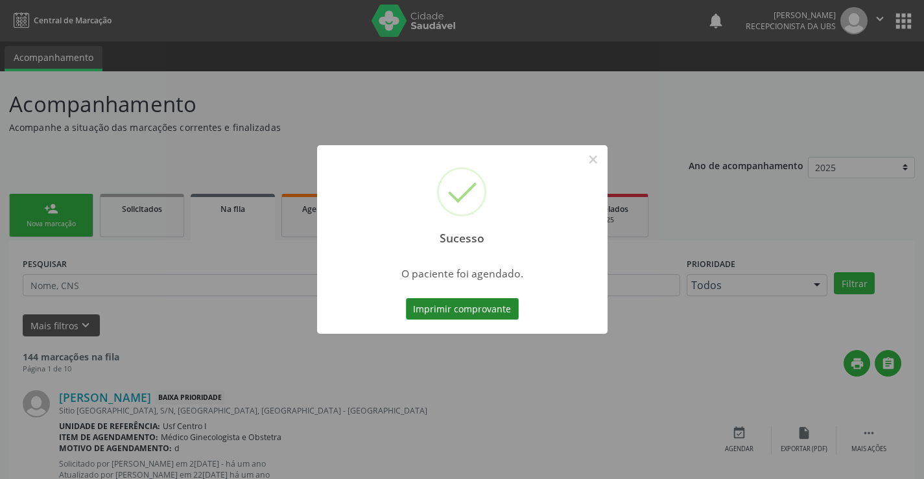
click at [442, 302] on button "Imprimir comprovante" at bounding box center [462, 309] width 113 height 22
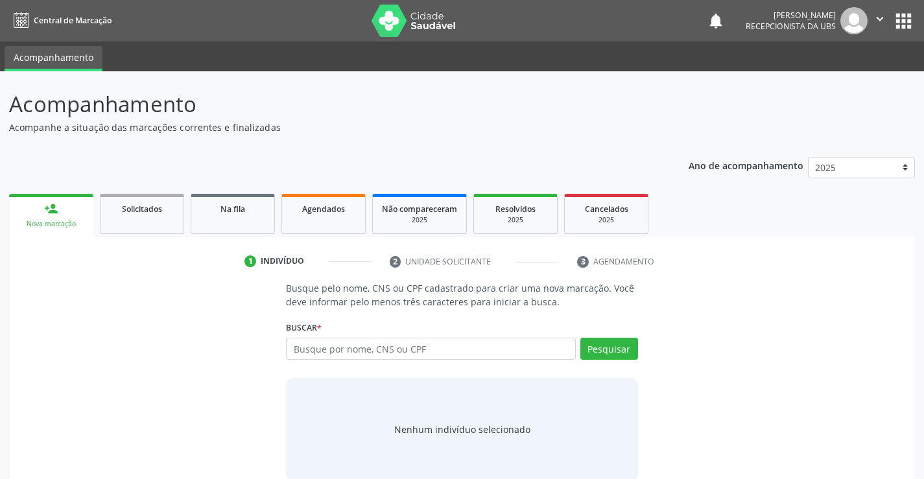
click at [364, 345] on input "text" at bounding box center [430, 349] width 289 height 22
type input "[PERSON_NAME]"
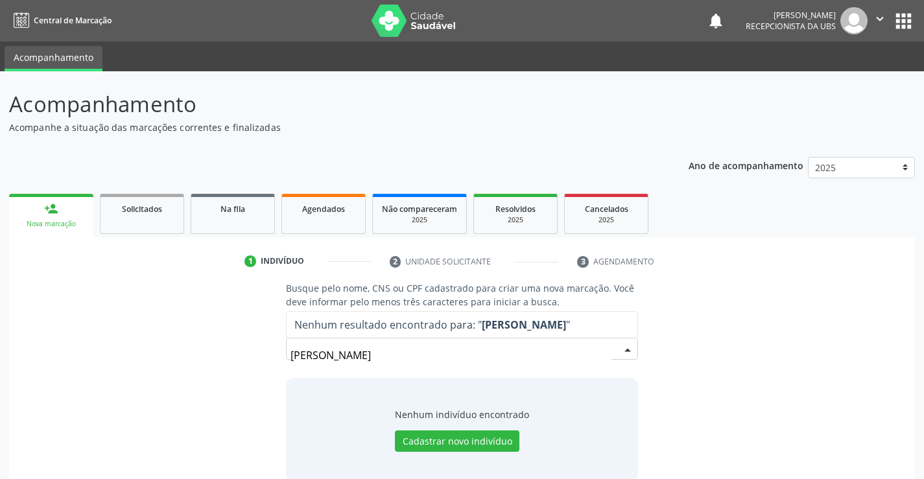
drag, startPoint x: 423, startPoint y: 356, endPoint x: 278, endPoint y: 370, distance: 145.9
click at [278, 370] on div "Busque pelo nome, CNS ou CPF cadastrado para criar uma nova marcação. Você deve…" at bounding box center [462, 381] width 370 height 200
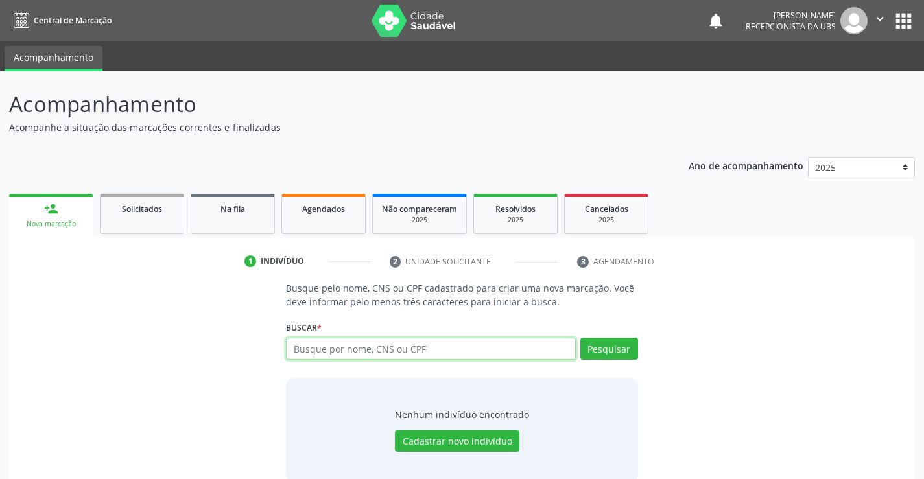
click at [349, 358] on input "text" at bounding box center [430, 349] width 289 height 22
paste input "708604563068289"
type input "708604563068289"
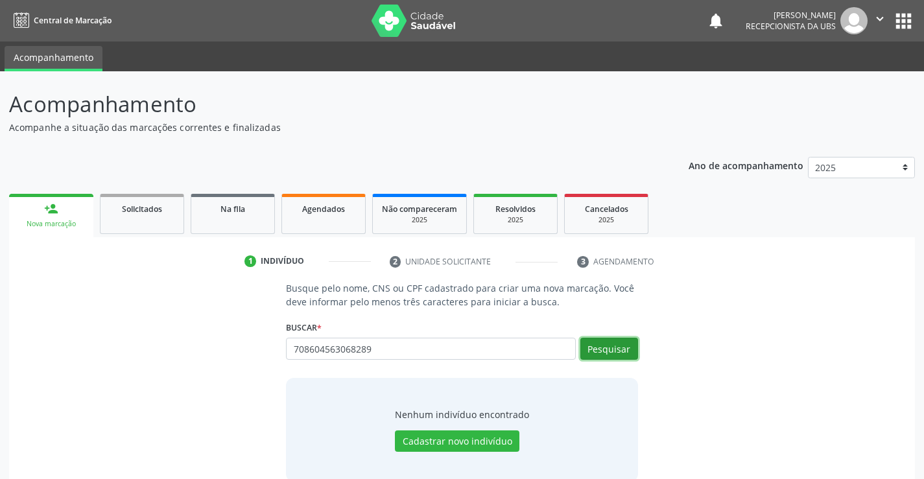
click at [611, 346] on button "Pesquisar" at bounding box center [609, 349] width 58 height 22
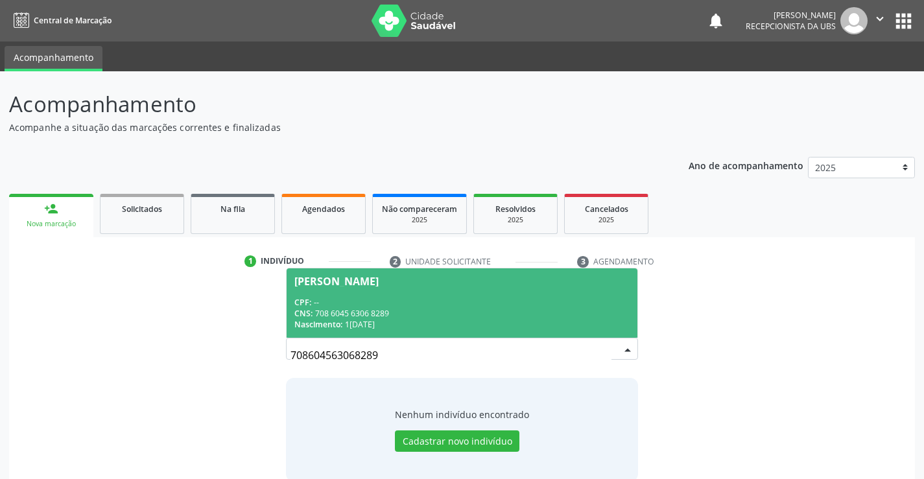
click at [471, 288] on span "[PERSON_NAME] CPF: -- CNS: 708 6045 6306 8289 Nascimento: 1[DATE]" at bounding box center [462, 302] width 350 height 69
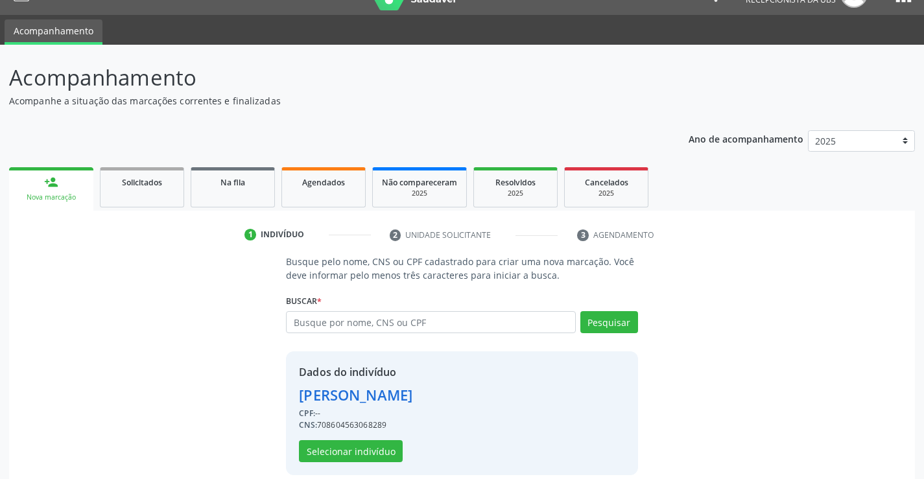
scroll to position [41, 0]
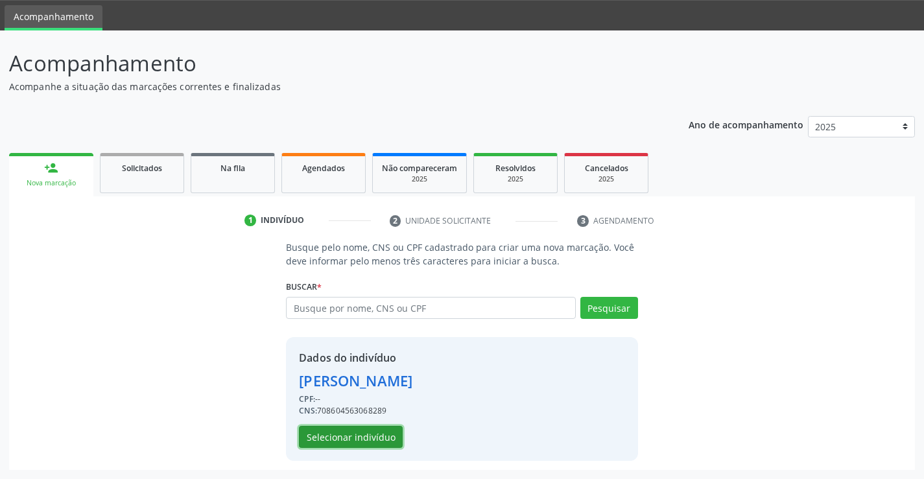
click at [344, 442] on button "Selecionar indivíduo" at bounding box center [351, 437] width 104 height 22
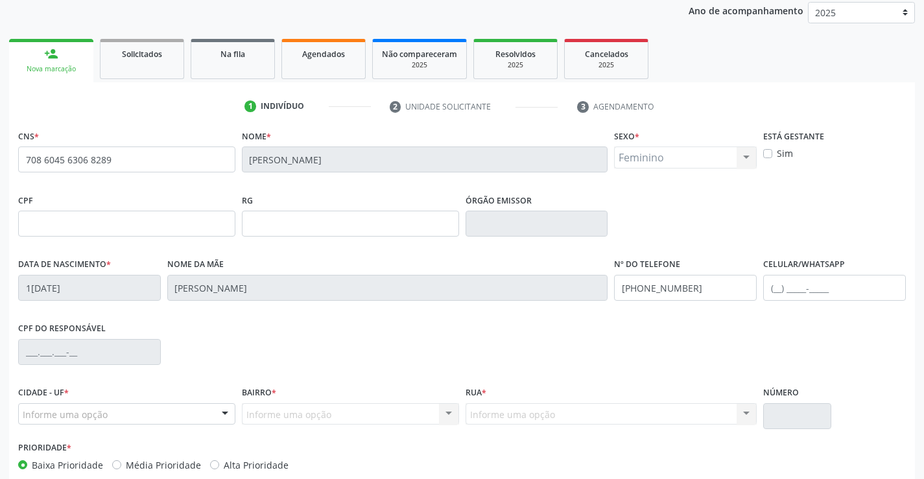
scroll to position [224, 0]
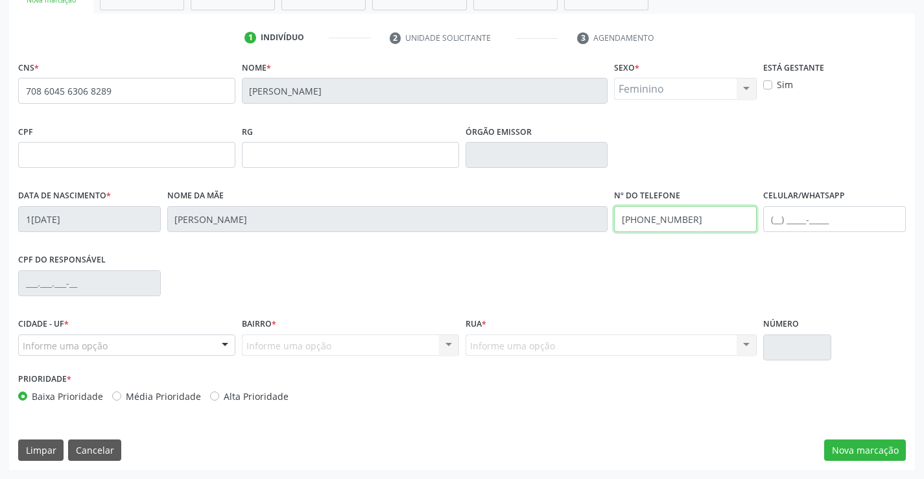
drag, startPoint x: 699, startPoint y: 215, endPoint x: 565, endPoint y: 251, distance: 139.5
click at [565, 251] on div "CNS * 708 6045 6306 8289 [GEOGRAPHIC_DATA] * [PERSON_NAME] * Feminino Masculino…" at bounding box center [461, 235] width 887 height 354
type input "[PHONE_NUMBER]"
click at [867, 441] on button "Nova marcação" at bounding box center [865, 451] width 82 height 22
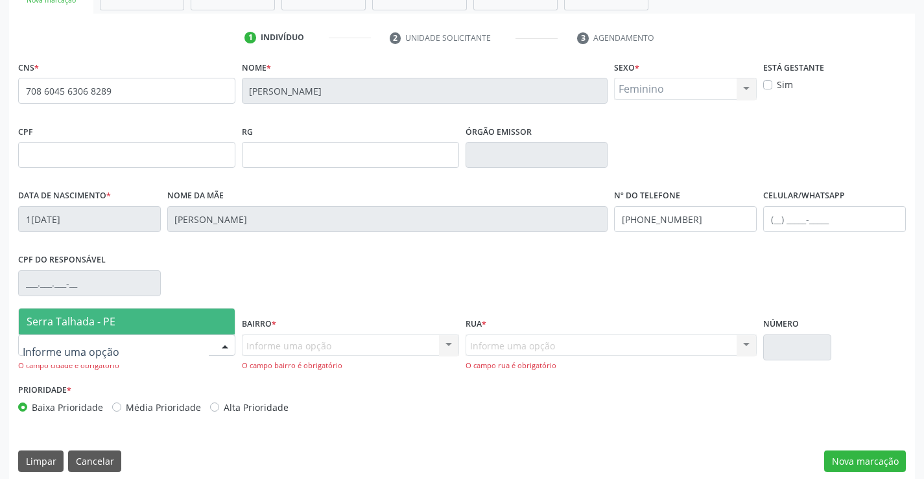
click at [106, 320] on span "Serra Talhada - PE" at bounding box center [71, 321] width 89 height 14
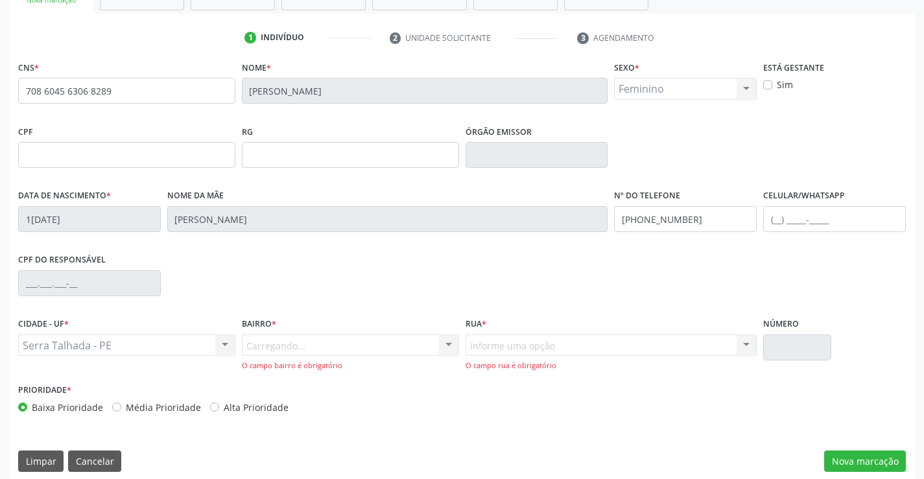
click at [274, 343] on div "Carregando... Nenhum resultado encontrado para: " " Nenhuma opção encontrada. D…" at bounding box center [350, 353] width 217 height 37
click at [432, 344] on div "Informe uma opção" at bounding box center [350, 346] width 217 height 22
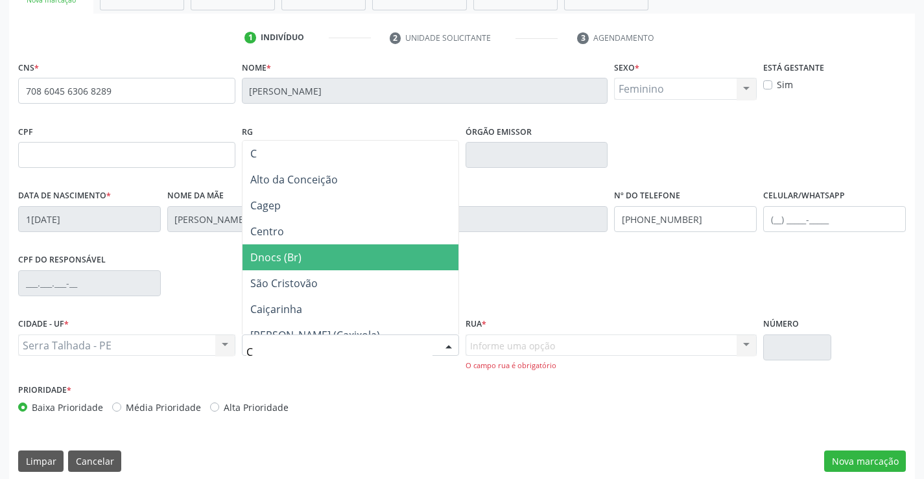
type input "CE"
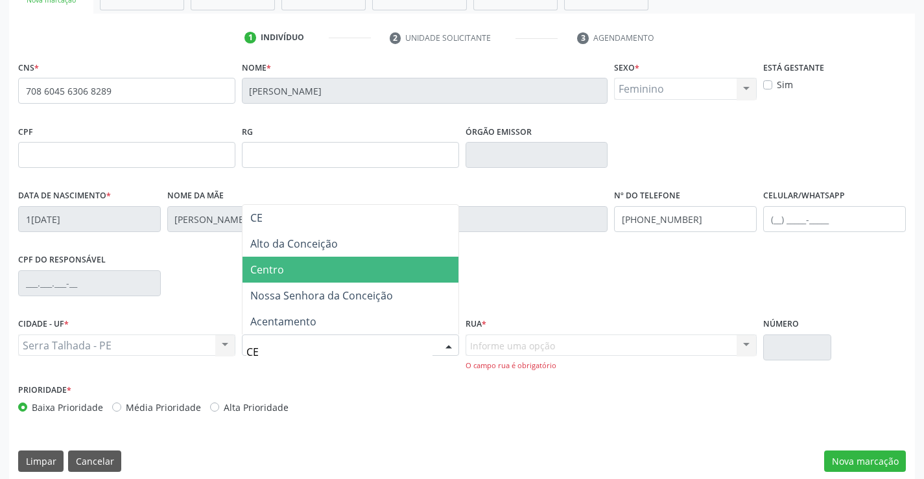
click at [307, 267] on span "Centro" at bounding box center [350, 270] width 216 height 26
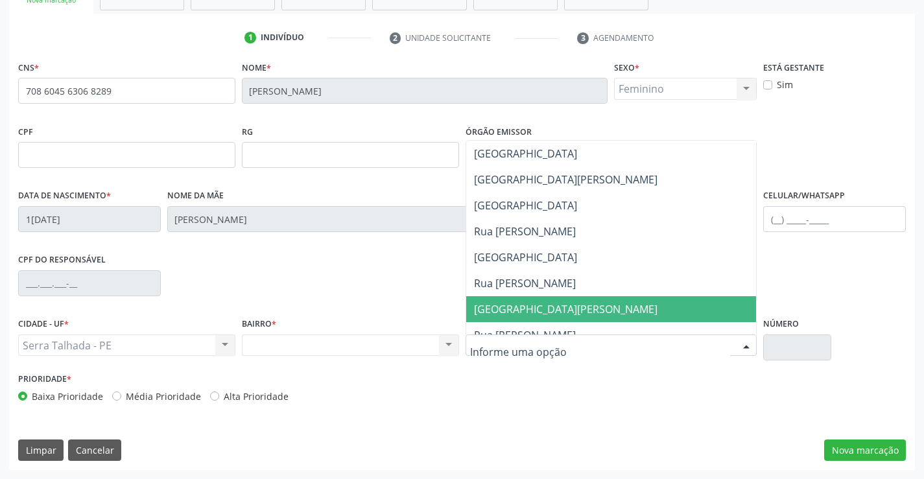
type input "H"
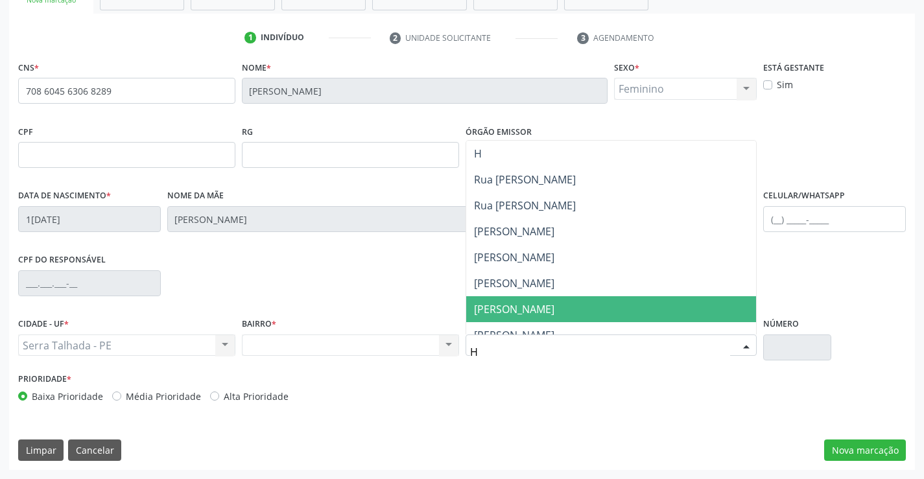
click at [512, 314] on span "[PERSON_NAME]" at bounding box center [514, 309] width 80 height 14
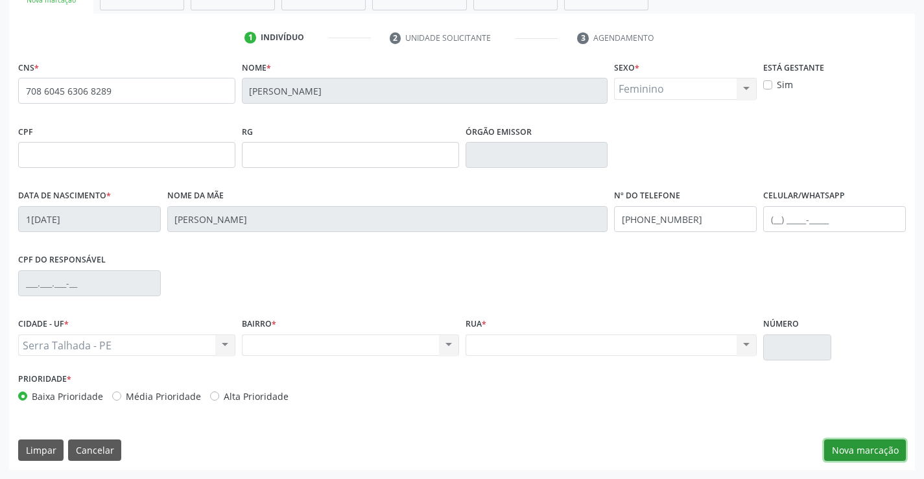
click at [845, 451] on button "Nova marcação" at bounding box center [865, 451] width 82 height 22
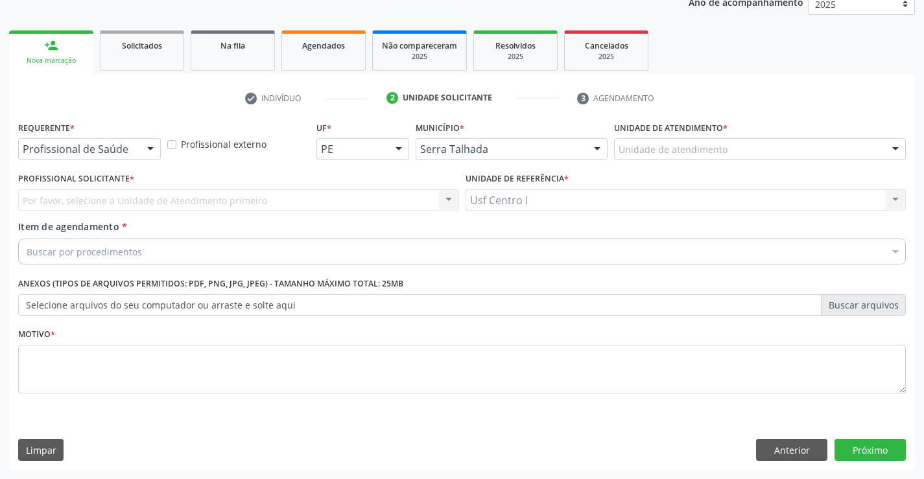
scroll to position [163, 0]
click at [144, 153] on div at bounding box center [150, 150] width 19 height 22
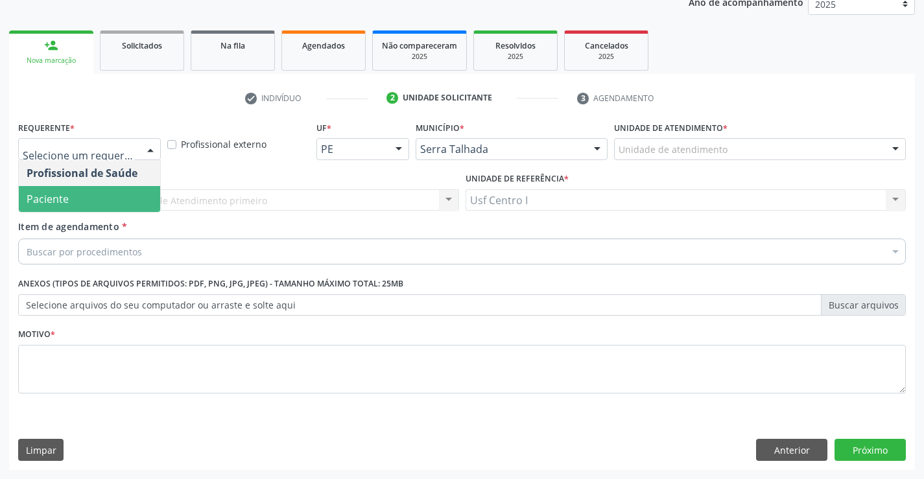
click at [130, 197] on span "Paciente" at bounding box center [89, 199] width 141 height 26
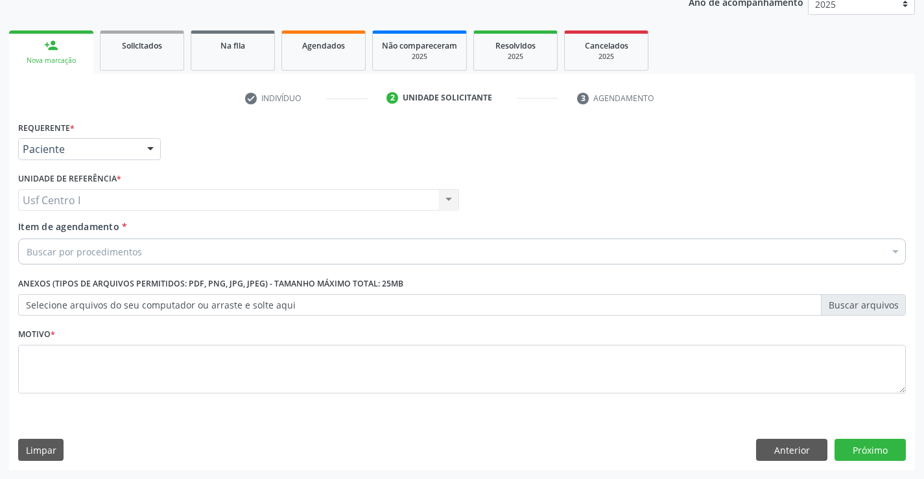
click at [147, 251] on div "Buscar por procedimentos" at bounding box center [461, 252] width 887 height 26
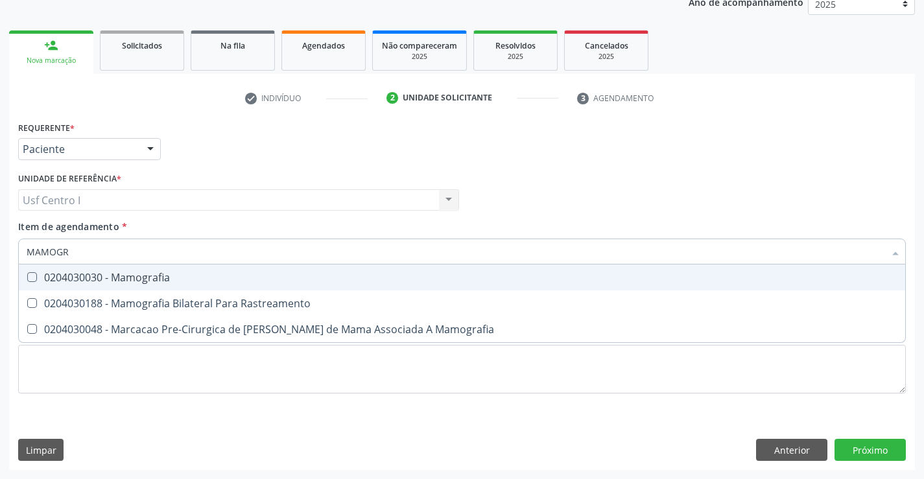
type input "MAMOGRA"
drag, startPoint x: 166, startPoint y: 277, endPoint x: 178, endPoint y: 300, distance: 25.8
click at [169, 282] on div "0204030030 - Mamografia" at bounding box center [462, 277] width 871 height 10
checkbox Mamografia "true"
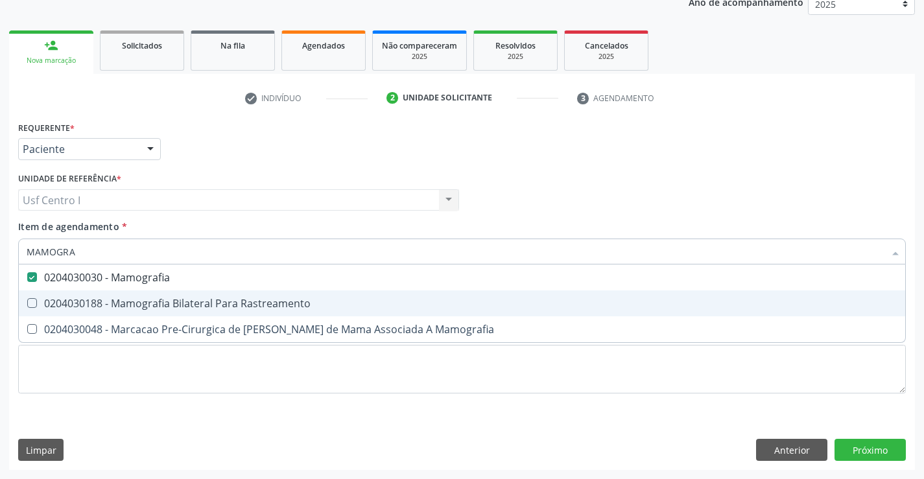
click at [178, 300] on div "0204030188 - Mamografia Bilateral Para Rastreamento" at bounding box center [462, 303] width 871 height 10
checkbox Rastreamento "true"
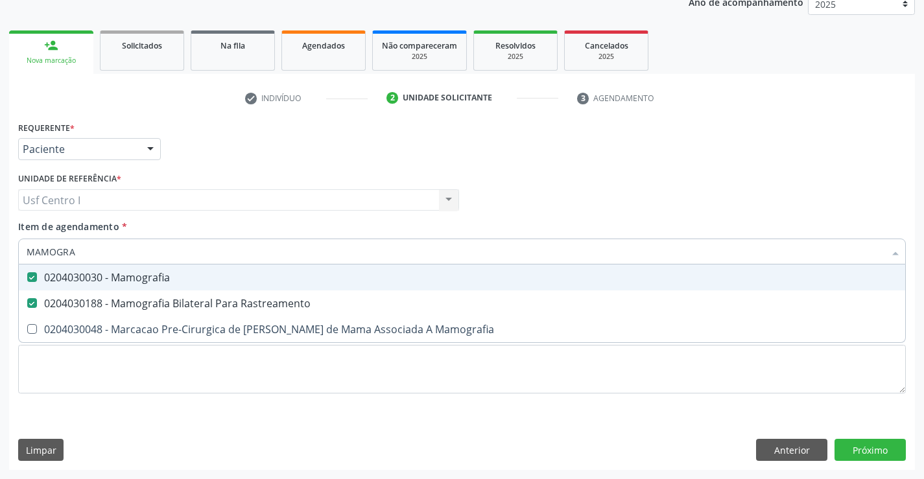
click at [162, 261] on input "MAMOGRA" at bounding box center [456, 252] width 858 height 26
click at [167, 281] on div "0204030030 - Mamografia" at bounding box center [462, 277] width 871 height 10
checkbox Mamografia "false"
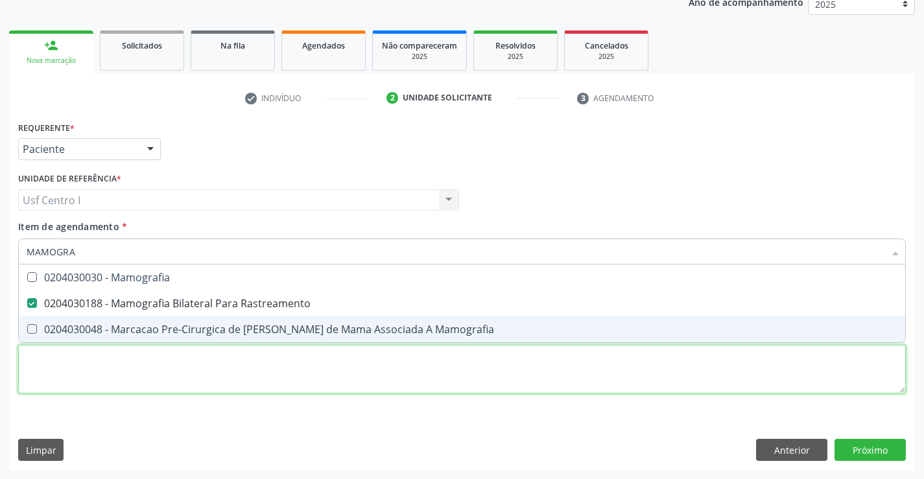
click at [389, 373] on div "Requerente * Paciente Profissional de Saúde Paciente Nenhum resultado encontrad…" at bounding box center [461, 265] width 887 height 294
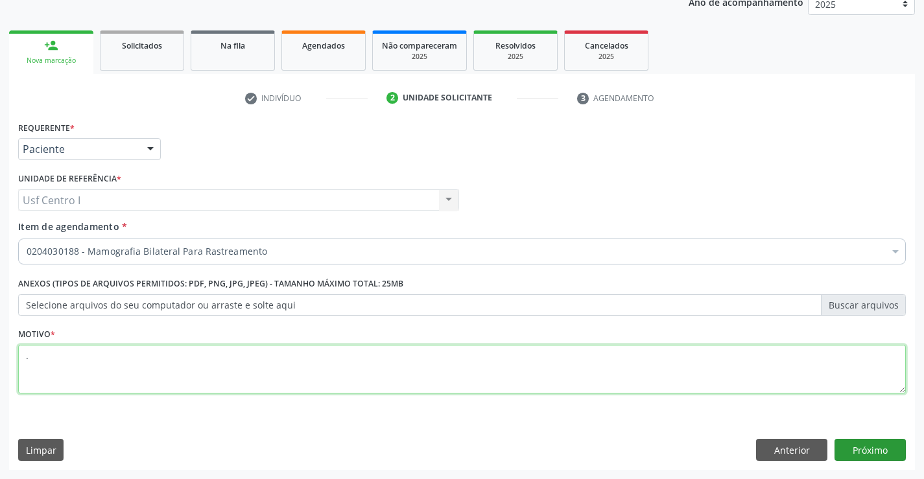
type textarea "."
click at [887, 450] on button "Próximo" at bounding box center [869, 450] width 71 height 22
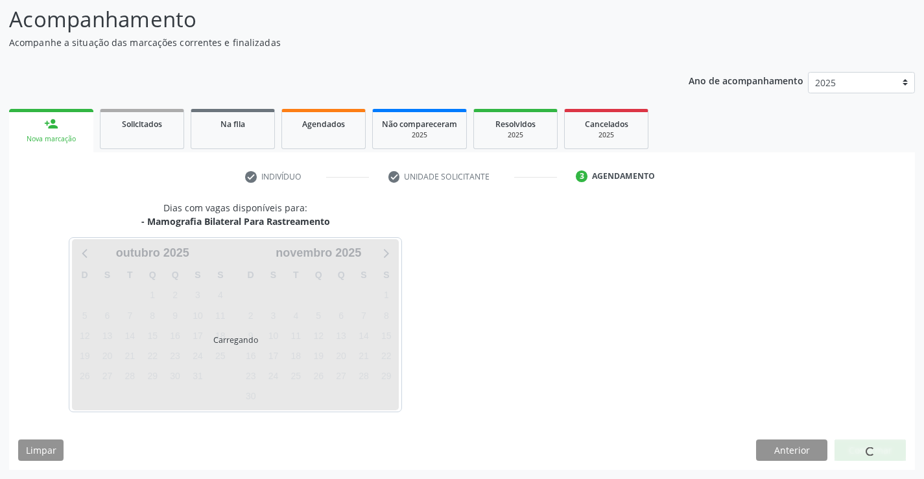
scroll to position [85, 0]
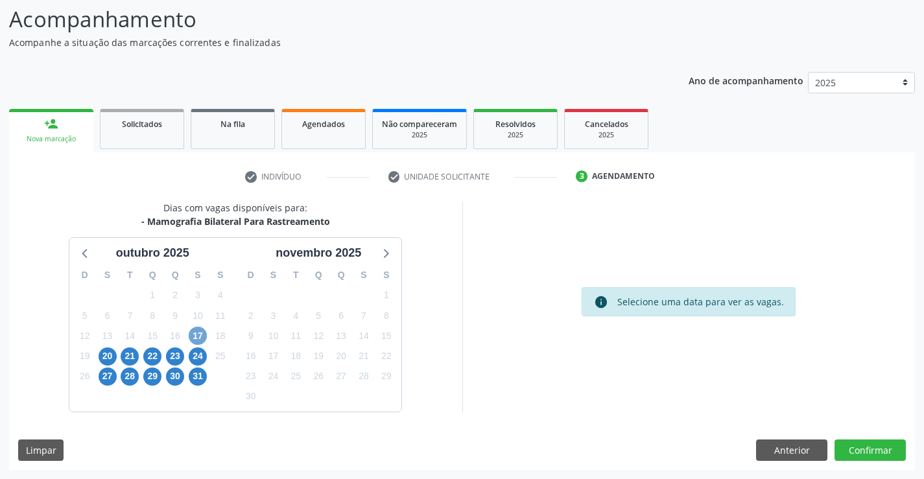
click at [193, 332] on span "17" at bounding box center [198, 336] width 18 height 18
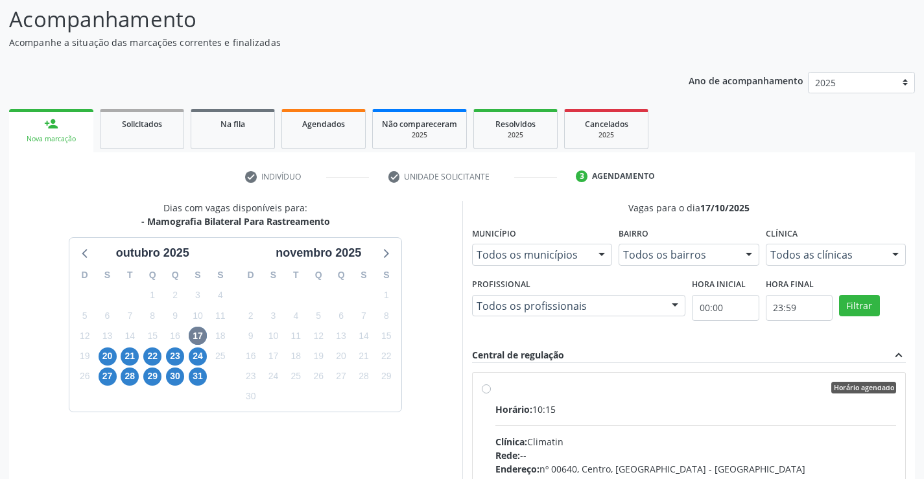
click at [495, 384] on div "Horário agendado" at bounding box center [695, 388] width 401 height 12
click at [491, 384] on input "Horário agendado Horário: 10:15 Clínica: Climatin Rede: -- Endereço: nº 00640, …" at bounding box center [486, 388] width 9 height 12
radio input "true"
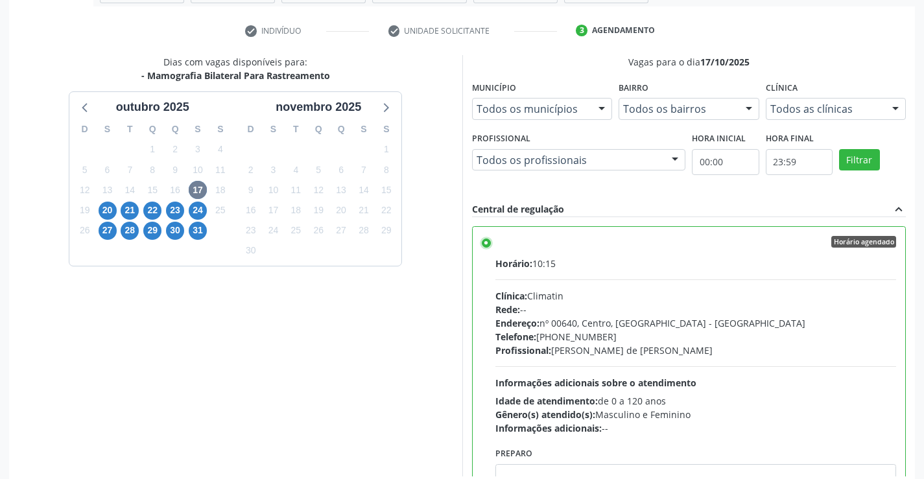
scroll to position [296, 0]
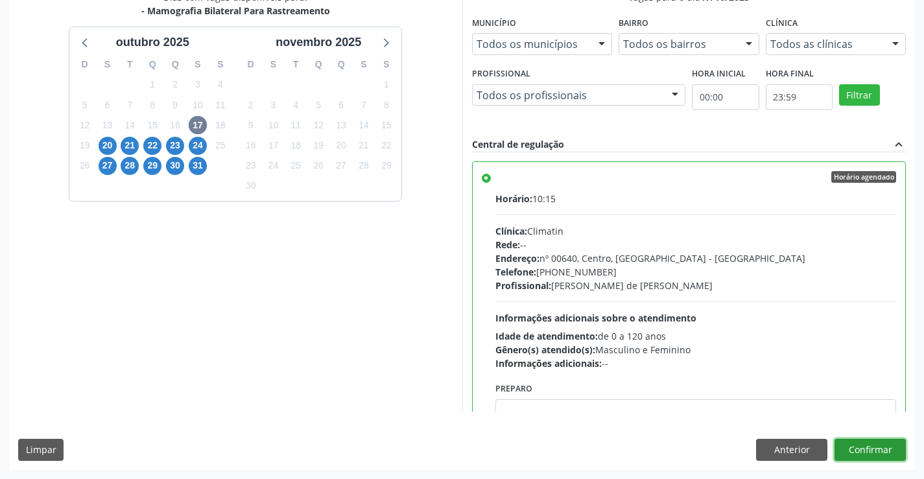
click at [841, 441] on button "Confirmar" at bounding box center [869, 450] width 71 height 22
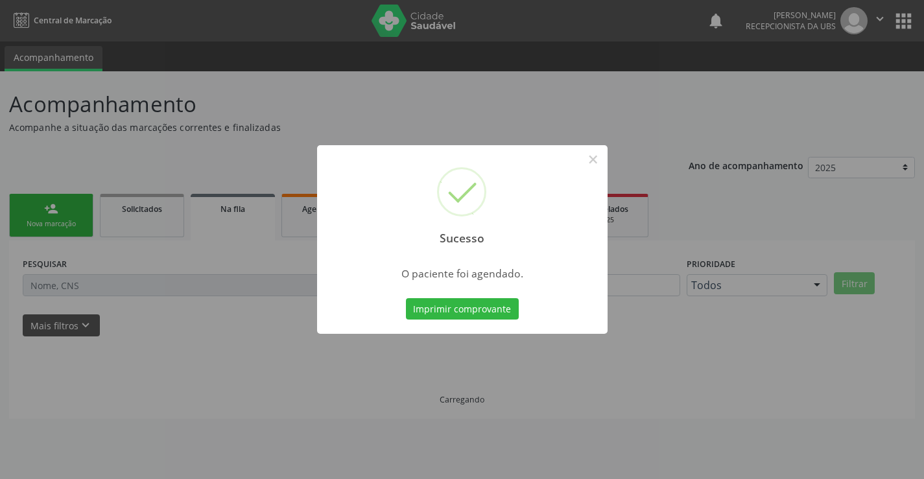
scroll to position [0, 0]
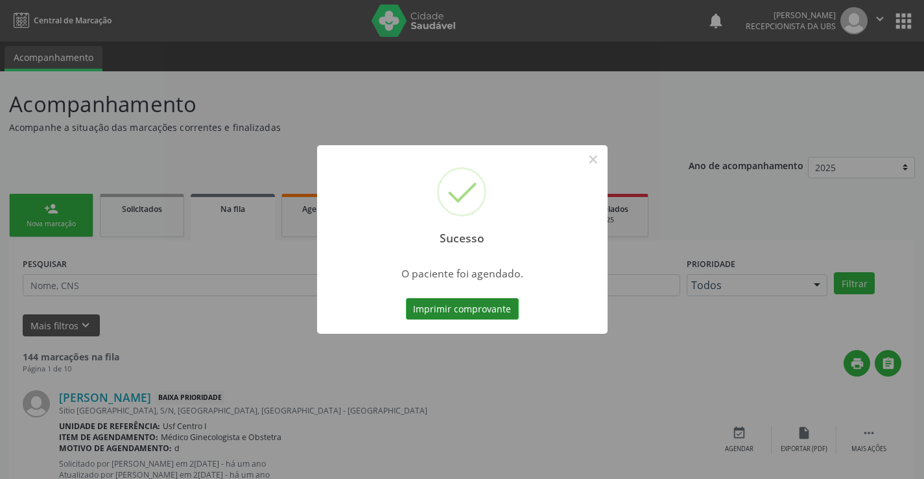
click at [485, 304] on button "Imprimir comprovante" at bounding box center [462, 309] width 113 height 22
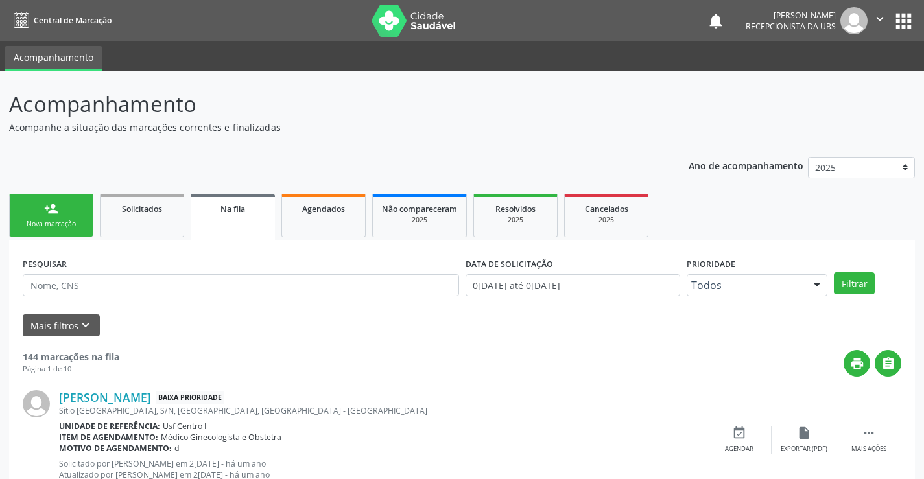
click at [41, 231] on link "person_add Nova marcação" at bounding box center [51, 215] width 84 height 43
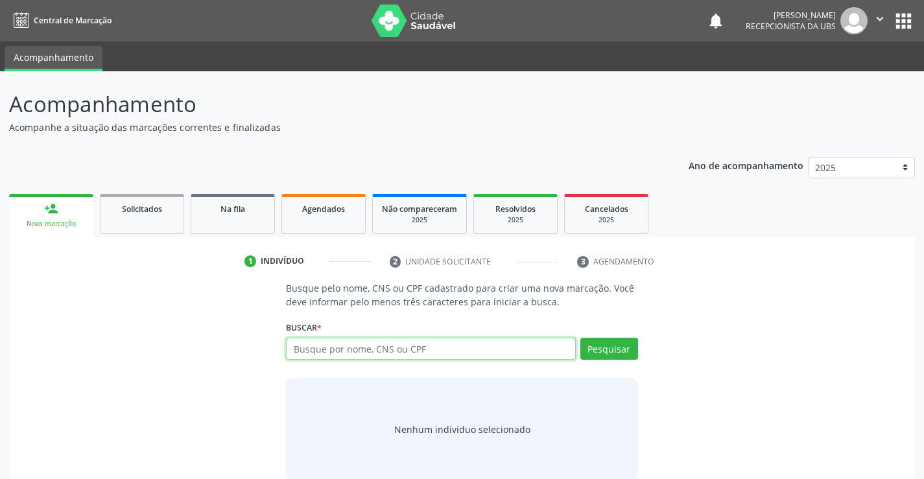
click at [349, 357] on input "text" at bounding box center [430, 349] width 289 height 22
paste input "708604563068289"
type input "708604563068289"
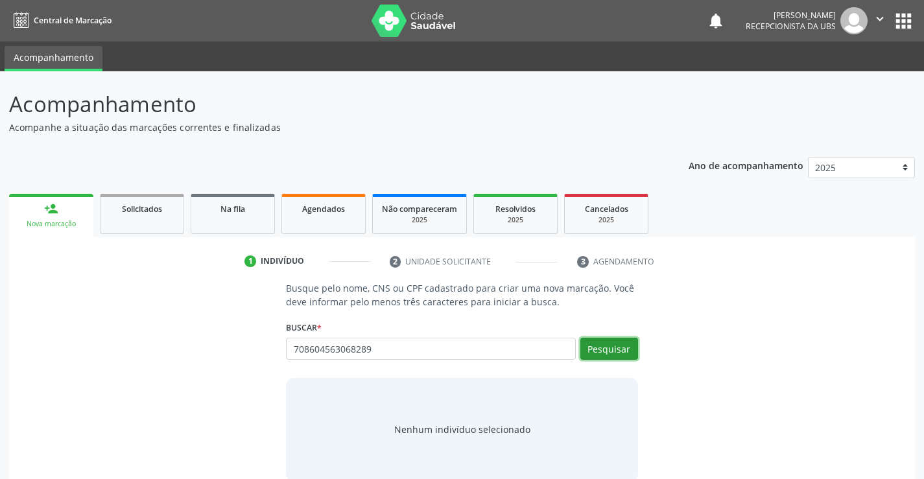
click at [596, 353] on button "Pesquisar" at bounding box center [609, 349] width 58 height 22
type input "708604563068289"
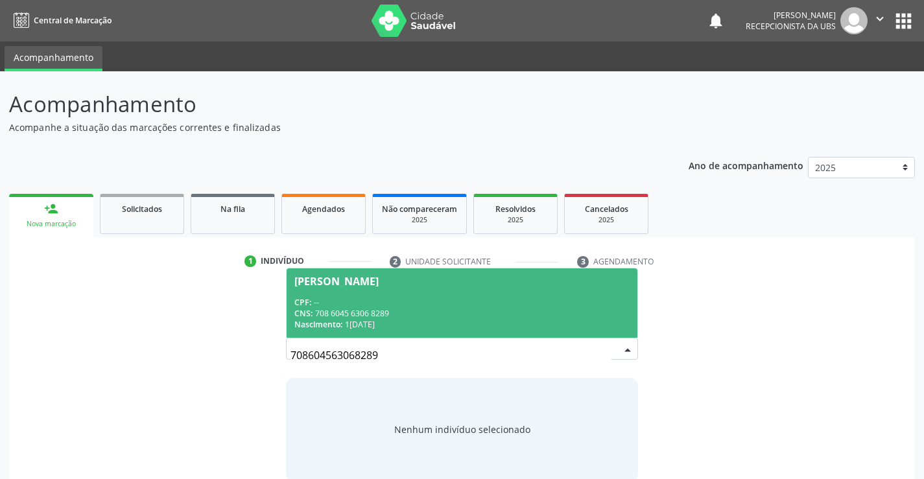
click at [445, 305] on div "CPF: --" at bounding box center [461, 302] width 335 height 11
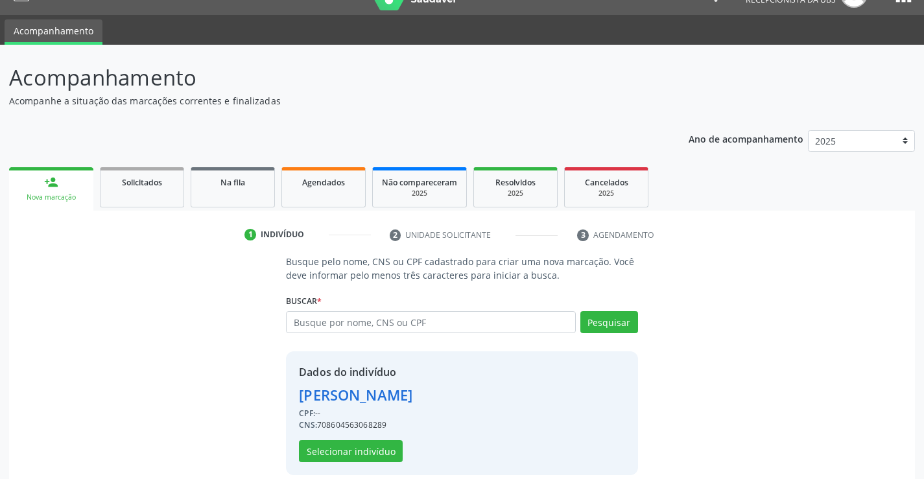
scroll to position [41, 0]
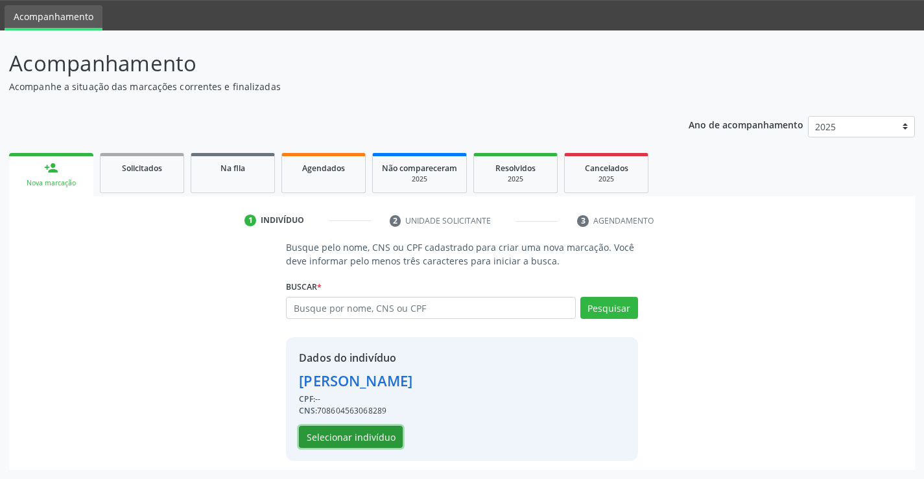
click at [360, 430] on button "Selecionar indivíduo" at bounding box center [351, 437] width 104 height 22
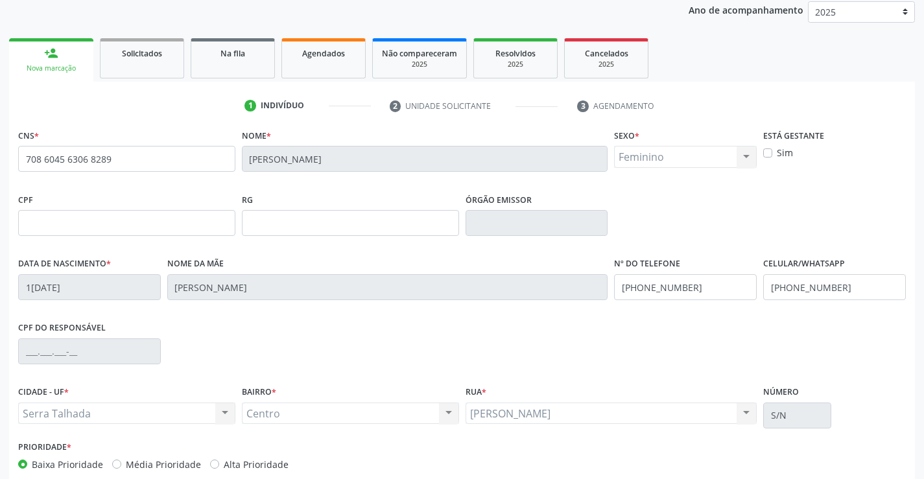
scroll to position [224, 0]
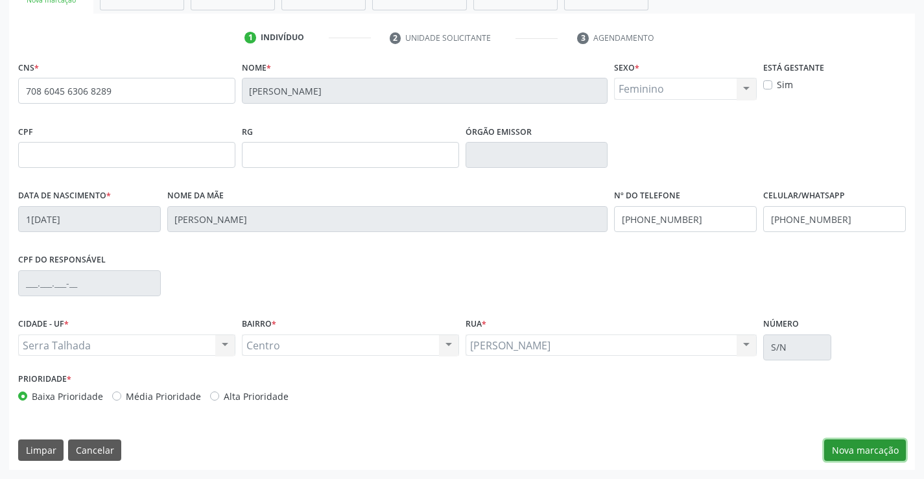
click at [869, 443] on button "Nova marcação" at bounding box center [865, 451] width 82 height 22
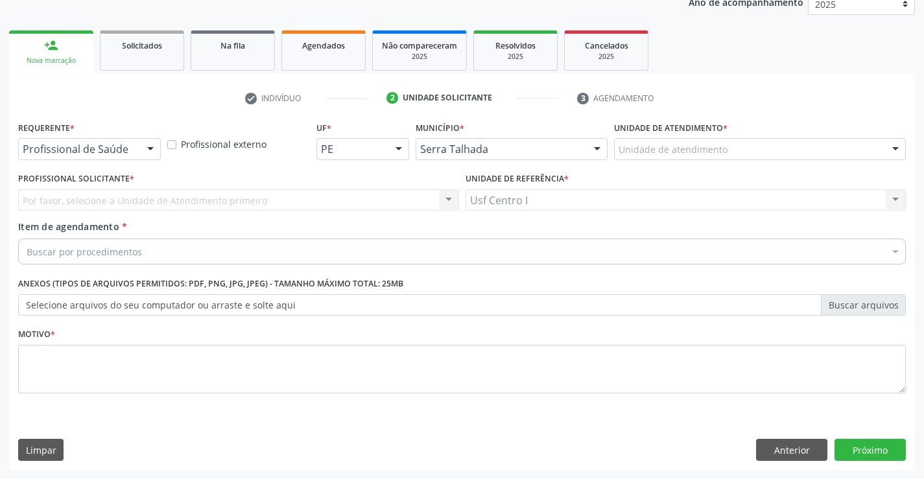
click at [141, 137] on div "Requerente * Profissional de Saúde Profissional de Saúde Paciente Nenhum result…" at bounding box center [89, 138] width 143 height 41
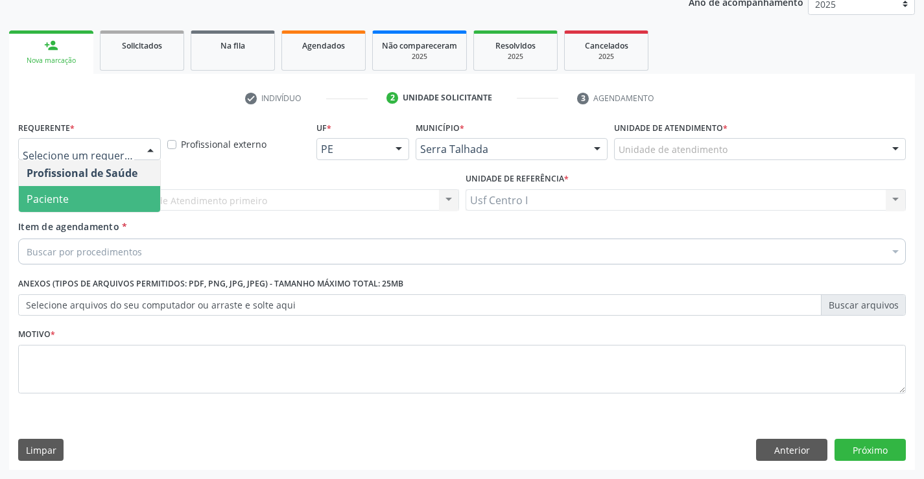
click at [125, 193] on span "Paciente" at bounding box center [89, 199] width 141 height 26
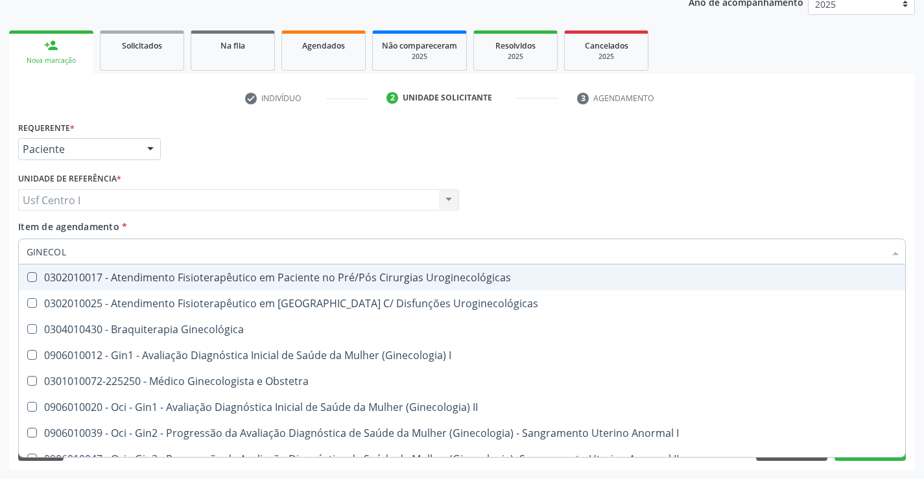
type input "GINECOLO"
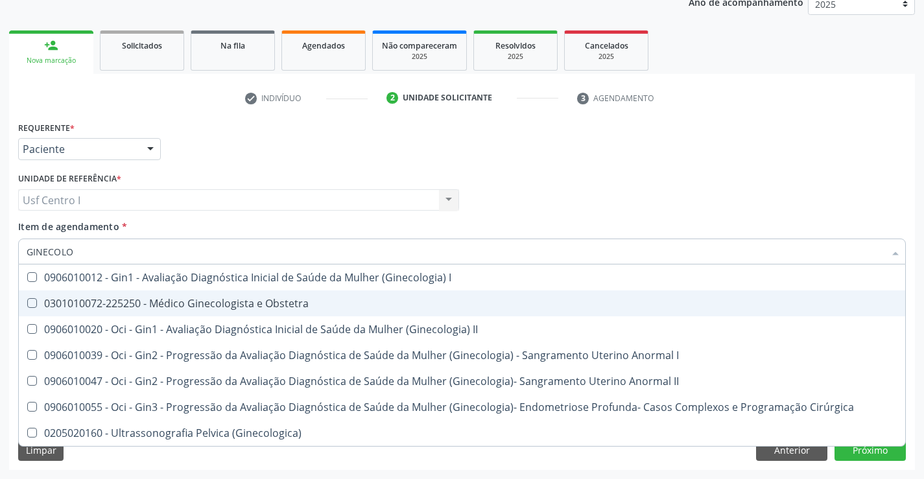
click at [151, 305] on div "0301010072-225250 - Médico Ginecologista e Obstetra" at bounding box center [462, 303] width 871 height 10
checkbox Obstetra "true"
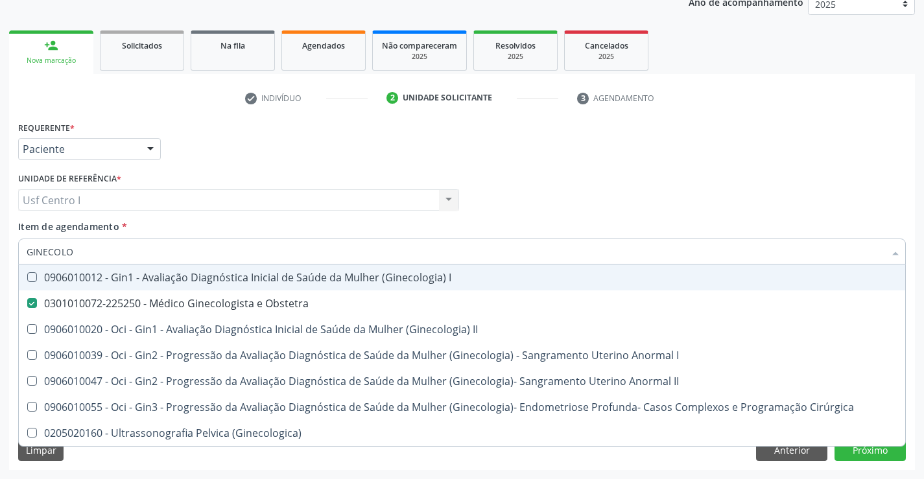
click at [198, 218] on div "Unidade de referência * Usf Centro I Usf Centro I Nenhum resultado encontrado p…" at bounding box center [238, 194] width 447 height 51
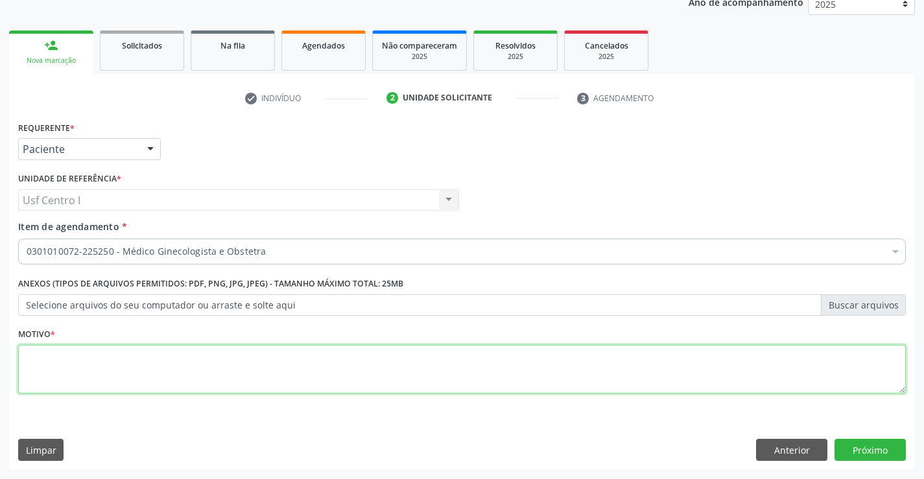
click at [271, 379] on textarea at bounding box center [461, 369] width 887 height 49
type textarea "."
click at [858, 450] on button "Próximo" at bounding box center [869, 450] width 71 height 22
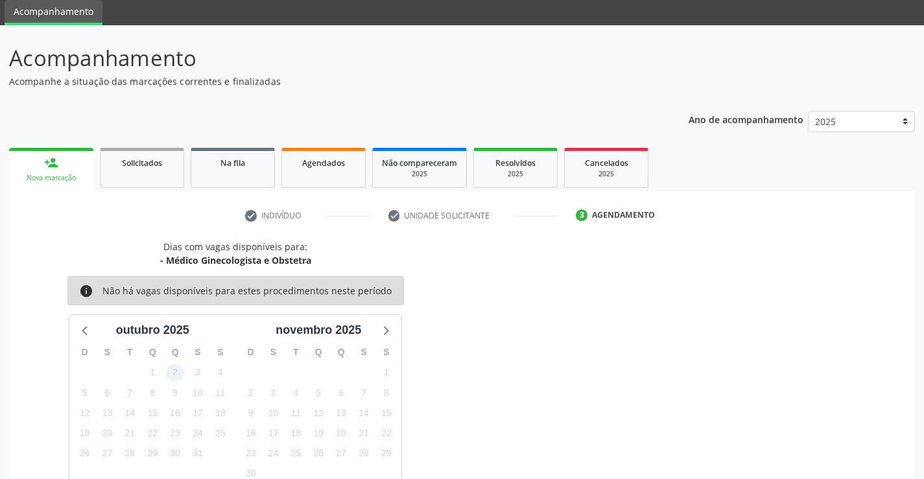
scroll to position [0, 0]
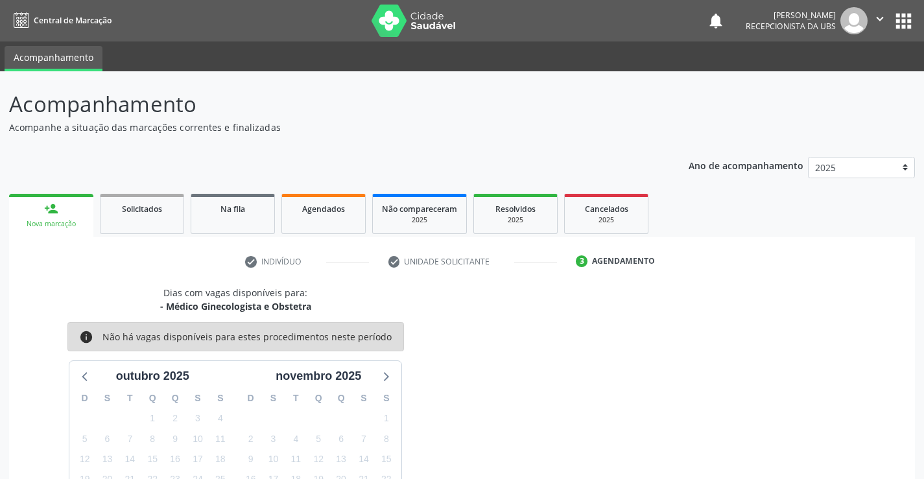
click at [25, 221] on div "Nova marcação" at bounding box center [51, 224] width 66 height 10
click at [886, 21] on icon "" at bounding box center [880, 19] width 14 height 14
click at [834, 72] on link "Sair" at bounding box center [846, 79] width 89 height 18
